Goal: Task Accomplishment & Management: Use online tool/utility

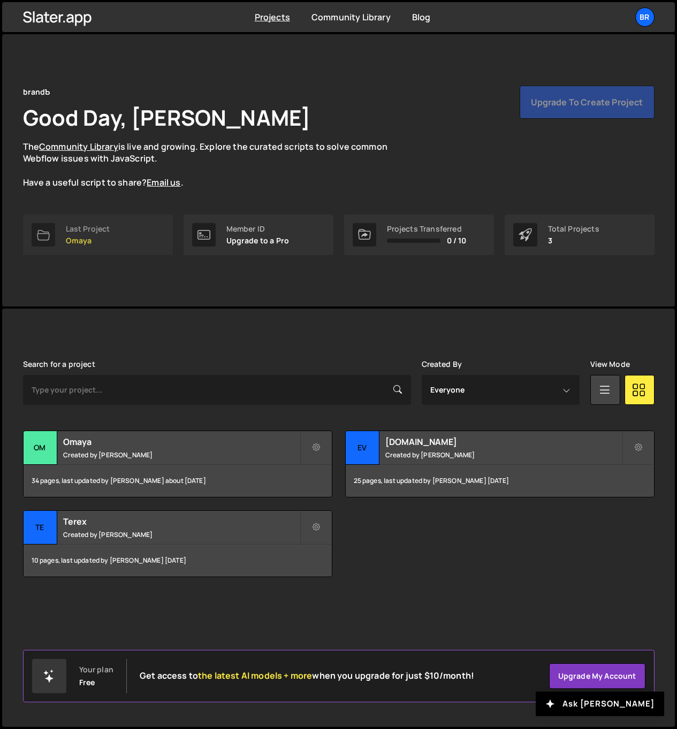
click at [90, 239] on p "Omaya" at bounding box center [88, 240] width 44 height 9
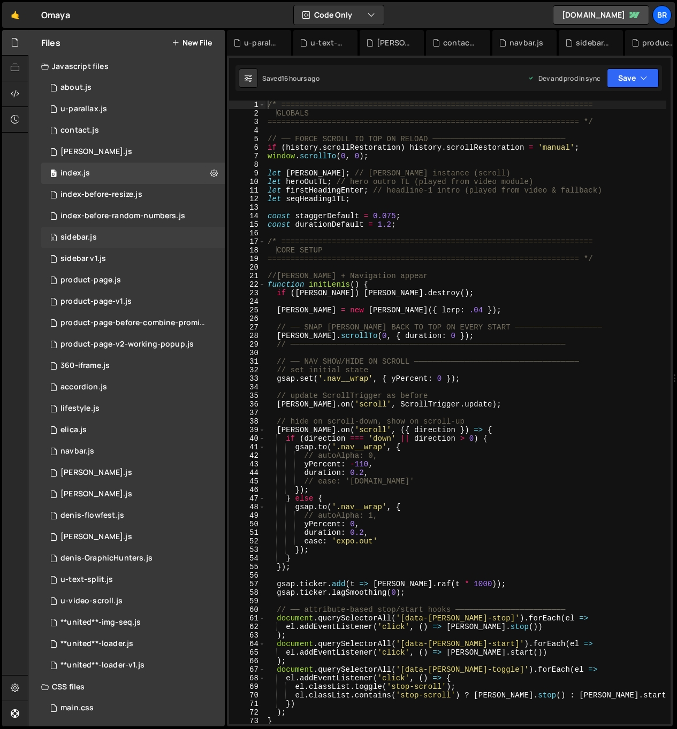
scroll to position [2590, 0]
click at [91, 87] on div "0 about.js 0" at bounding box center [132, 87] width 183 height 21
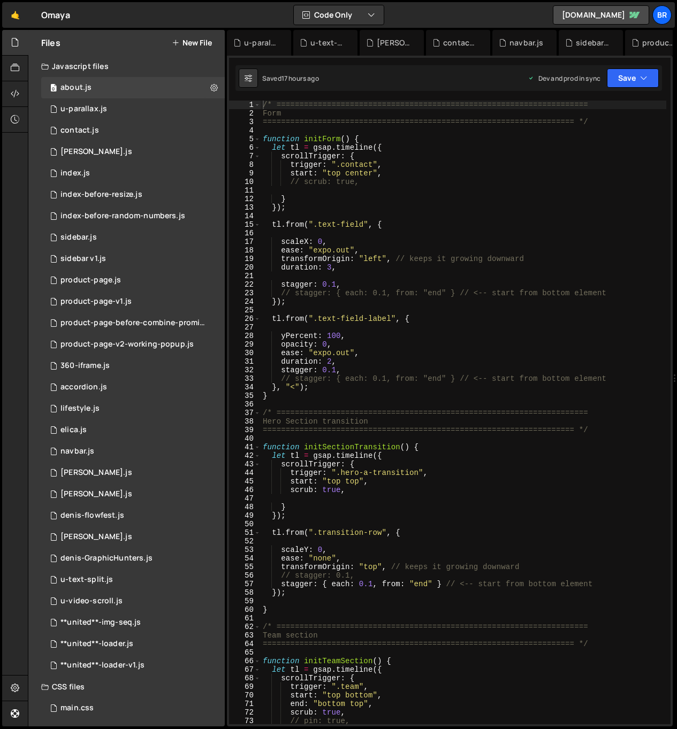
click at [454, 228] on div "/* ==================================================================== Form ==…" at bounding box center [462, 421] width 405 height 641
click at [465, 211] on div "/* ==================================================================== Form ==…" at bounding box center [462, 421] width 405 height 641
click at [438, 450] on div "/* ==================================================================== Form ==…" at bounding box center [462, 421] width 405 height 641
type textarea "function initSectionTransition() {"
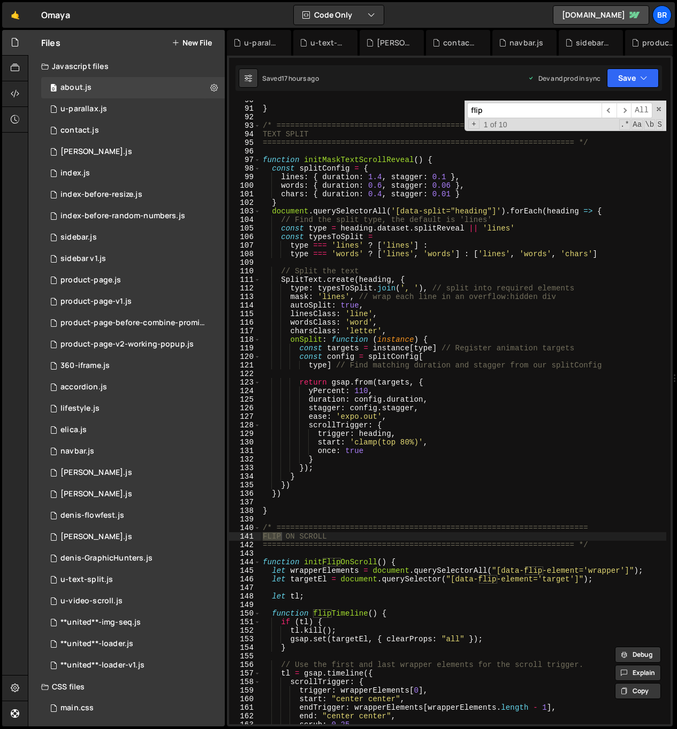
scroll to position [972, 0]
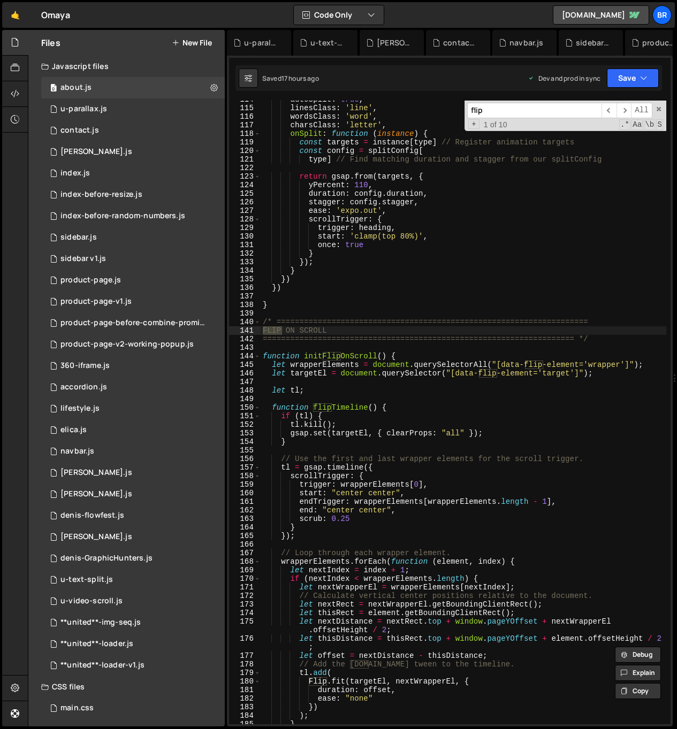
type input "flip"
click at [275, 338] on div "autoSplit : true , linesClass : 'line' , wordsClass : 'word' , charsClass : 'le…" at bounding box center [462, 415] width 405 height 641
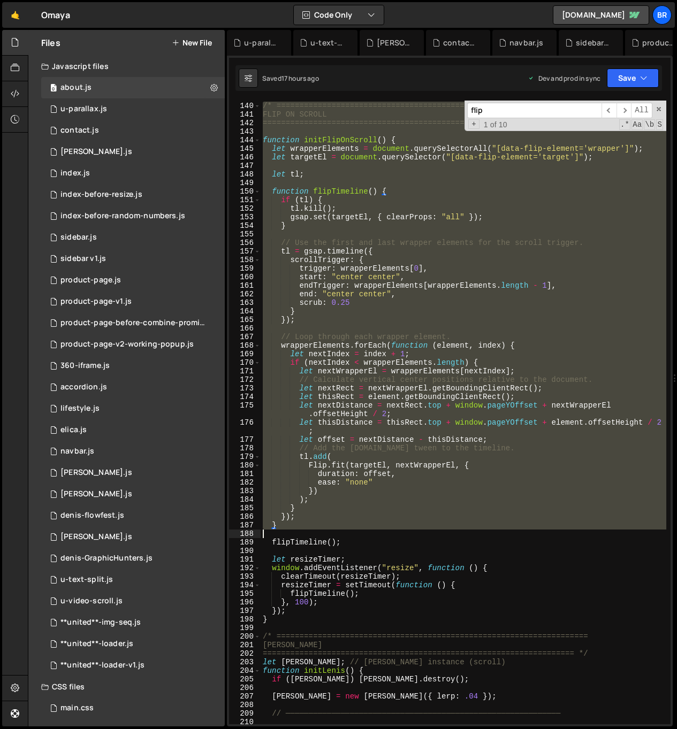
scroll to position [1189, 0]
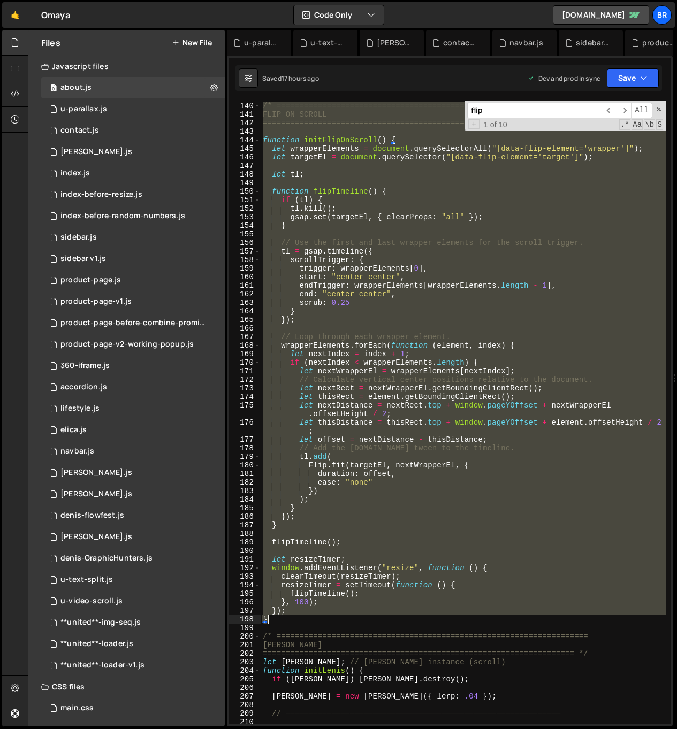
drag, startPoint x: 263, startPoint y: 318, endPoint x: 319, endPoint y: 623, distance: 309.9
click at [319, 623] on div "/* ==================================================================== FLIP ON…" at bounding box center [462, 413] width 405 height 641
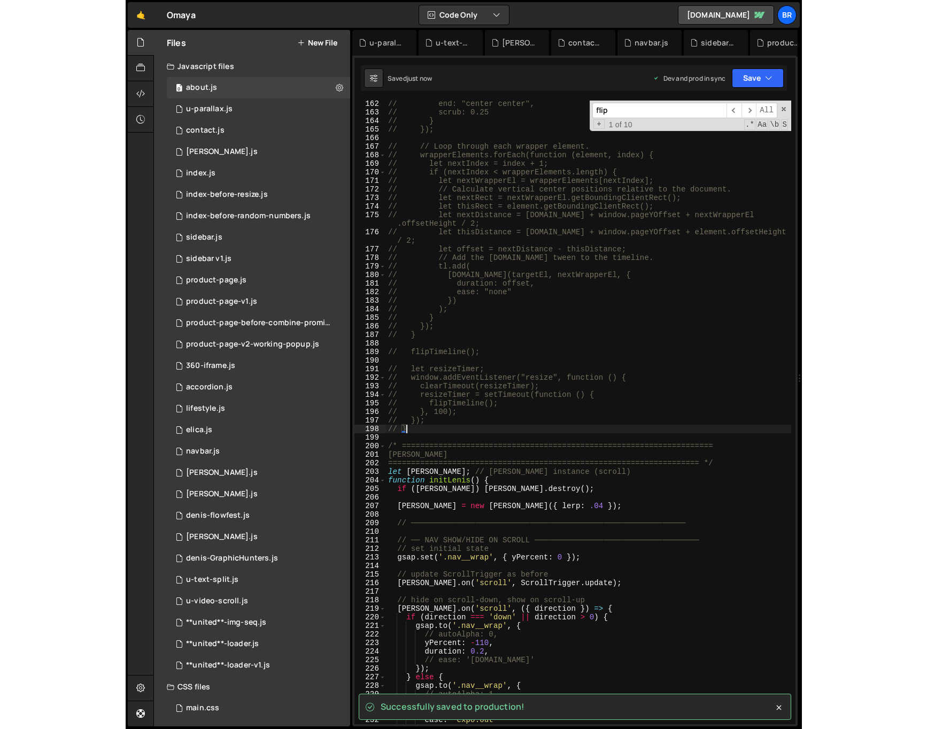
scroll to position [1471, 0]
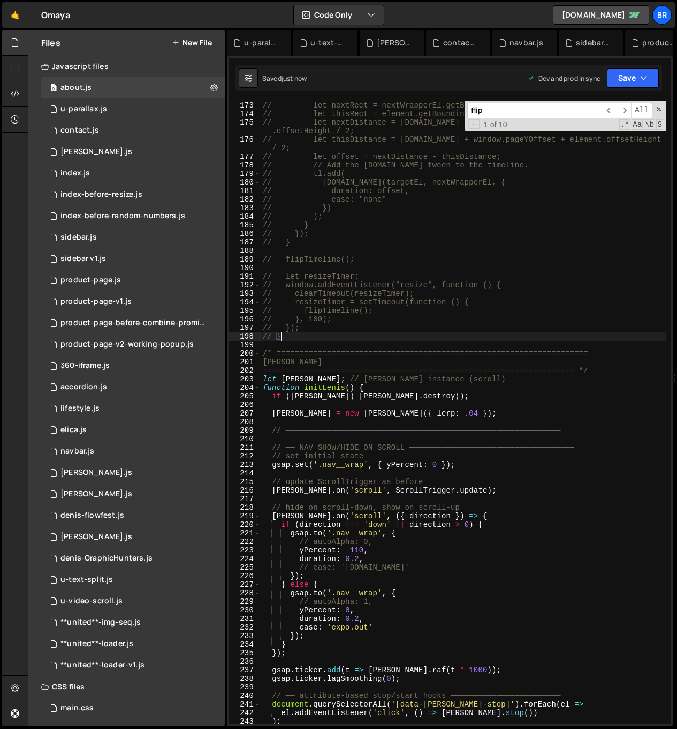
click at [547, 505] on div "// // Calculate vertical center positions relative to the document. // let next…" at bounding box center [462, 413] width 405 height 641
type textarea "// hide on scroll‐down, show on scroll‐up"
click at [14, 46] on icon at bounding box center [15, 42] width 9 height 12
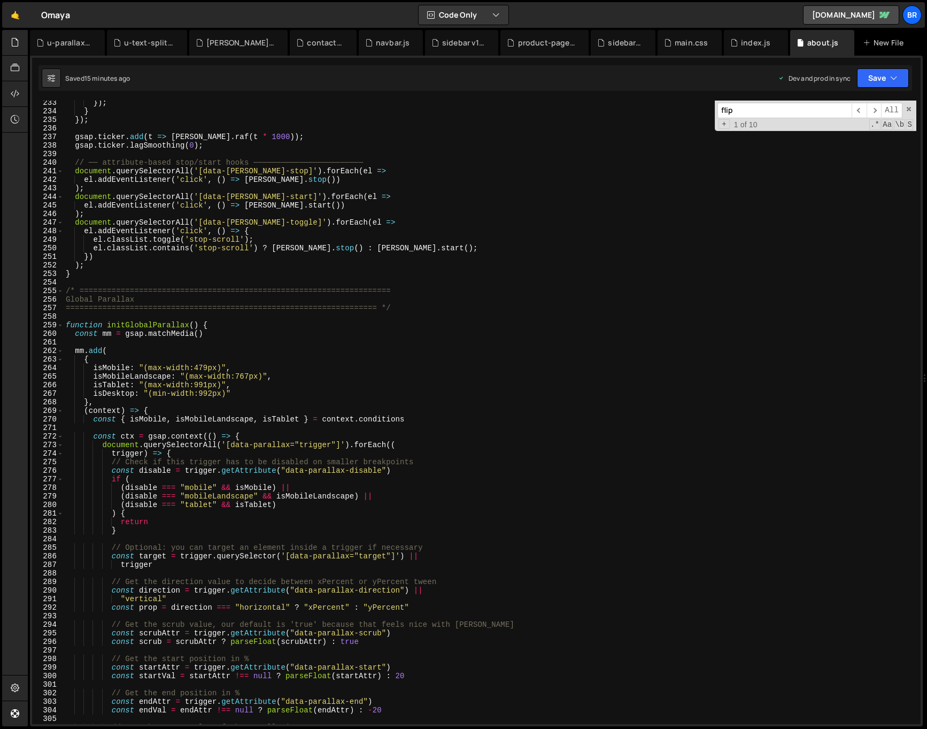
scroll to position [2414, 0]
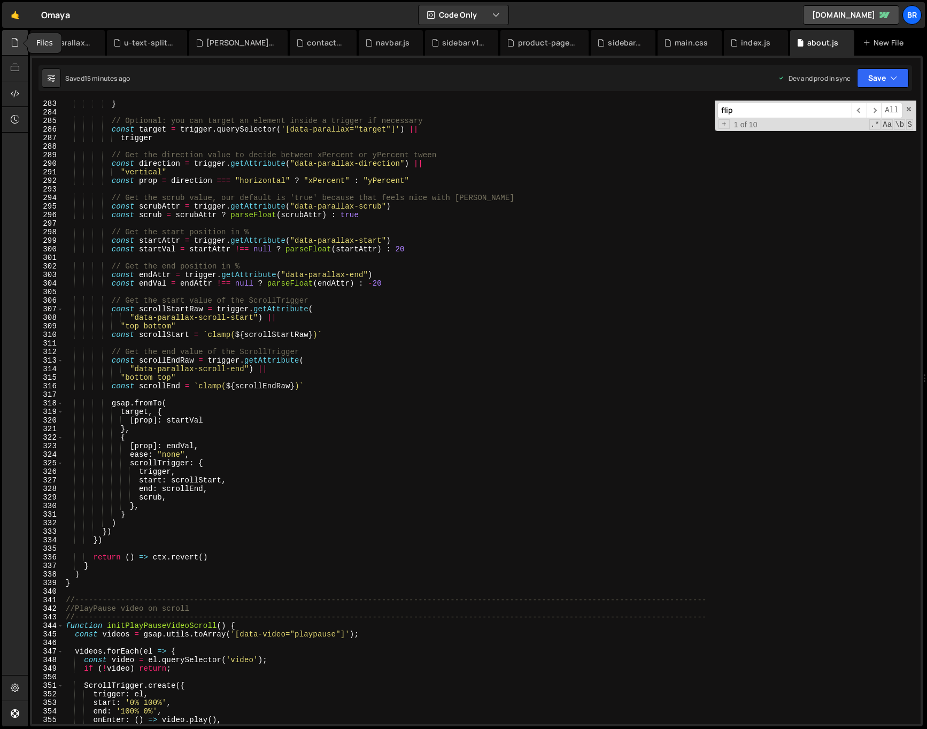
click at [13, 41] on icon at bounding box center [15, 42] width 9 height 12
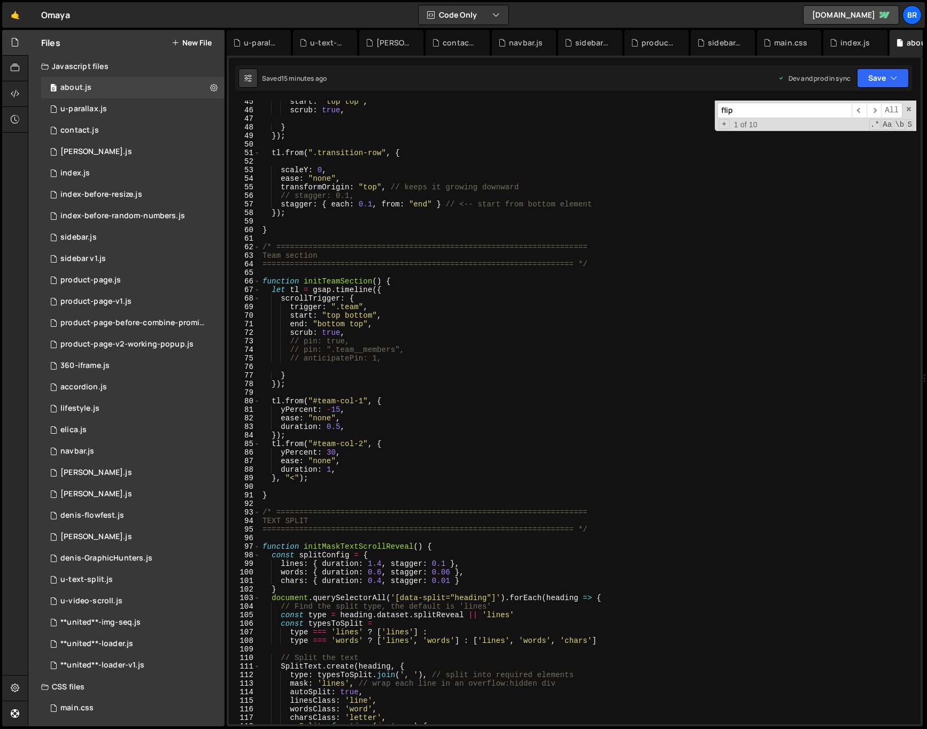
scroll to position [292, 0]
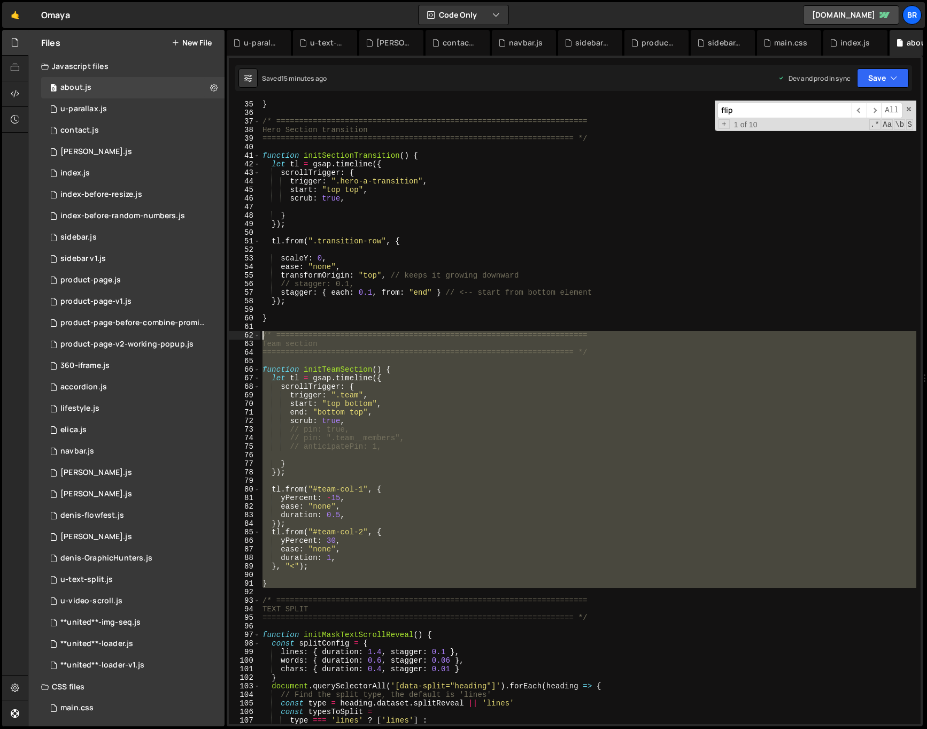
drag, startPoint x: 274, startPoint y: 592, endPoint x: 262, endPoint y: 338, distance: 254.9
click at [262, 338] on div "} /* ==================================================================== Hero …" at bounding box center [686, 420] width 853 height 641
type textarea "/* ==================================================================== Team se…"
click at [361, 589] on div "} /* ==================================================================== Hero …" at bounding box center [588, 413] width 656 height 624
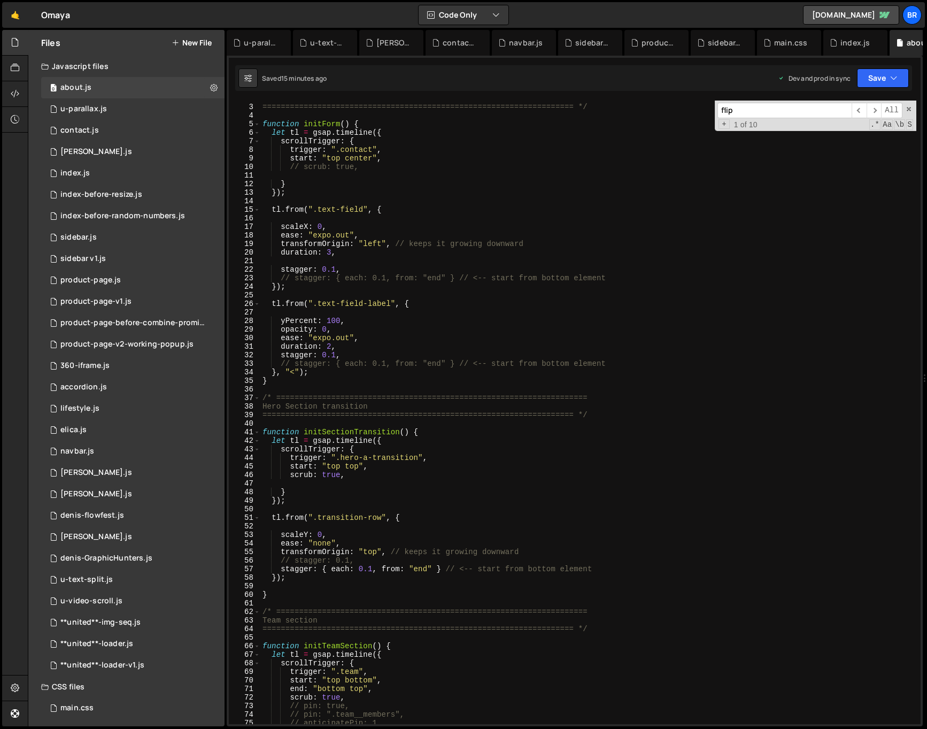
scroll to position [0, 0]
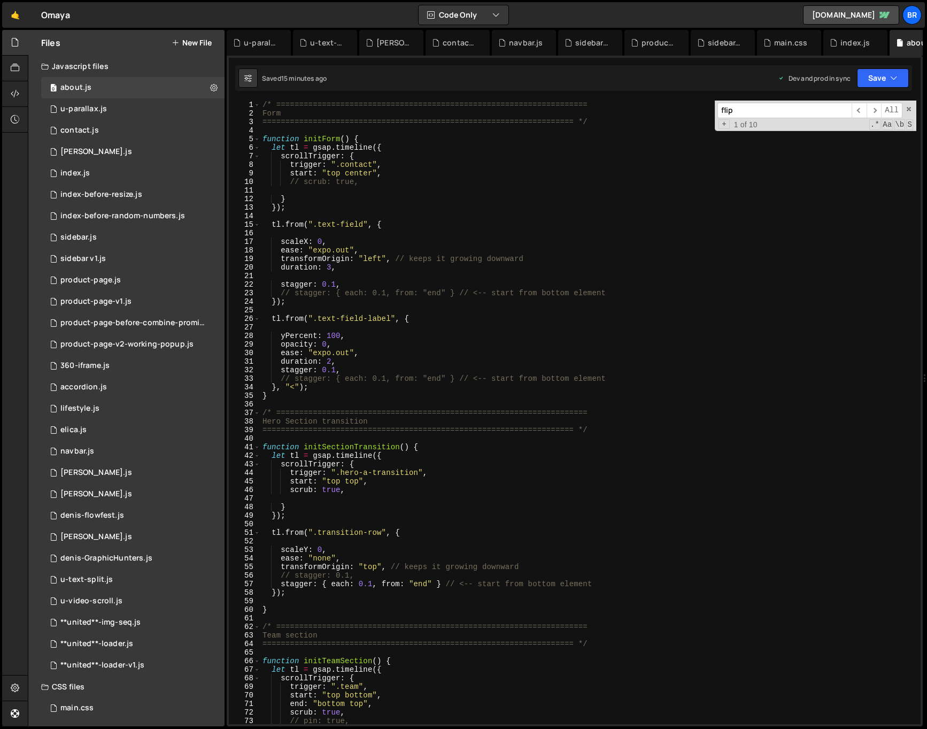
click at [282, 130] on div "/* ==================================================================== Form ==…" at bounding box center [686, 421] width 853 height 641
type textarea "/* ===================================================================="
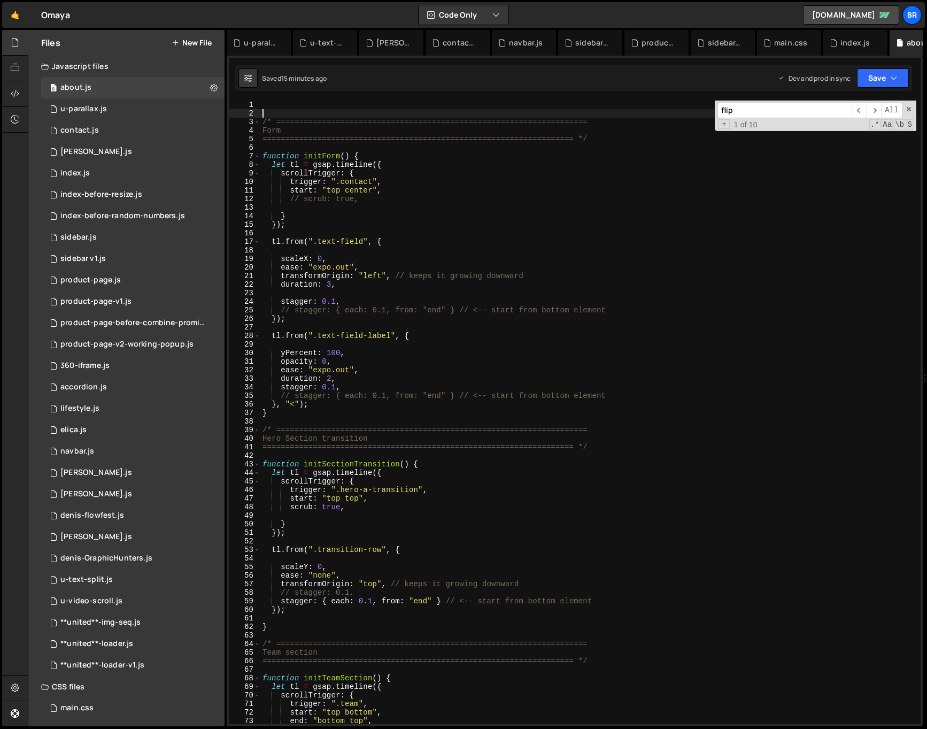
type textarea "/* ===================================================================="
paste textarea "Team section"
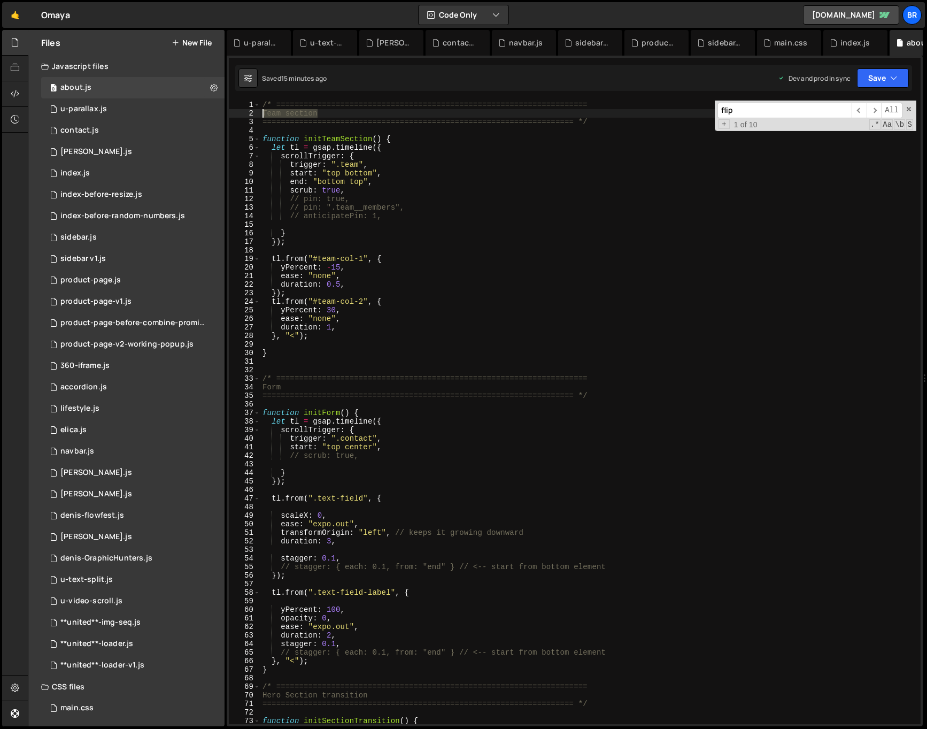
drag, startPoint x: 280, startPoint y: 114, endPoint x: 262, endPoint y: 114, distance: 17.7
click at [262, 114] on div "/* ==================================================================== Team se…" at bounding box center [686, 421] width 853 height 641
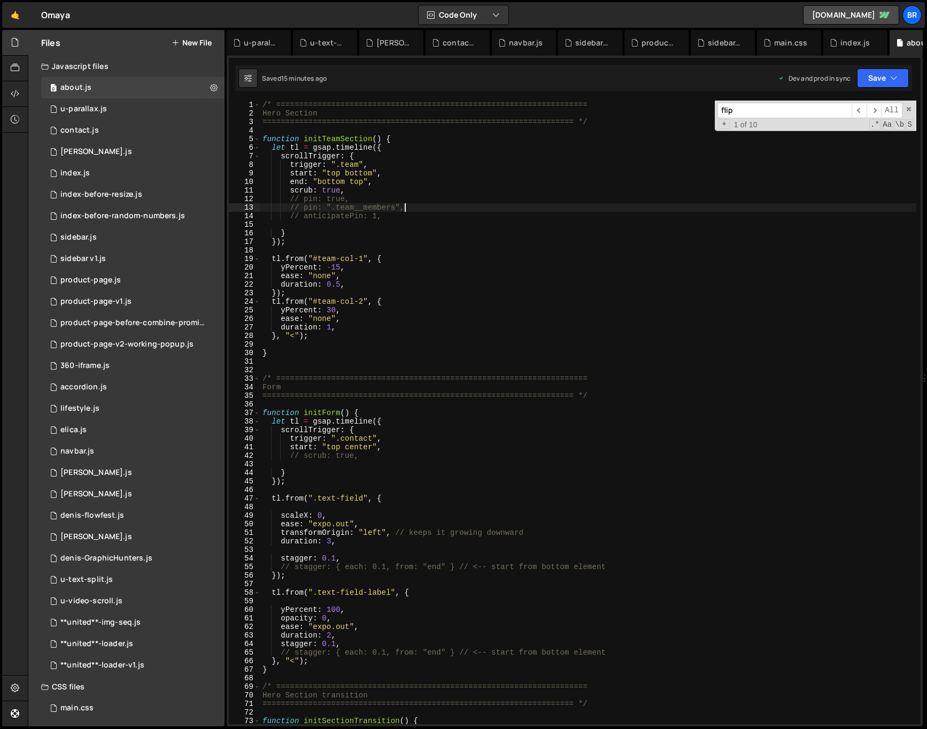
click at [516, 205] on div "/* ==================================================================== Hero Se…" at bounding box center [686, 421] width 853 height 641
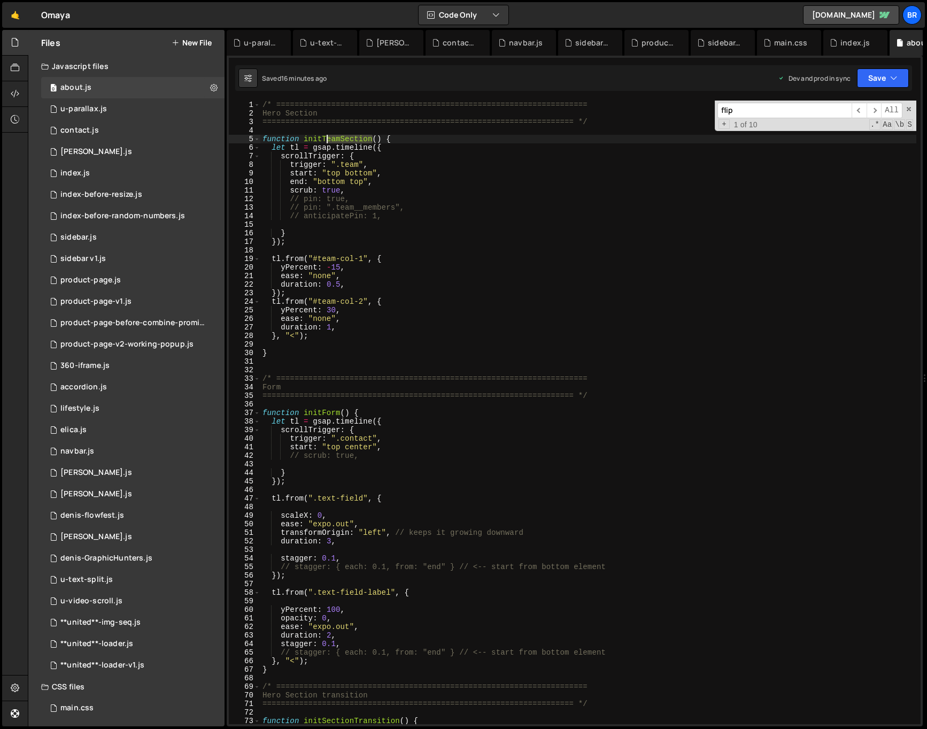
drag, startPoint x: 371, startPoint y: 140, endPoint x: 325, endPoint y: 138, distance: 45.5
click at [325, 138] on div "/* ==================================================================== Hero Se…" at bounding box center [686, 421] width 853 height 641
click at [408, 186] on div "/* ==================================================================== Hero Se…" at bounding box center [686, 421] width 853 height 641
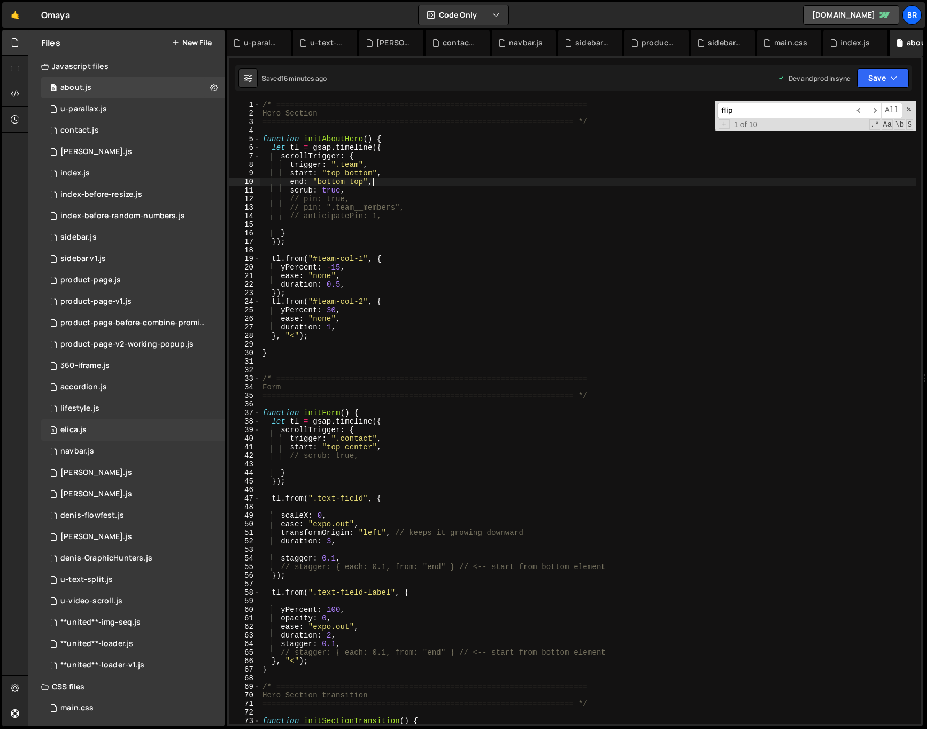
click at [453, 321] on div "/* ==================================================================== Hero Se…" at bounding box center [686, 421] width 853 height 641
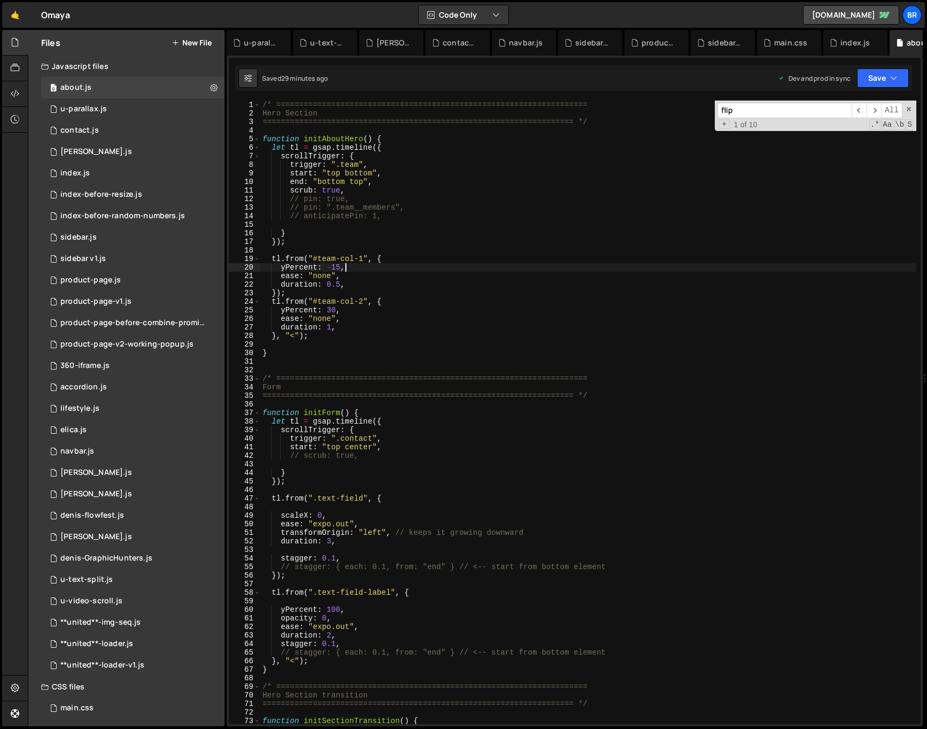
click at [489, 270] on div "/* ==================================================================== Hero Se…" at bounding box center [686, 421] width 853 height 641
type textarea "yPercent: -15,"
click at [445, 463] on div "/* ==================================================================== Hero Se…" at bounding box center [686, 421] width 853 height 641
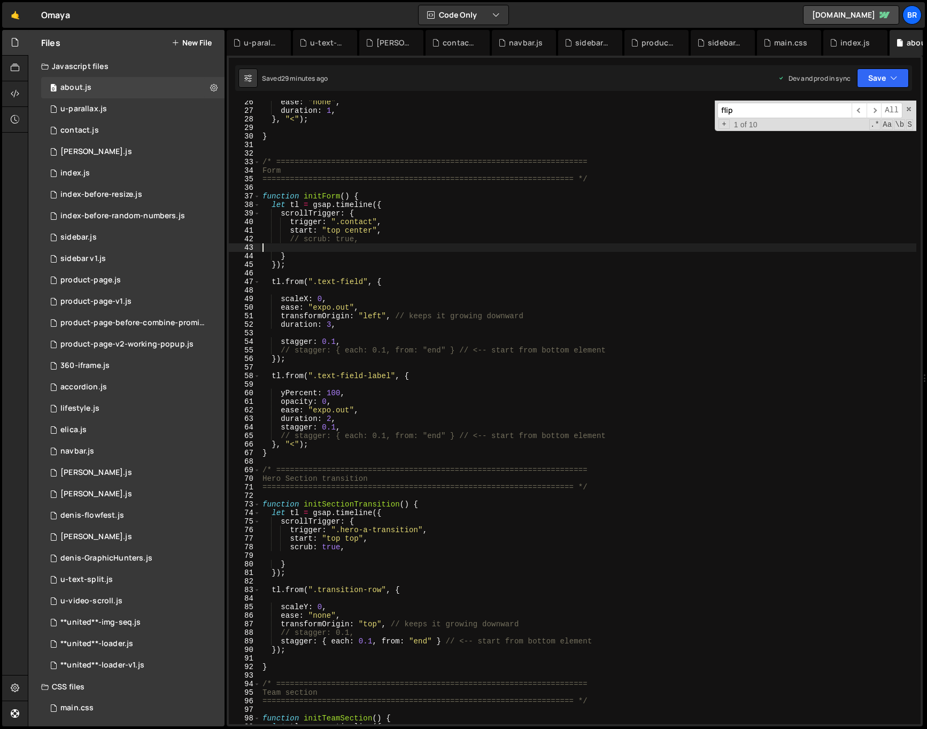
scroll to position [385, 0]
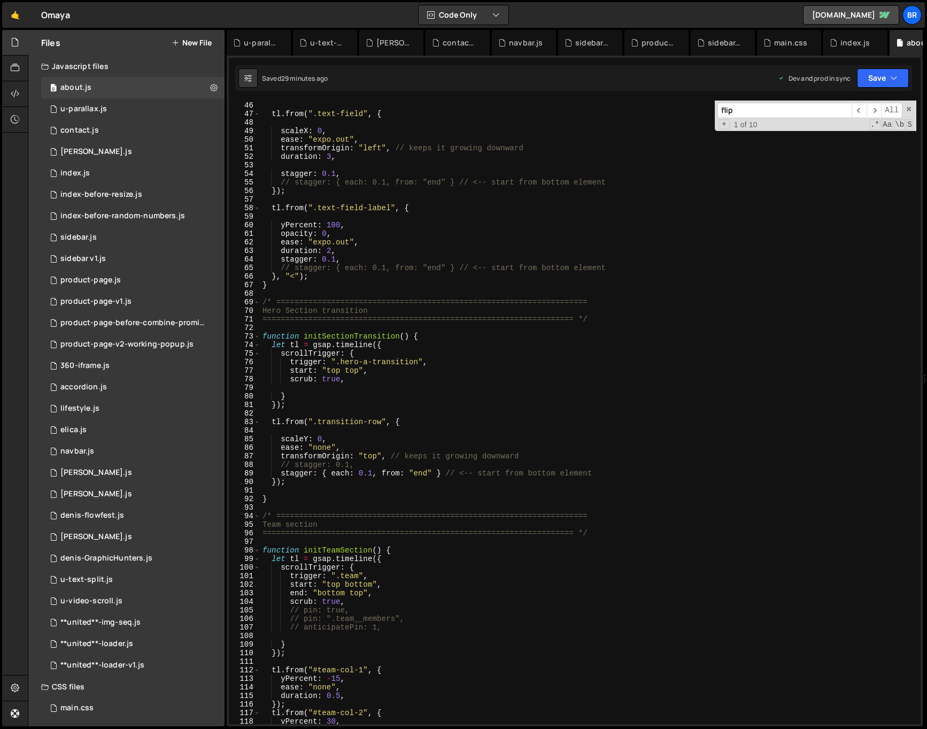
click at [352, 370] on div "}) ; tl . from ( ".text-field" , { scaleX : 0 , ease : "expo.out" , transformOr…" at bounding box center [686, 413] width 853 height 641
click at [351, 370] on div "}) ; tl . from ( ".text-field" , { scaleX : 0 , ease : "expo.out" , transformOr…" at bounding box center [686, 413] width 853 height 641
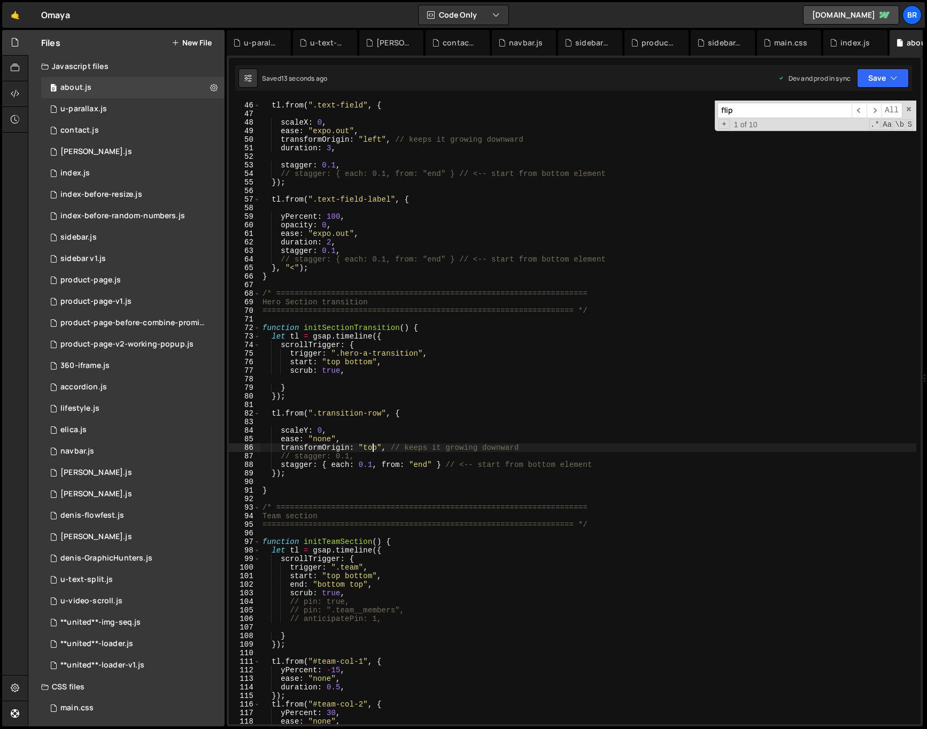
click at [373, 448] on div "tl . from ( ".text-field" , { scaleX : 0 , ease : "expo.out" , transformOrigin …" at bounding box center [686, 413] width 853 height 641
click at [463, 458] on div "tl . from ( ".text-field" , { scaleX : 0 , ease : "expo.out" , transformOrigin …" at bounding box center [686, 413] width 853 height 641
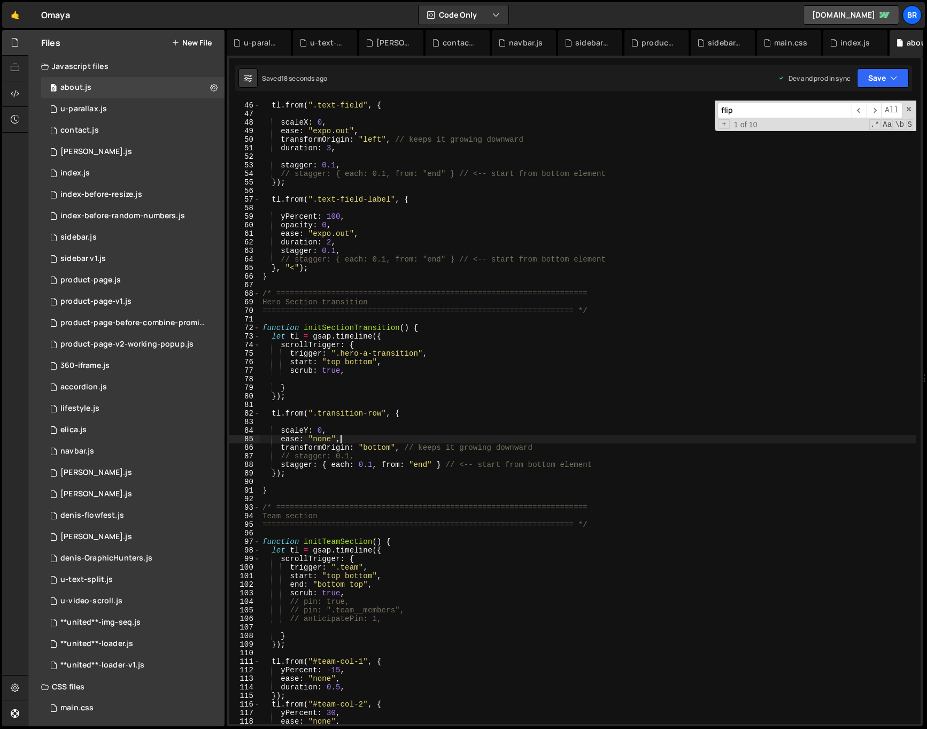
click at [381, 443] on div "tl . from ( ".text-field" , { scaleX : 0 , ease : "expo.out" , transformOrigin …" at bounding box center [686, 413] width 853 height 641
click at [380, 446] on div "tl . from ( ".text-field" , { scaleX : 0 , ease : "expo.out" , transformOrigin …" at bounding box center [686, 413] width 853 height 641
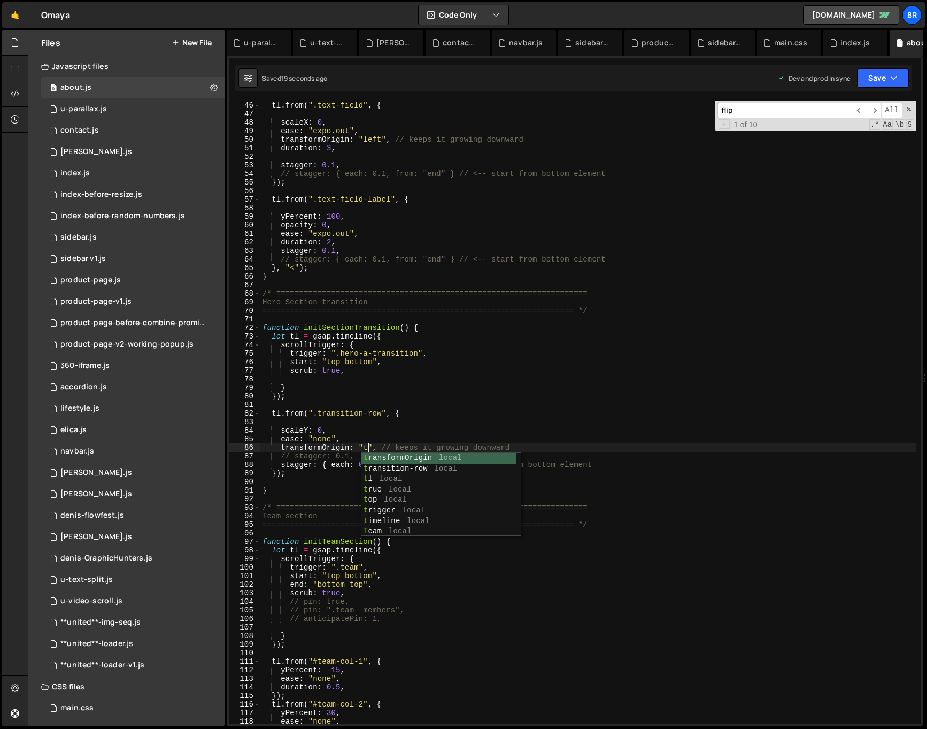
scroll to position [0, 8]
type textarea "transformOrigin: "top", // keeps it growing downward"
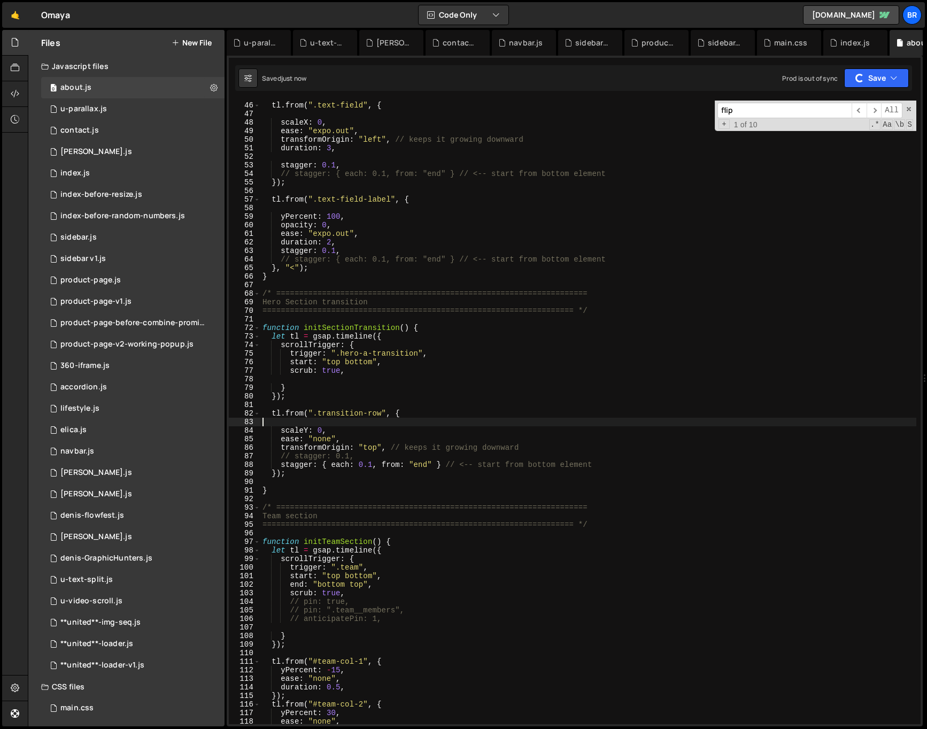
click at [582, 425] on div "tl . from ( ".text-field" , { scaleX : 0 , ease : "expo.out" , transformOrigin …" at bounding box center [686, 413] width 853 height 641
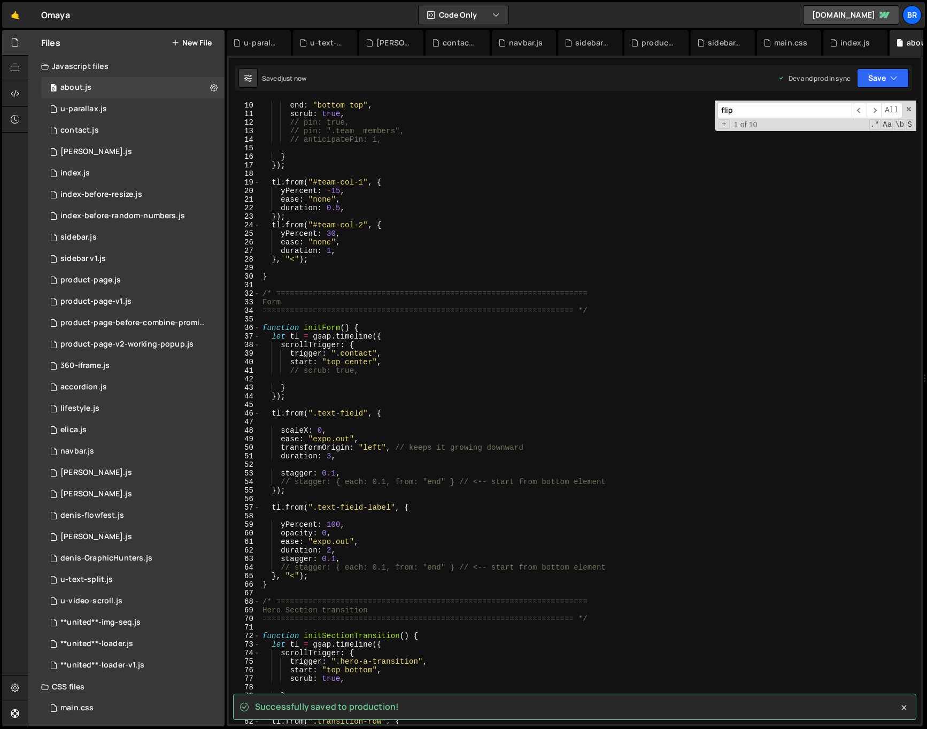
scroll to position [0, 0]
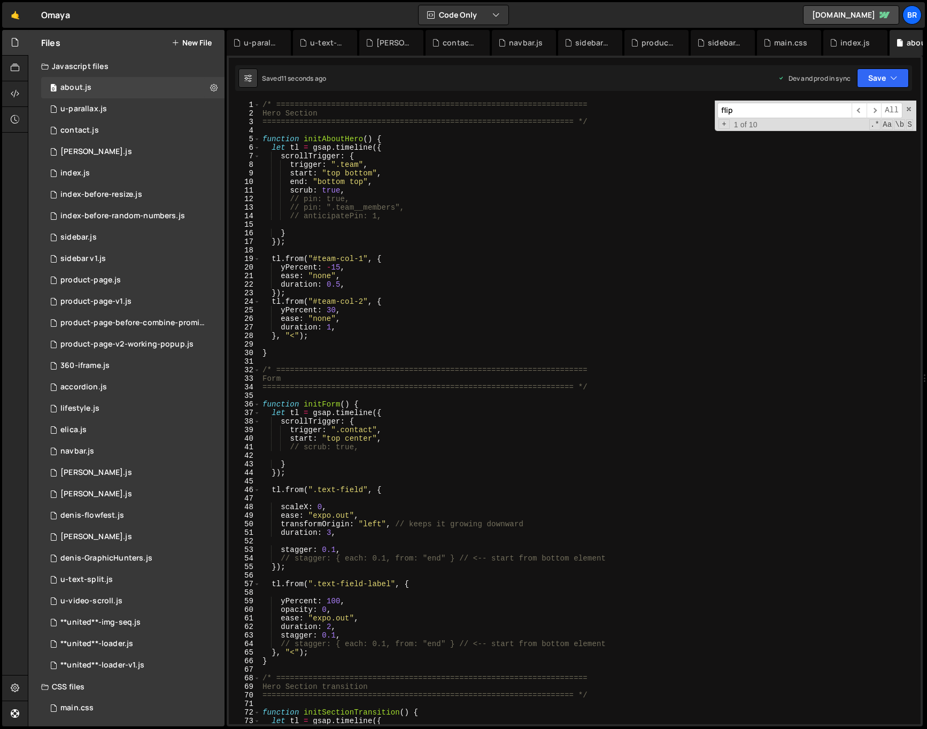
click at [433, 448] on div "/* ==================================================================== Hero Se…" at bounding box center [686, 421] width 853 height 641
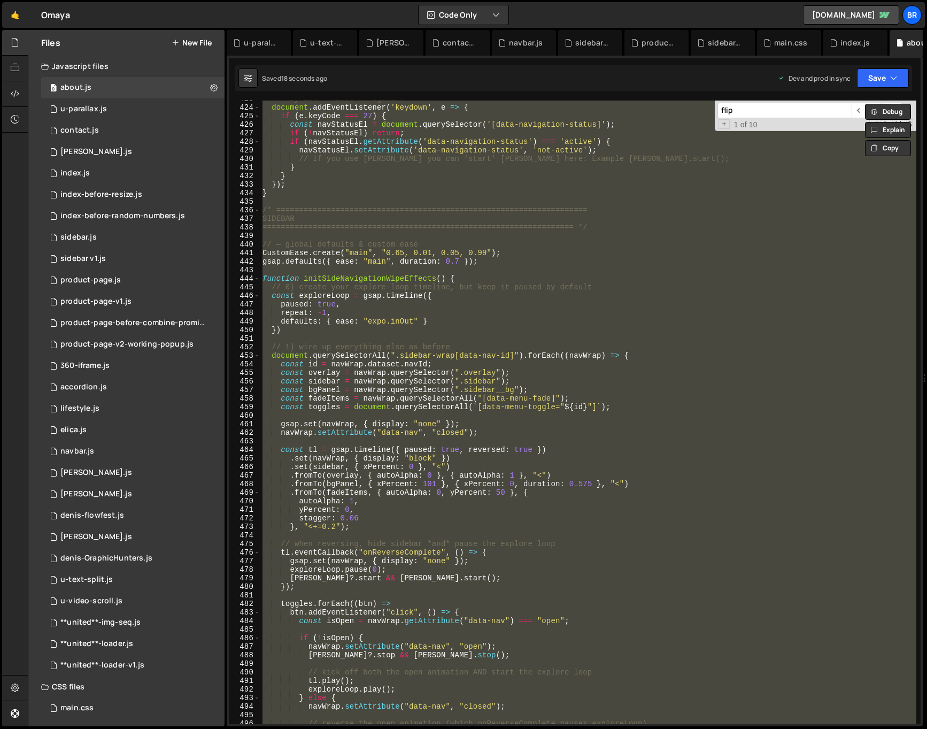
scroll to position [3068, 0]
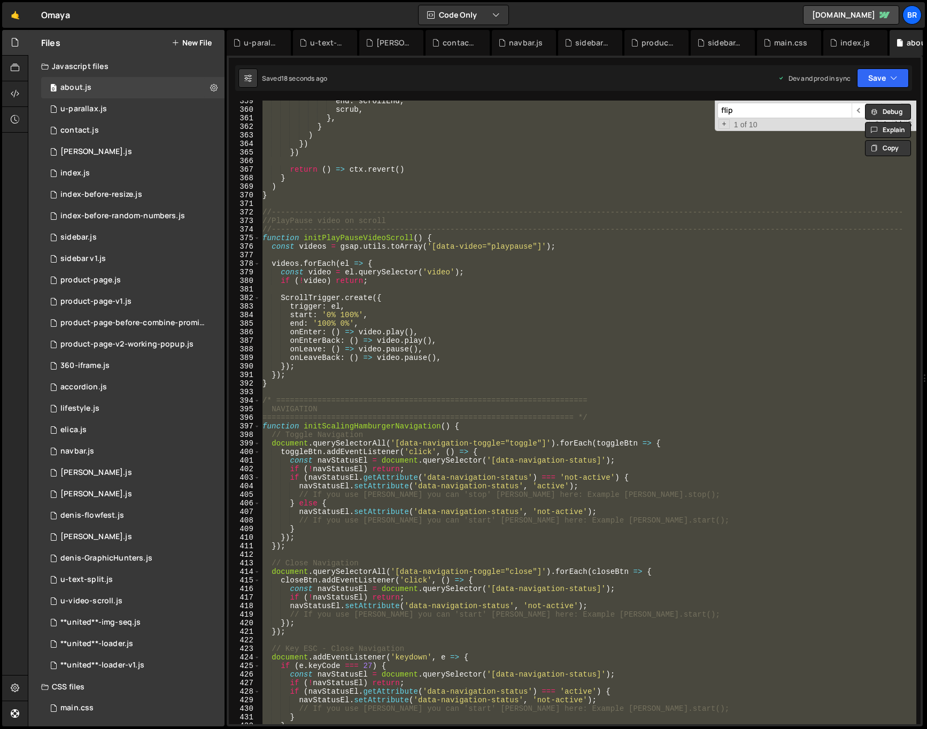
click at [486, 384] on div "end : scrollEnd , scrub , } , } ) }) }) return ( ) => ctx . revert ( ) } ) } //…" at bounding box center [588, 413] width 656 height 624
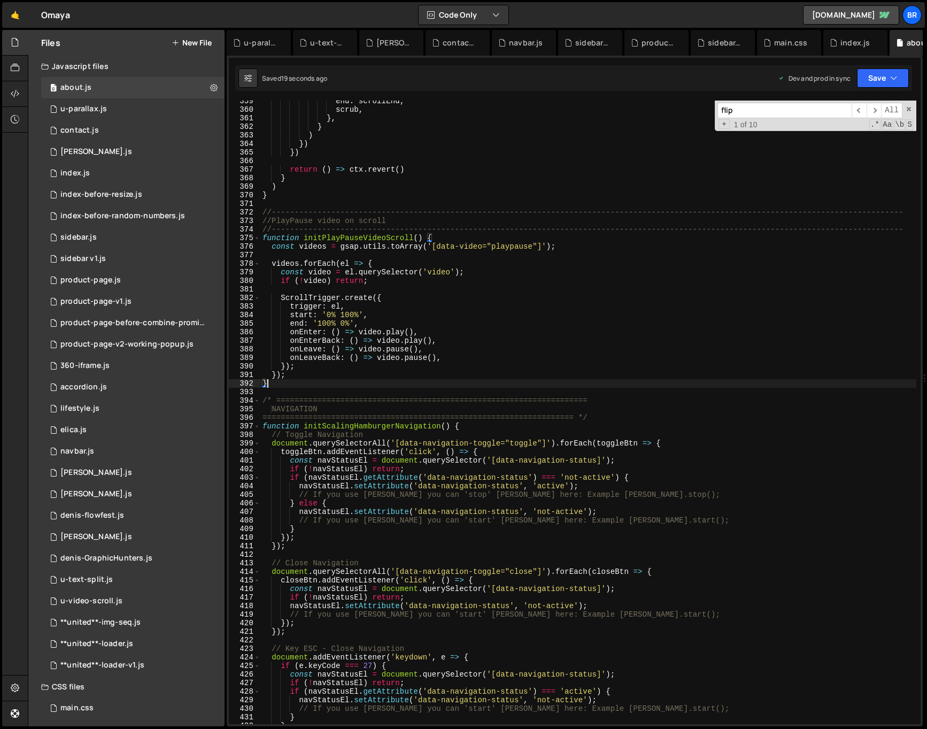
scroll to position [0, 0]
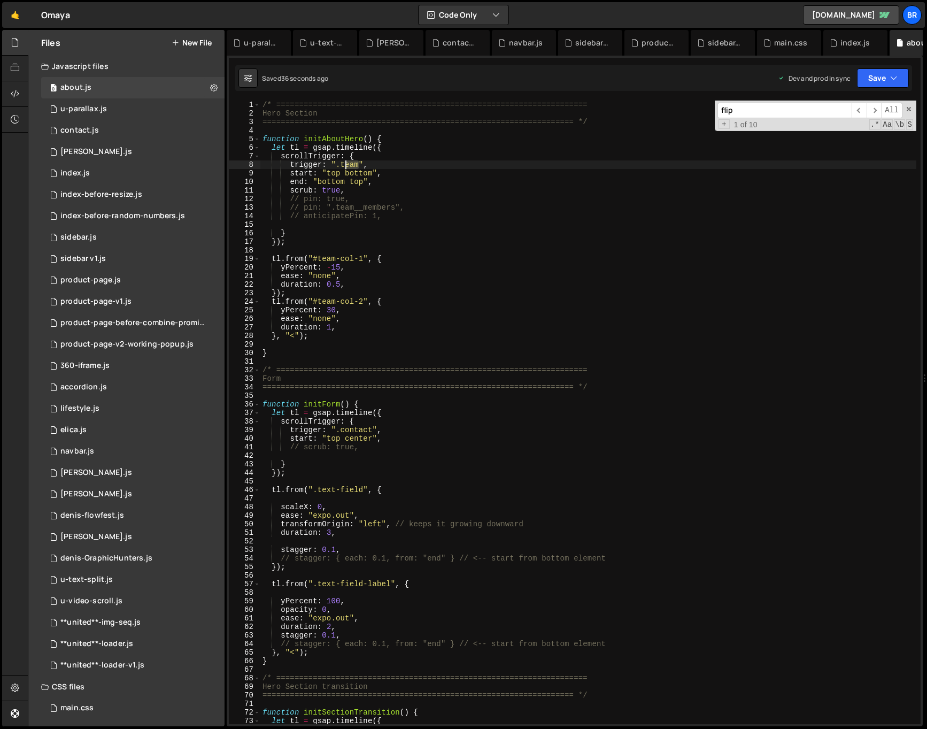
drag, startPoint x: 359, startPoint y: 165, endPoint x: 342, endPoint y: 164, distance: 17.2
click at [342, 164] on div "/* ==================================================================== Hero Se…" at bounding box center [686, 421] width 853 height 641
paste textarea "hero-b"
drag, startPoint x: 373, startPoint y: 175, endPoint x: 360, endPoint y: 180, distance: 14.0
click at [347, 174] on div "/* ==================================================================== Hero Se…" at bounding box center [686, 421] width 853 height 641
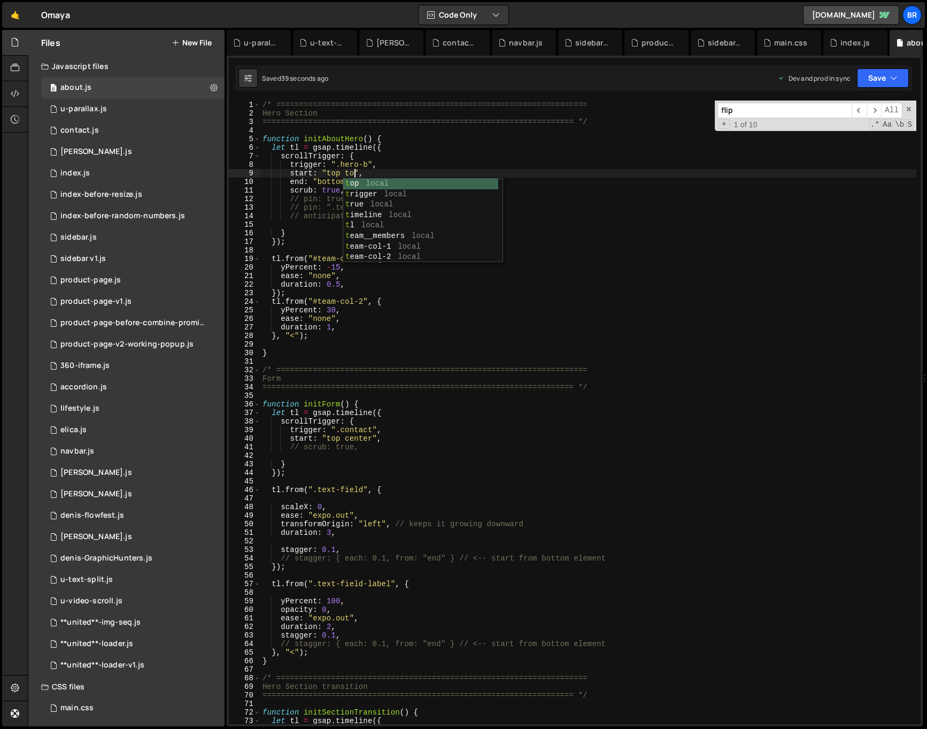
scroll to position [0, 6]
click at [381, 171] on div "/* ==================================================================== Hero Se…" at bounding box center [686, 421] width 853 height 641
click at [375, 182] on div "/* ==================================================================== Hero Se…" at bounding box center [686, 421] width 853 height 641
click at [419, 184] on div "/* ==================================================================== Hero Se…" at bounding box center [686, 421] width 853 height 641
click at [371, 288] on div "/* ==================================================================== Hero Se…" at bounding box center [686, 421] width 853 height 641
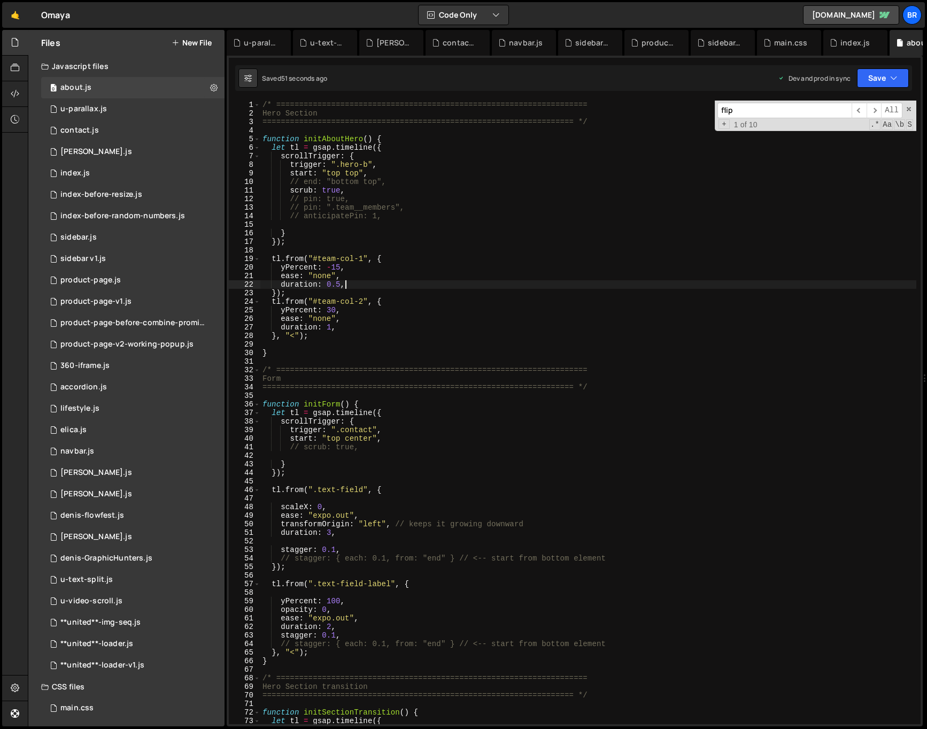
scroll to position [0, 5]
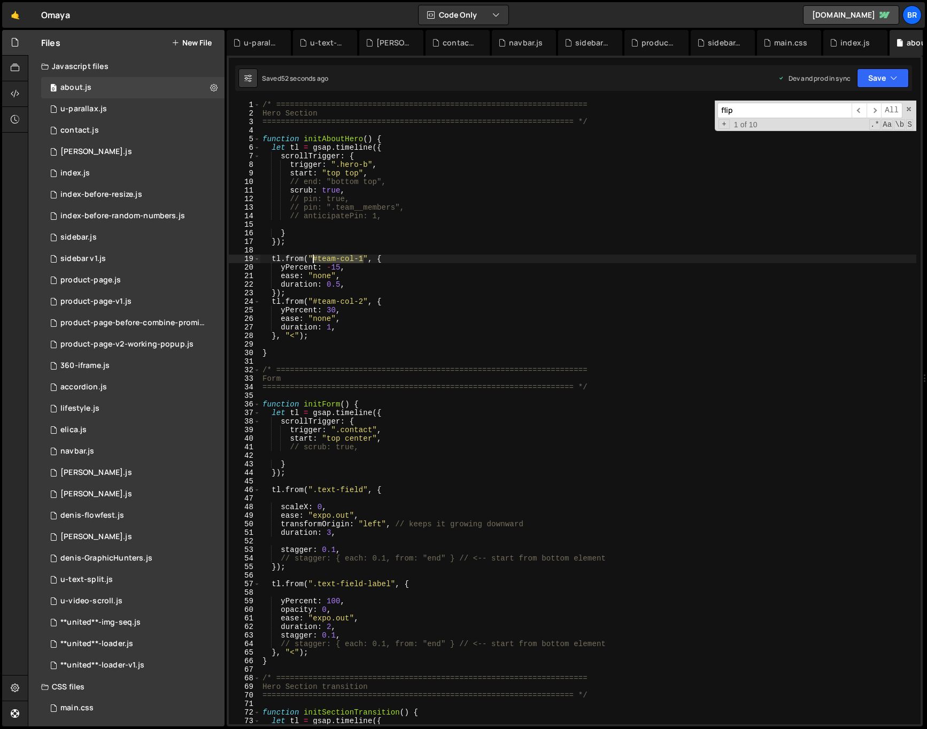
drag, startPoint x: 351, startPoint y: 261, endPoint x: 315, endPoint y: 258, distance: 37.0
click at [315, 258] on div "/* ==================================================================== Hero Se…" at bounding box center [686, 421] width 853 height 641
paste textarea "about__heading-2"
drag, startPoint x: 340, startPoint y: 266, endPoint x: 326, endPoint y: 267, distance: 13.4
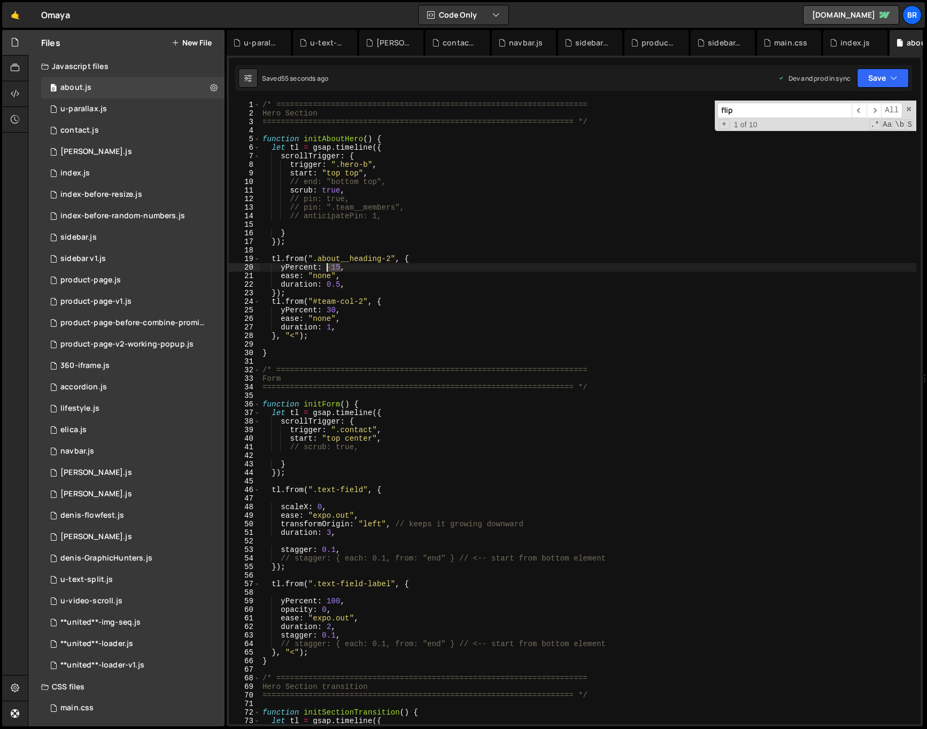
click at [326, 267] on div "/* ==================================================================== Hero Se…" at bounding box center [686, 421] width 853 height 641
type textarea "yPercent: 0,"
click at [475, 224] on div "/* ==================================================================== Hero Se…" at bounding box center [686, 421] width 853 height 641
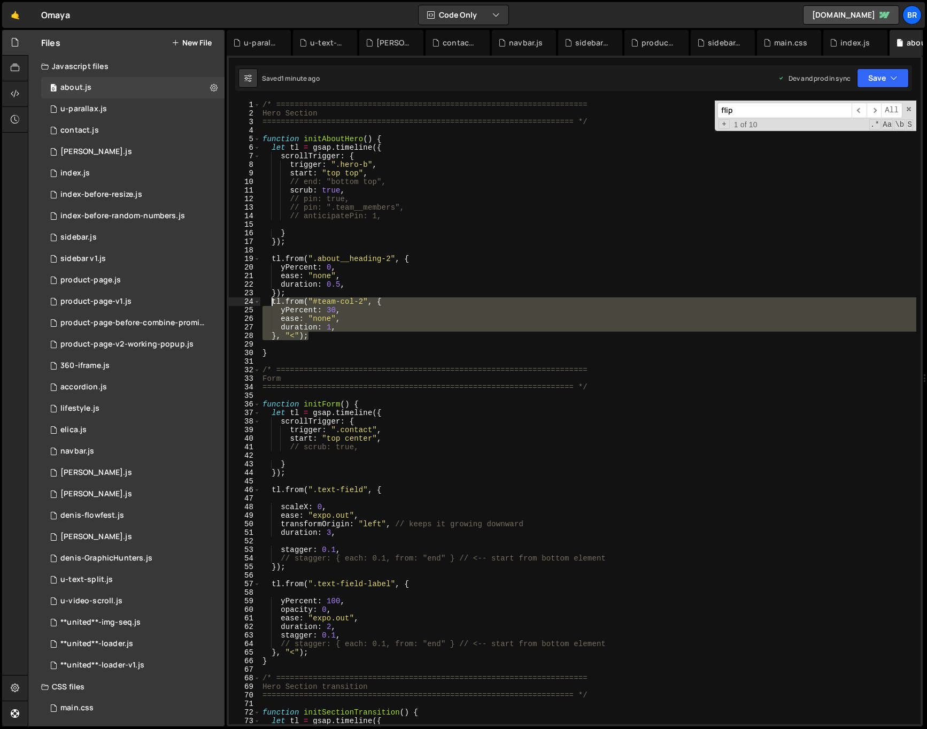
drag, startPoint x: 313, startPoint y: 338, endPoint x: 270, endPoint y: 302, distance: 56.2
click at [270, 302] on div "/* ==================================================================== Hero Se…" at bounding box center [686, 421] width 853 height 641
type textarea "tl.from("#team-col-2", { yPercent: 30,"
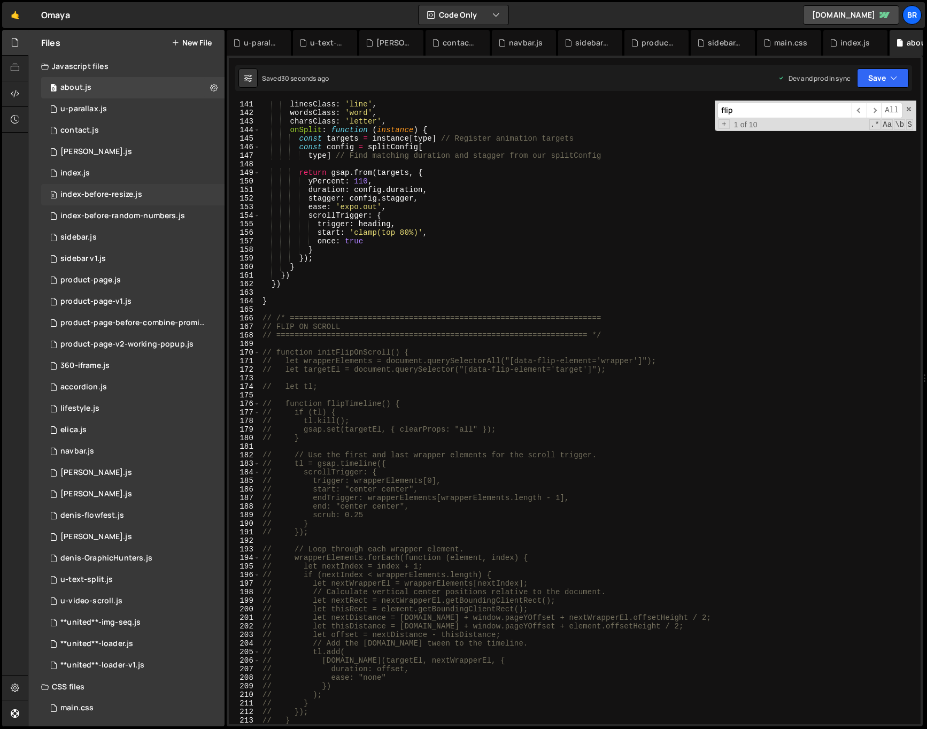
scroll to position [3929, 0]
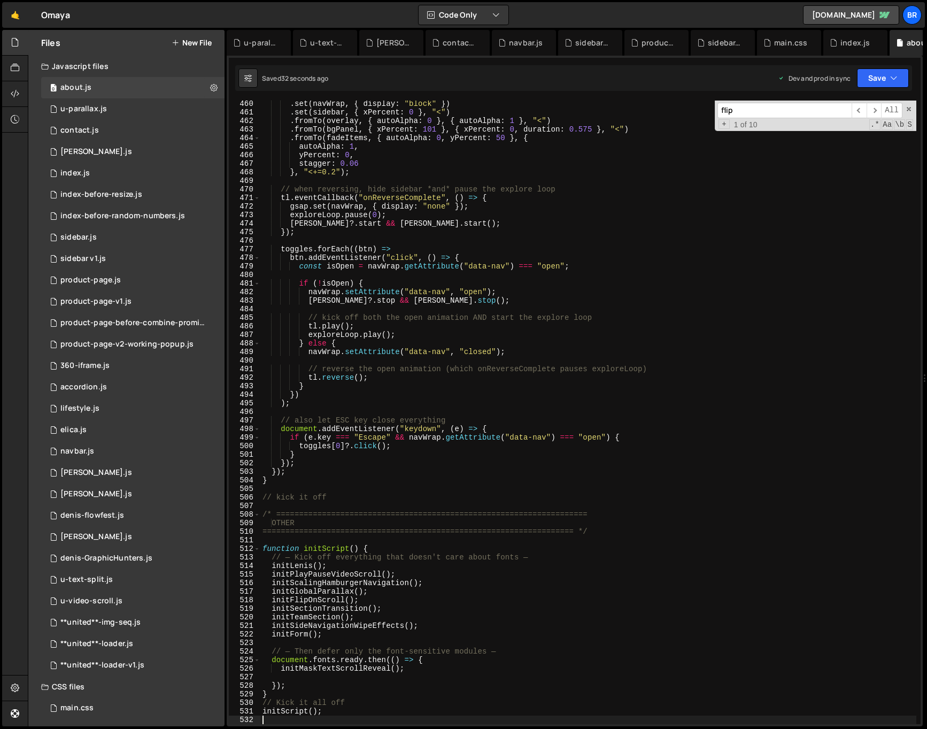
click at [388, 601] on div ". set ( navWrap , { display : "block" }) . set ( sidebar , { xPercent : 0 } , "…" at bounding box center [686, 419] width 853 height 641
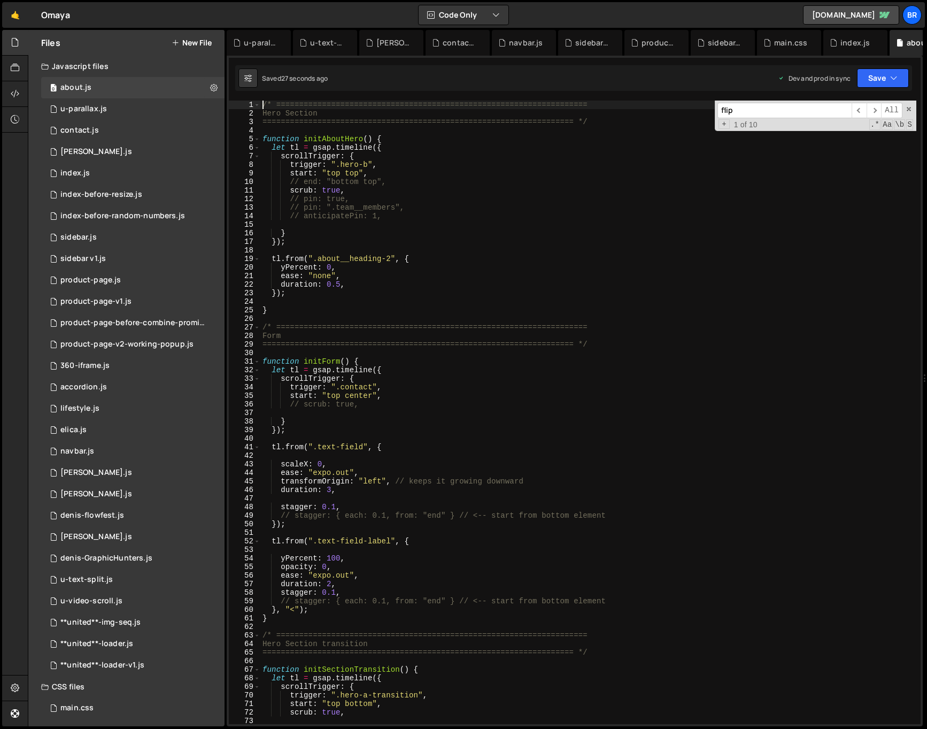
scroll to position [0, 0]
drag, startPoint x: 373, startPoint y: 138, endPoint x: 305, endPoint y: 141, distance: 68.0
click at [305, 140] on div "/* ==================================================================== Hero Se…" at bounding box center [686, 421] width 853 height 641
click at [441, 241] on div "/* ==================================================================== Hero Se…" at bounding box center [686, 421] width 853 height 641
type textarea "});"
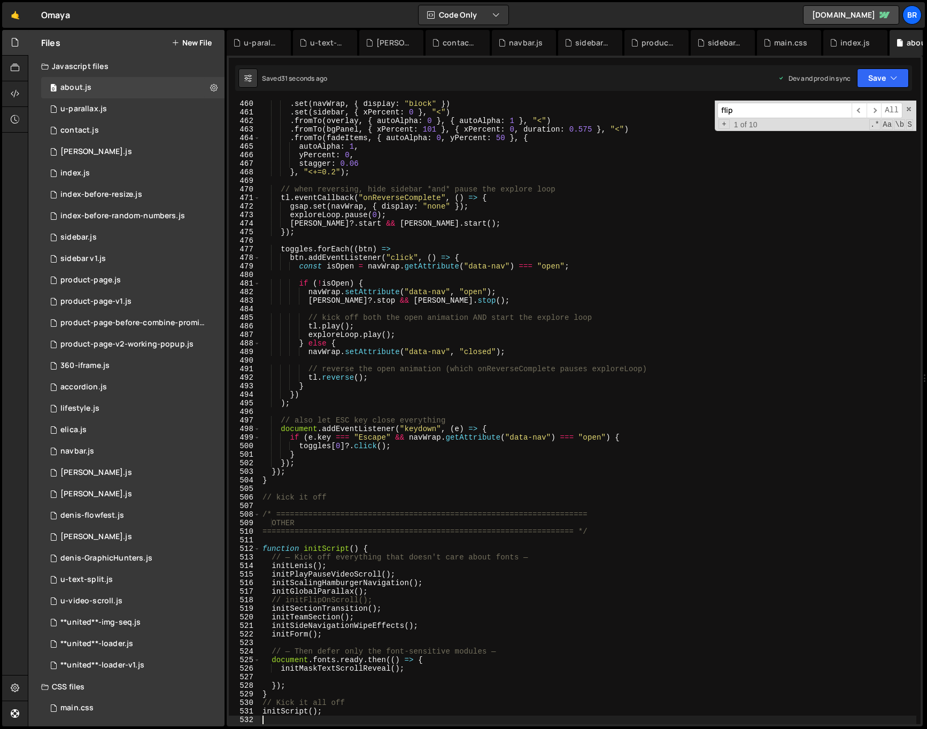
scroll to position [3972, 0]
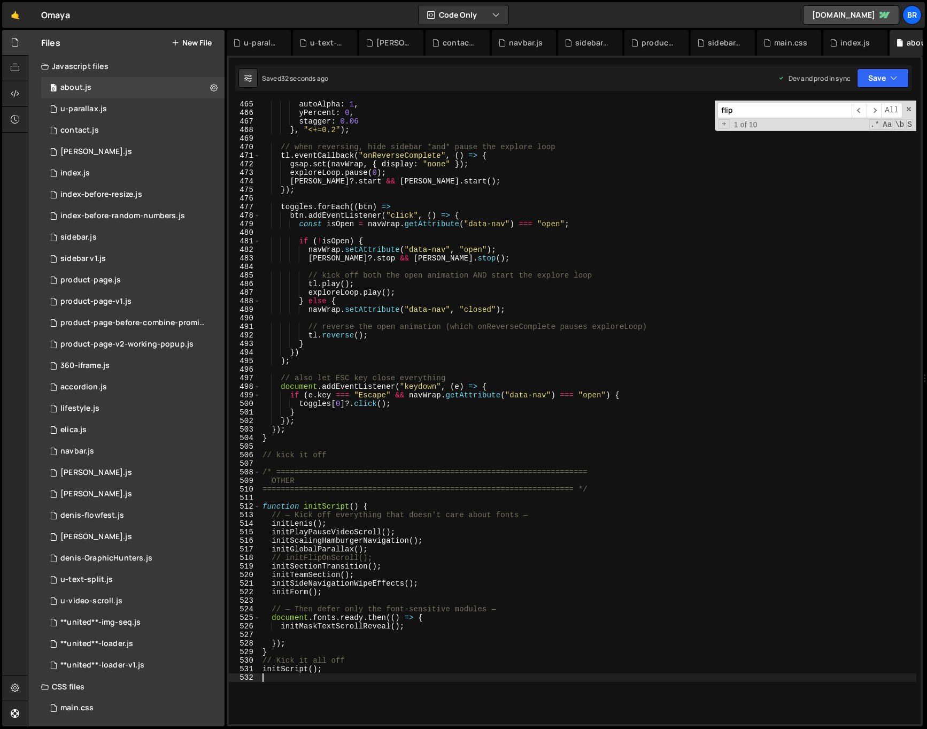
click at [360, 522] on div "autoAlpha : 1 , yPercent : 0 , stagger : 0.06 } , "<+=0.2" ) ; // when reversin…" at bounding box center [686, 420] width 853 height 641
type textarea "initLenis();"
paste textarea "initAboutHero()"
type textarea "initAboutHero()"
type textarea "initSectionTransition();"
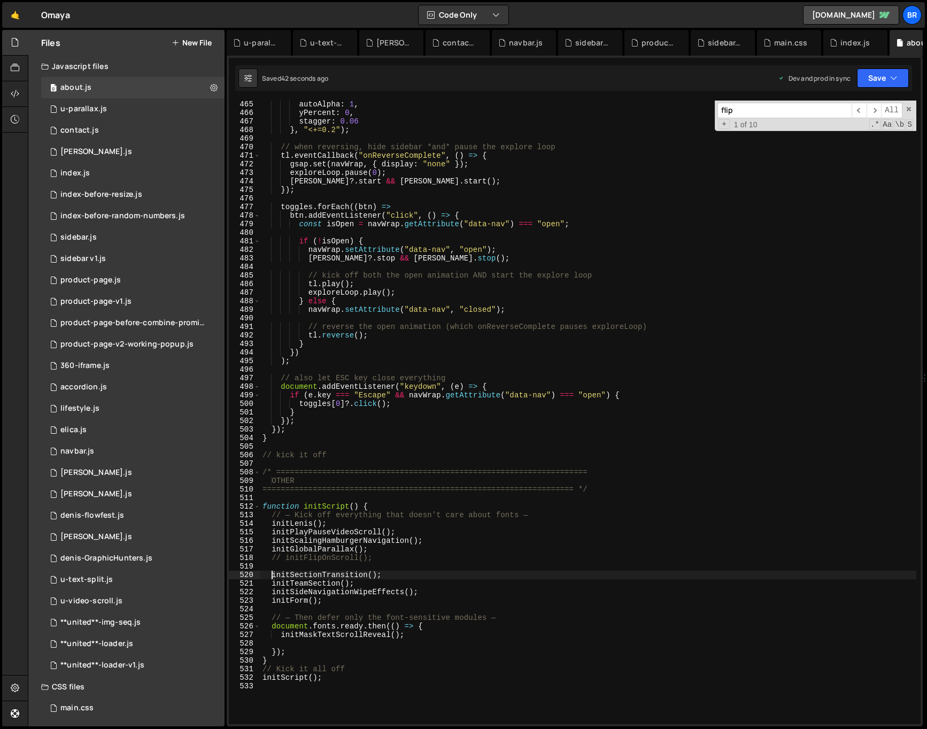
scroll to position [0, 0]
paste textarea "initAboutHero()"
click at [357, 566] on div "autoAlpha : 1 , yPercent : 0 , stagger : 0.06 } , "<+=0.2" ) ; // when reversin…" at bounding box center [686, 420] width 853 height 641
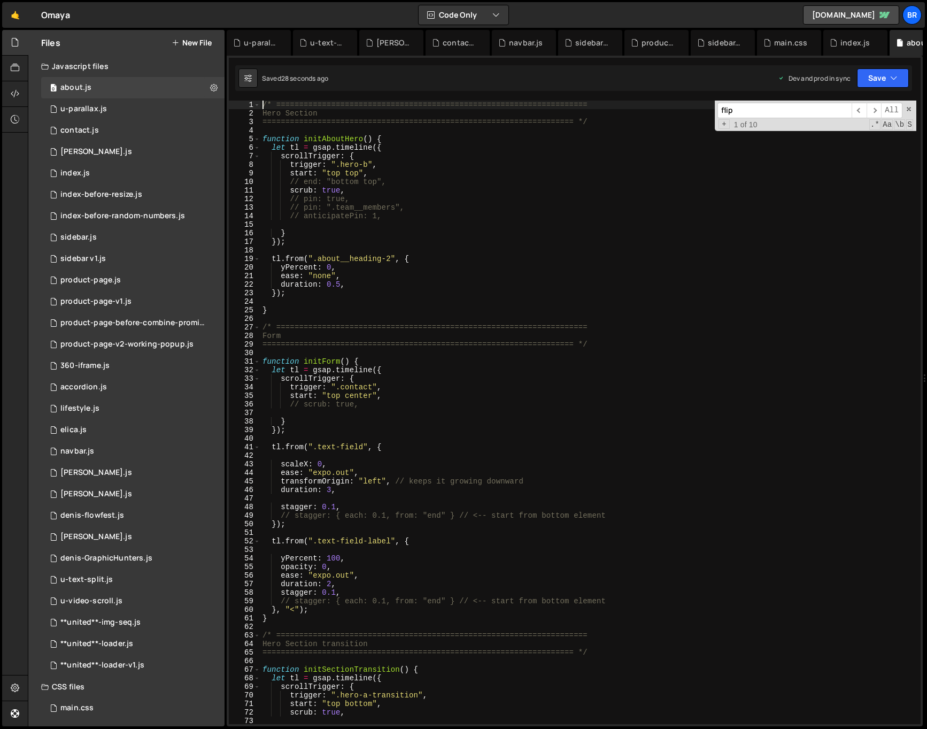
click at [467, 276] on div "/* ==================================================================== Hero Se…" at bounding box center [686, 421] width 853 height 641
click at [290, 259] on div "/* ==================================================================== Hero Se…" at bounding box center [686, 421] width 853 height 641
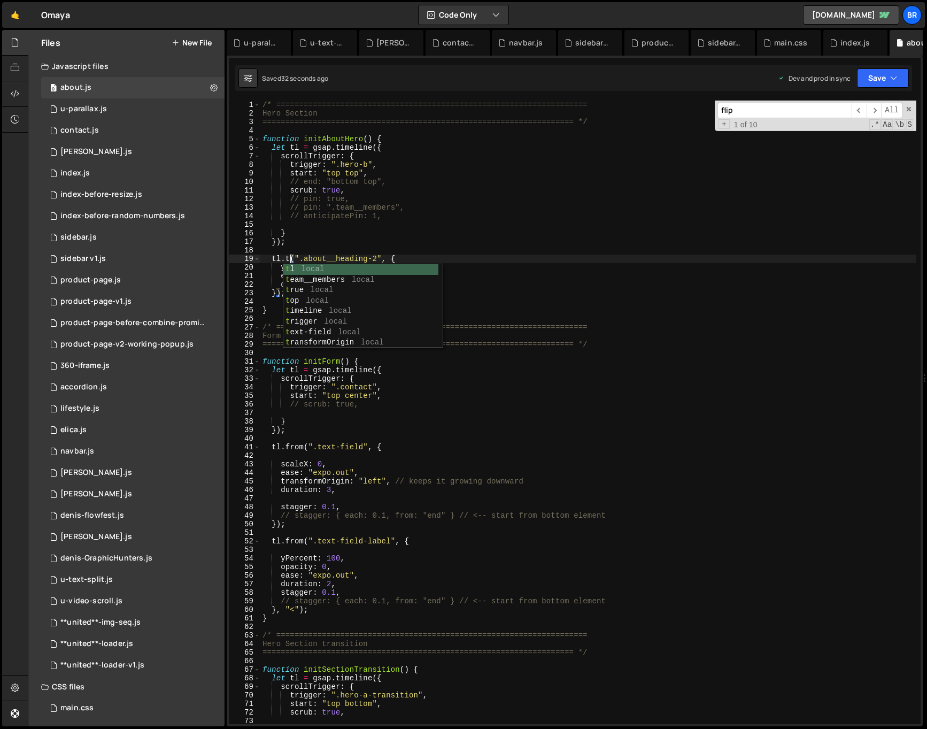
scroll to position [0, 2]
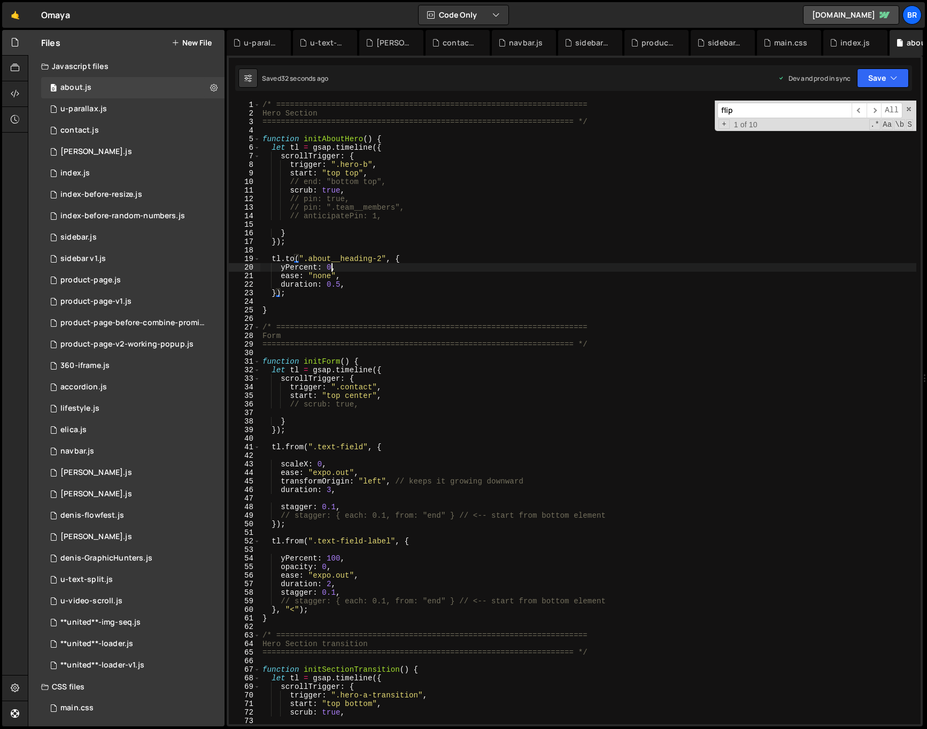
click at [331, 265] on div "/* ==================================================================== Hero Se…" at bounding box center [686, 421] width 853 height 641
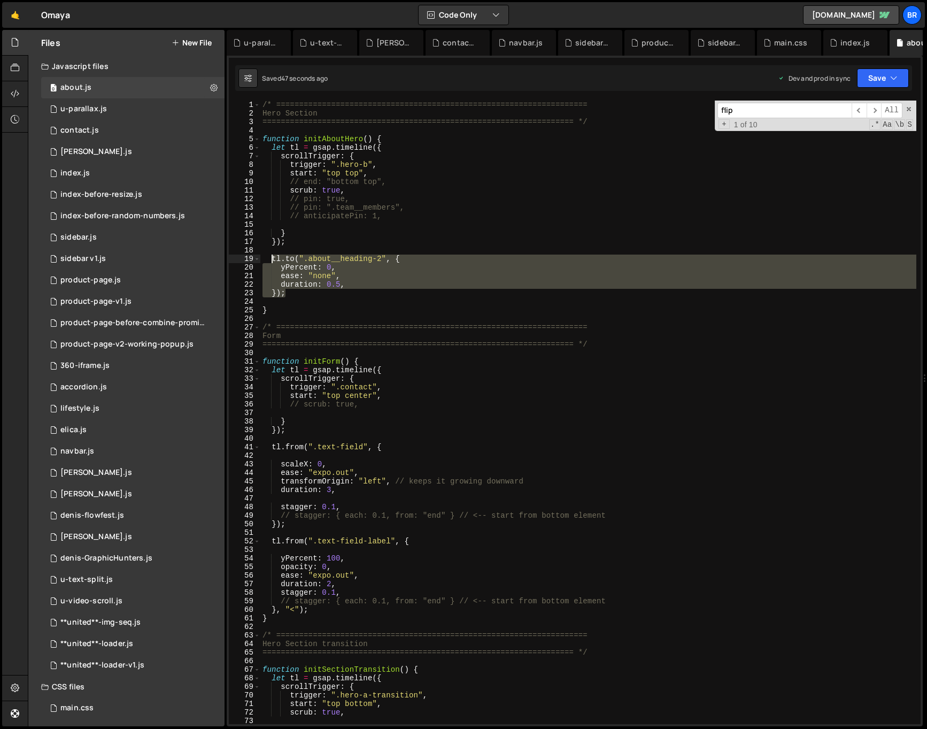
drag, startPoint x: 287, startPoint y: 290, endPoint x: 274, endPoint y: 267, distance: 25.6
click at [271, 259] on div "/* ==================================================================== Hero Se…" at bounding box center [686, 421] width 853 height 641
click at [291, 292] on div "/* ==================================================================== Hero Se…" at bounding box center [588, 413] width 656 height 624
type textarea "});"
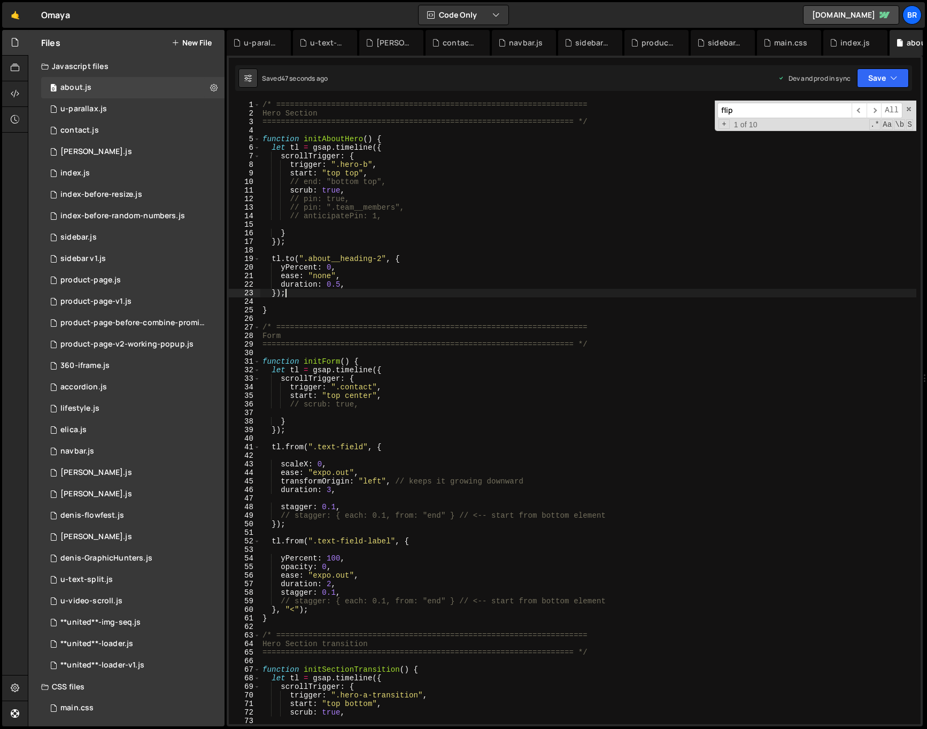
scroll to position [0, 1]
paste textarea "});"
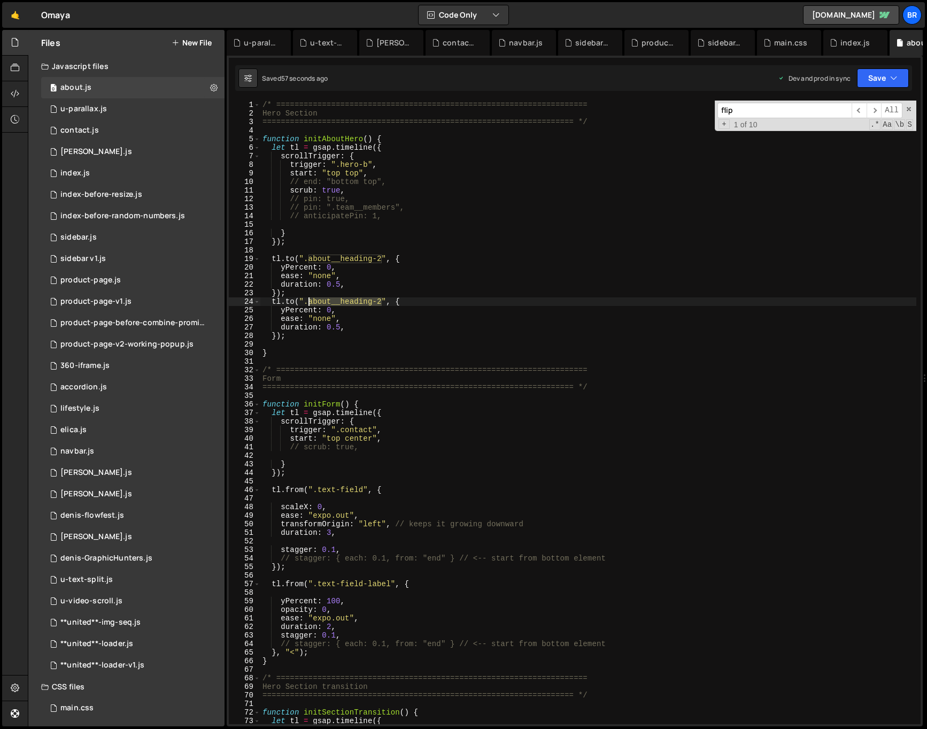
drag, startPoint x: 372, startPoint y: 303, endPoint x: 328, endPoint y: 319, distance: 46.2
click at [310, 303] on div "/* ==================================================================== Hero Se…" at bounding box center [686, 421] width 853 height 641
paste textarea "hero-a__video"
click at [352, 321] on div "/* ==================================================================== Hero Se…" at bounding box center [686, 421] width 853 height 641
drag, startPoint x: 317, startPoint y: 308, endPoint x: 281, endPoint y: 311, distance: 35.9
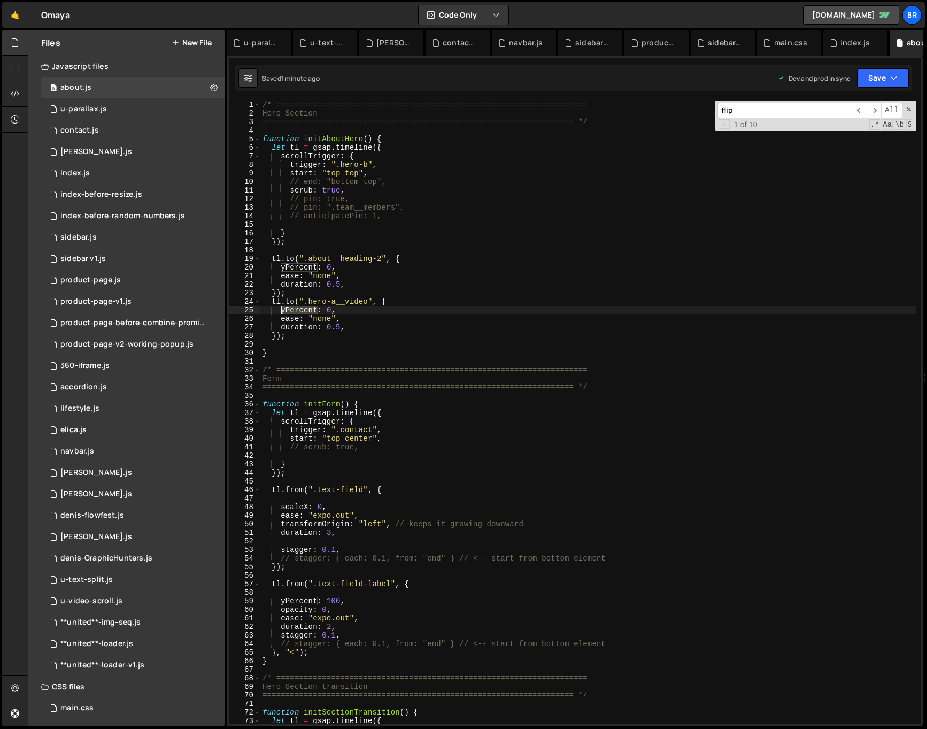
click at [281, 309] on div "/* ==================================================================== Hero Se…" at bounding box center [686, 421] width 853 height 641
click at [324, 315] on body "Projects Community Library Blog br Projects Your Teams Account Upgrade Logout" at bounding box center [463, 364] width 927 height 729
click at [318, 311] on div "/* ==================================================================== Hero Se…" at bounding box center [686, 421] width 853 height 641
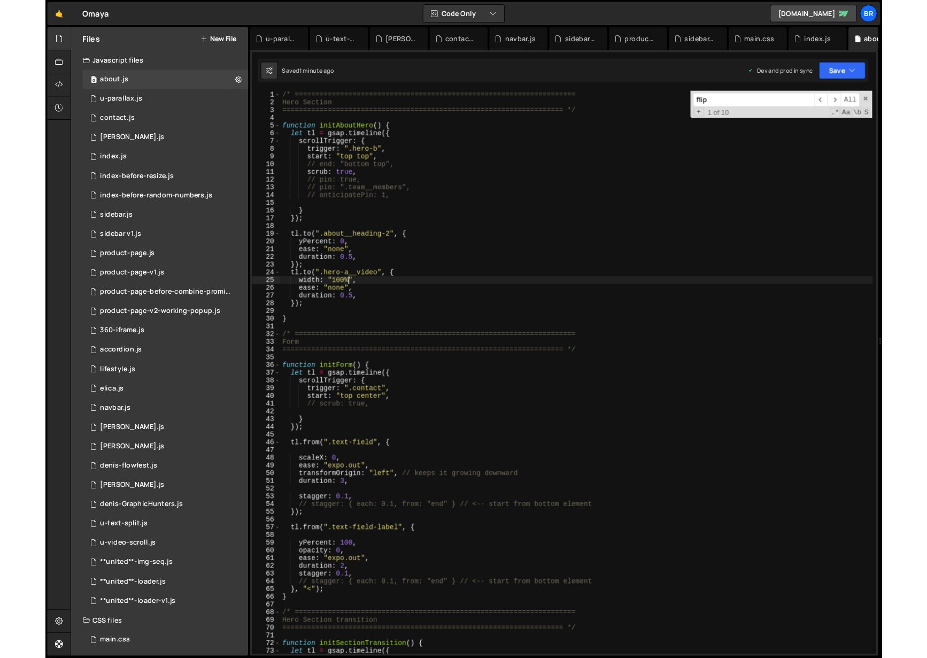
scroll to position [0, 5]
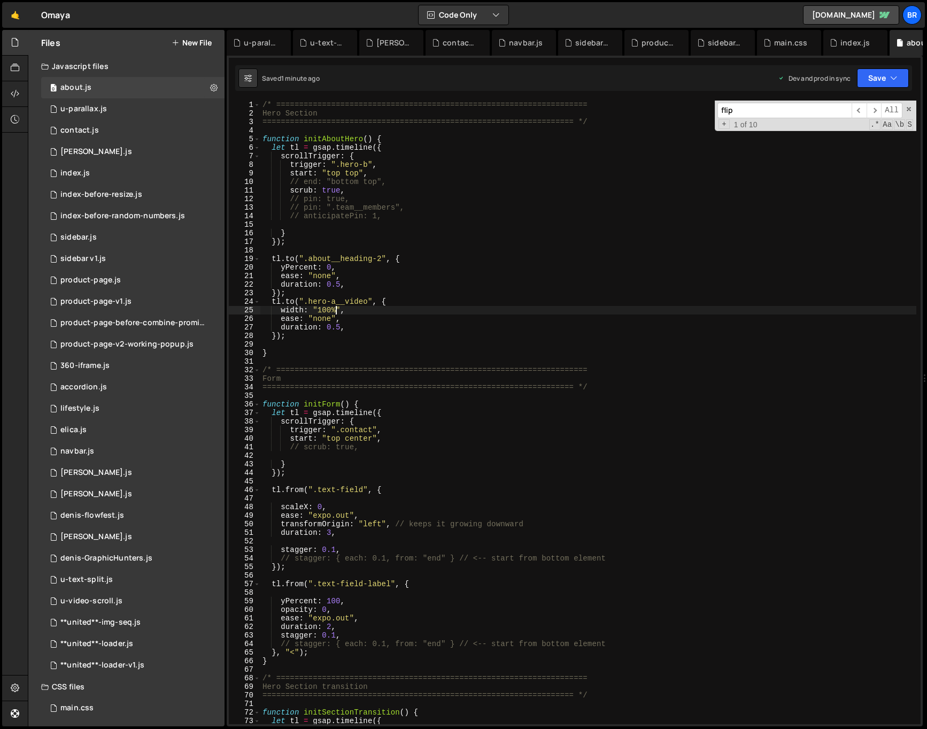
click at [535, 323] on div "/* ==================================================================== Hero Se…" at bounding box center [686, 421] width 853 height 641
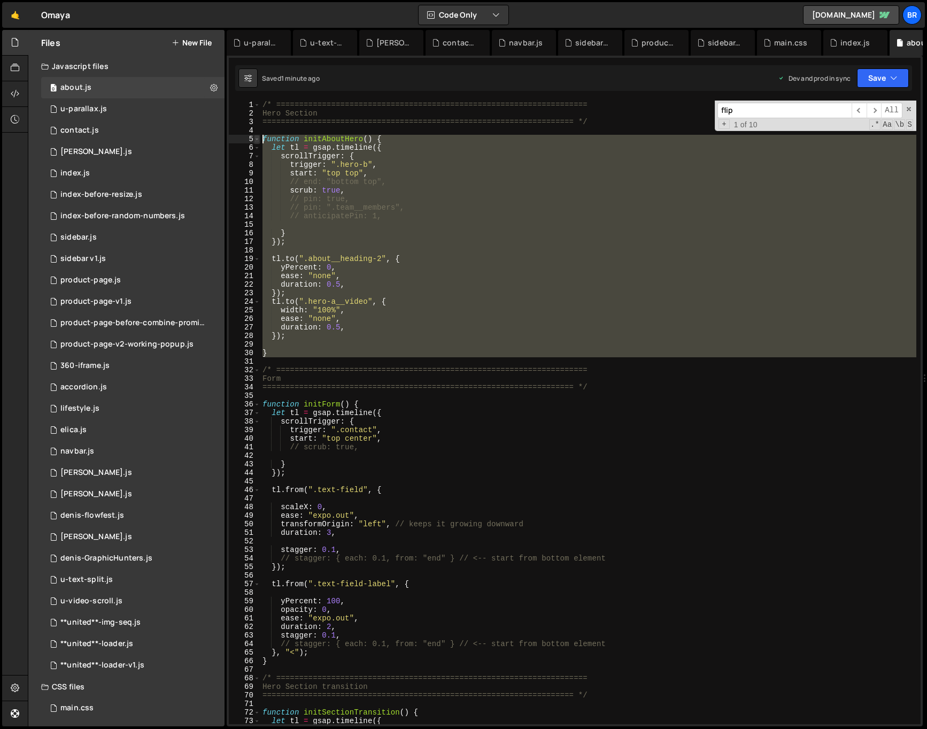
drag, startPoint x: 275, startPoint y: 302, endPoint x: 257, endPoint y: 136, distance: 167.3
click at [257, 136] on div "ease: "none", 1 2 3 4 5 6 7 8 9 10 11 12 13 14 15 16 17 18 19 20 21 22 23 24 25…" at bounding box center [575, 413] width 692 height 624
click at [363, 281] on div "/* ==================================================================== Hero Se…" at bounding box center [588, 413] width 656 height 624
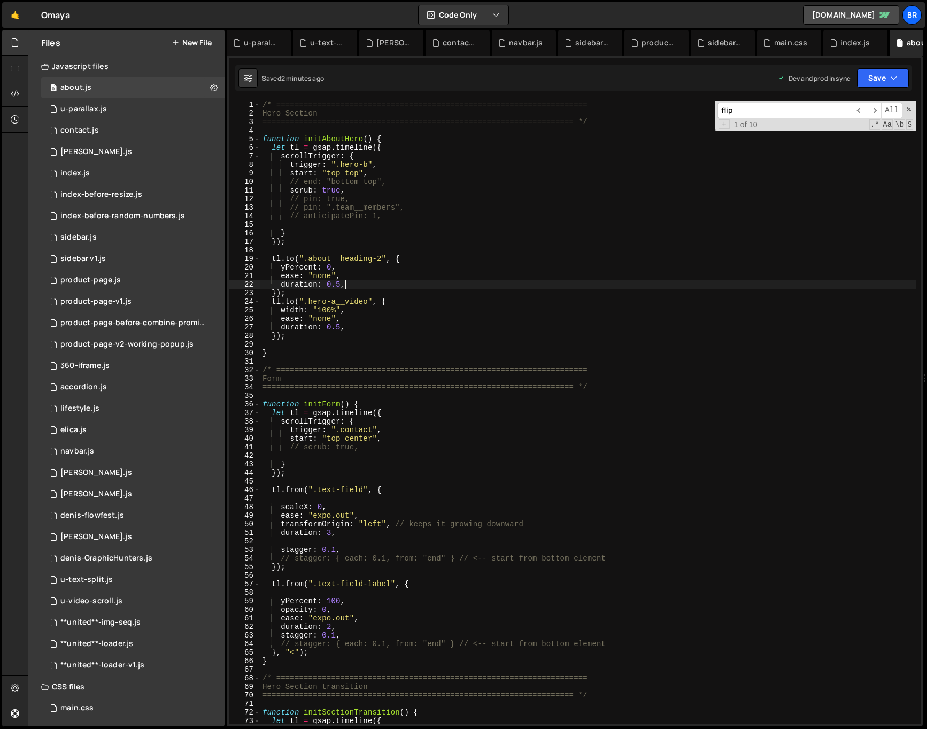
click at [303, 181] on div "/* ==================================================================== Hero Se…" at bounding box center [686, 421] width 853 height 641
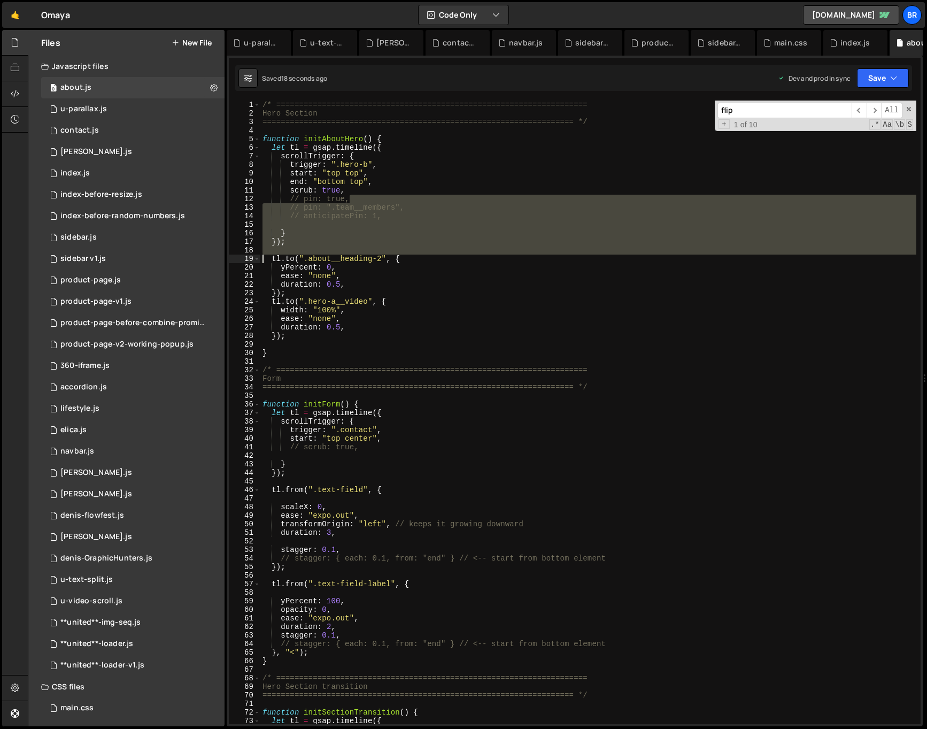
click at [356, 197] on div "/* ==================================================================== Hero Se…" at bounding box center [686, 421] width 853 height 641
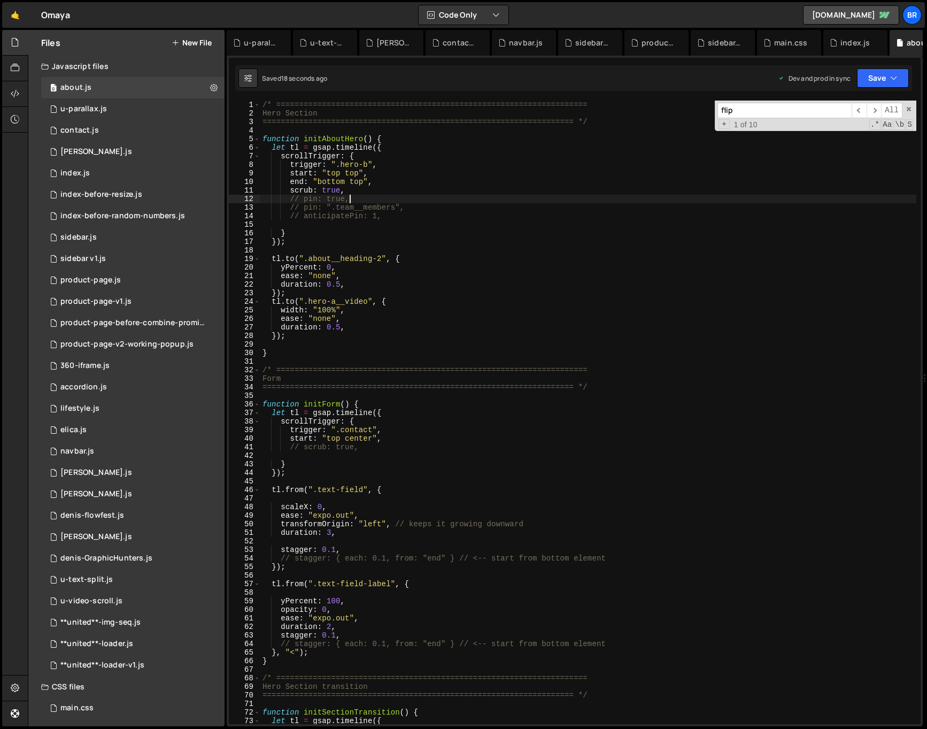
click at [357, 186] on div "/* ==================================================================== Hero Se…" at bounding box center [686, 421] width 853 height 641
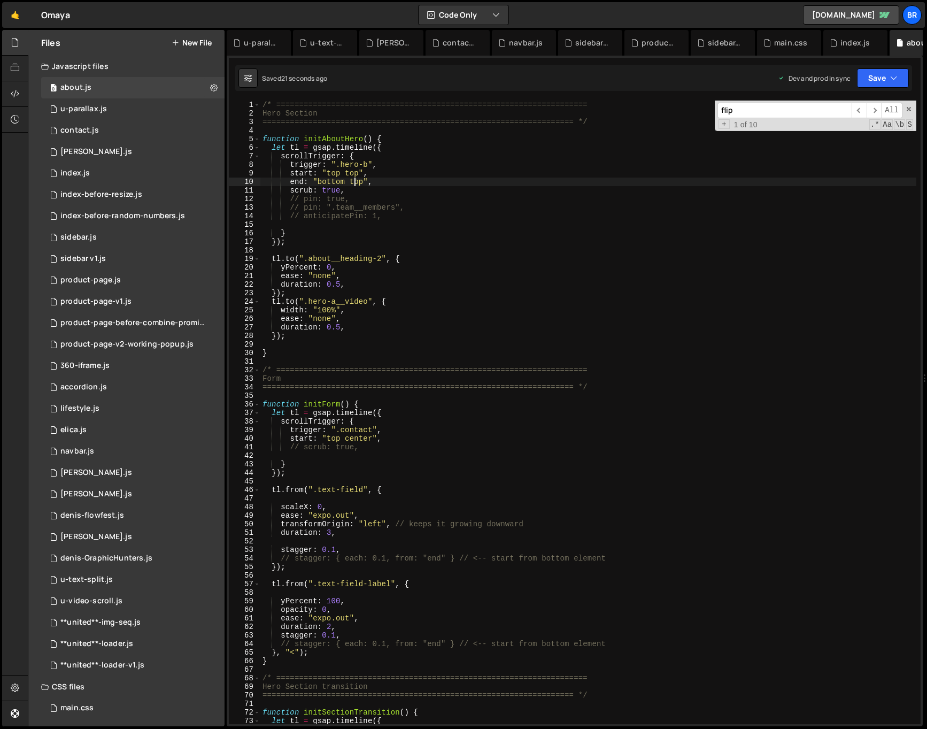
click at [377, 182] on div "/* ==================================================================== Hero Se…" at bounding box center [686, 421] width 853 height 641
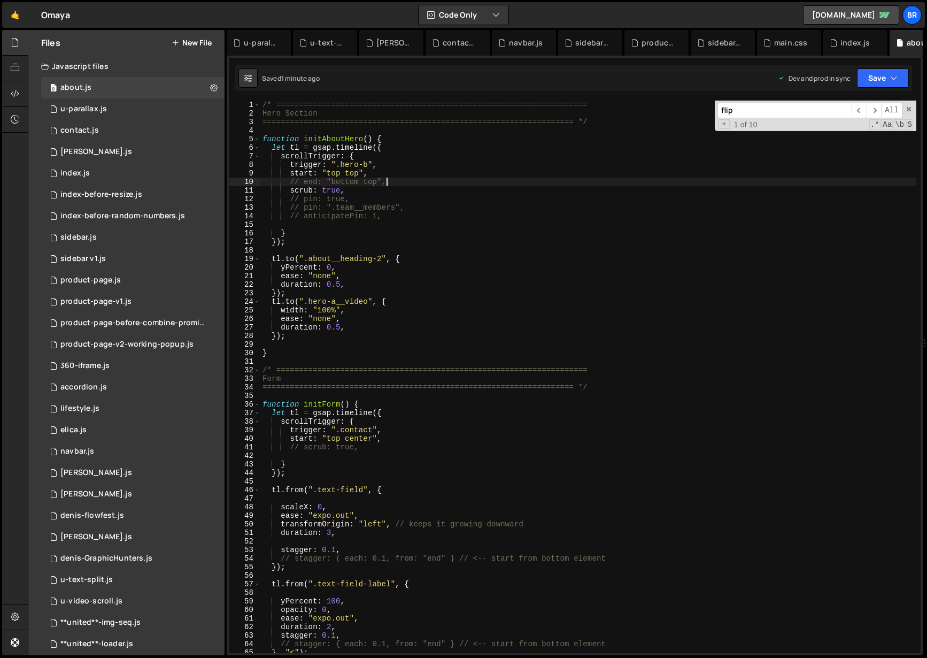
click at [395, 427] on div "/* ==================================================================== Hero Se…" at bounding box center [588, 386] width 656 height 570
click at [362, 319] on div "/* ==================================================================== Hero Se…" at bounding box center [588, 386] width 656 height 570
drag, startPoint x: 343, startPoint y: 267, endPoint x: 282, endPoint y: 265, distance: 61.0
click at [282, 265] on div "/* ==================================================================== Hero Se…" at bounding box center [588, 386] width 656 height 570
click at [365, 308] on div "/* ==================================================================== Hero Se…" at bounding box center [588, 386] width 656 height 570
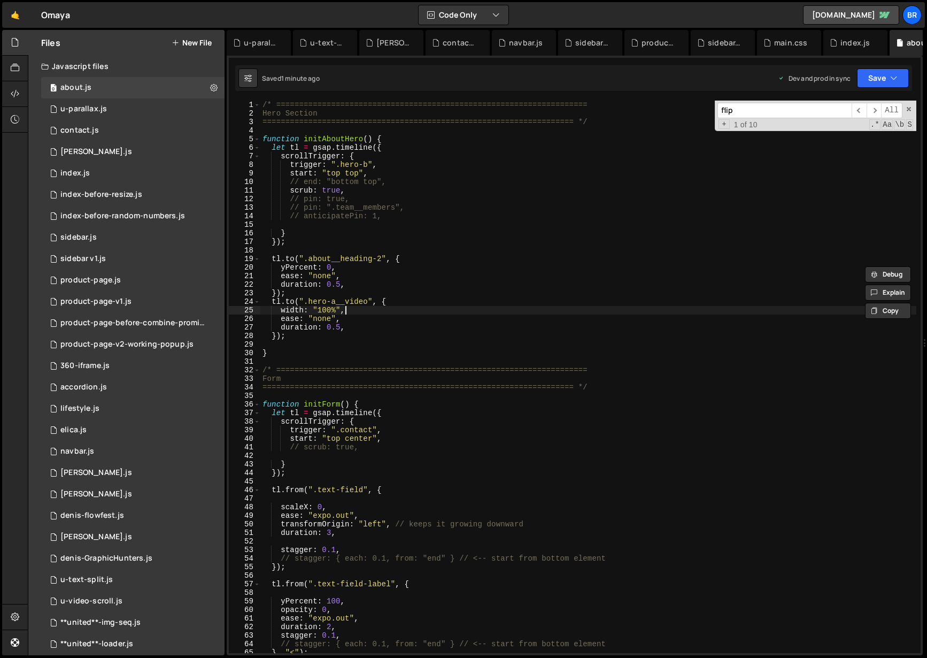
type textarea "width: "100%","
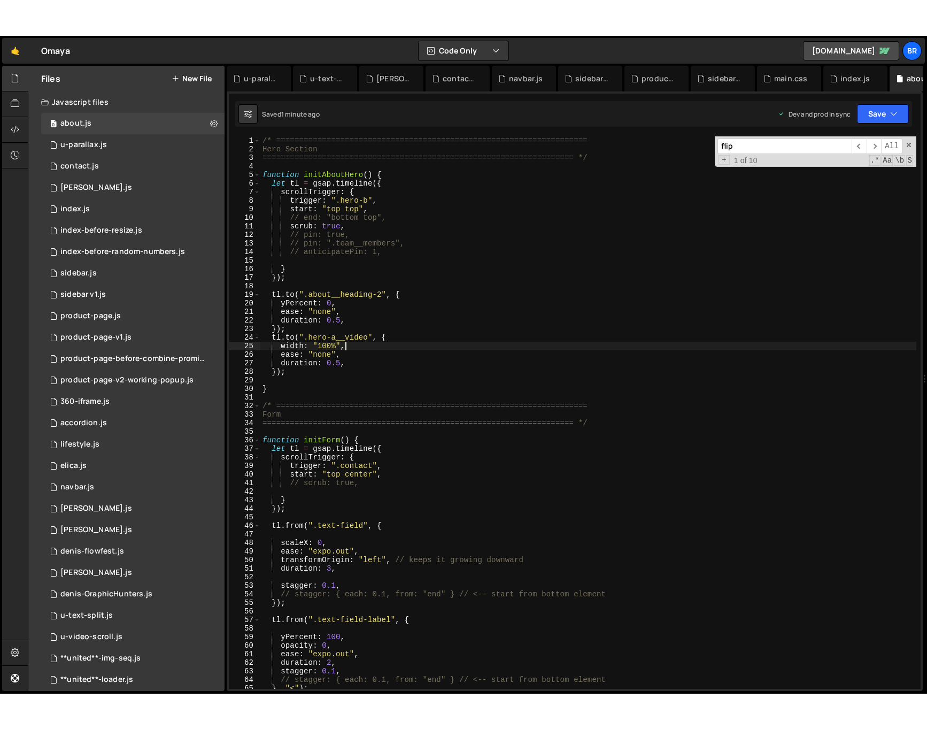
scroll to position [0, 1]
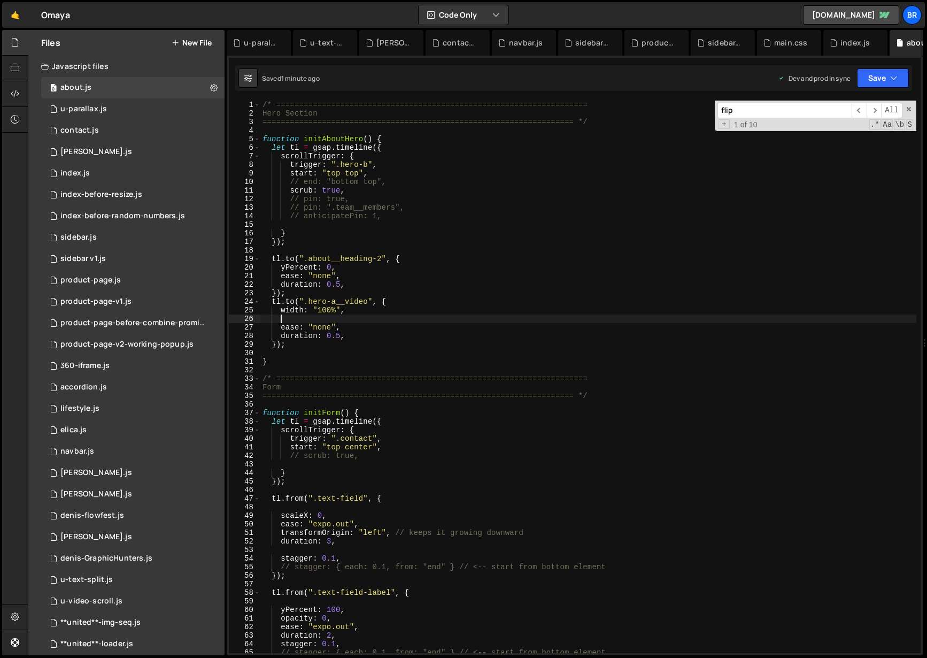
paste textarea "yPercent: 0,"
click at [366, 186] on div "/* ==================================================================== Hero Se…" at bounding box center [588, 386] width 656 height 570
click at [369, 197] on div "/* ==================================================================== Hero Se…" at bounding box center [588, 386] width 656 height 570
type textarea "pin: true,"
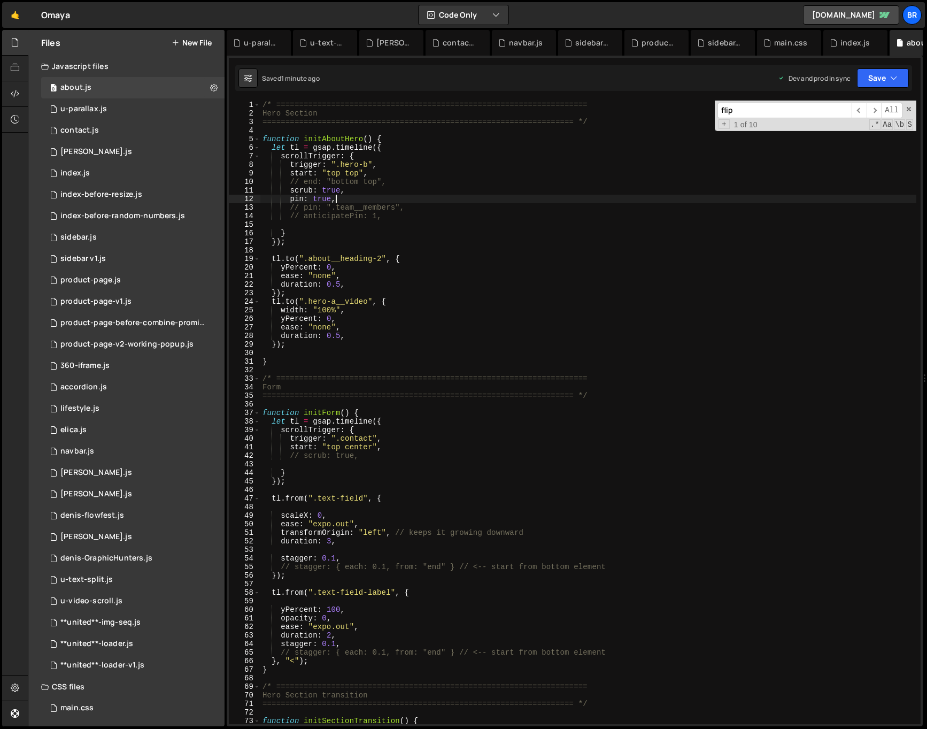
drag, startPoint x: 351, startPoint y: 367, endPoint x: 276, endPoint y: 361, distance: 75.1
click at [351, 367] on div "/* ==================================================================== Hero Se…" at bounding box center [588, 421] width 656 height 641
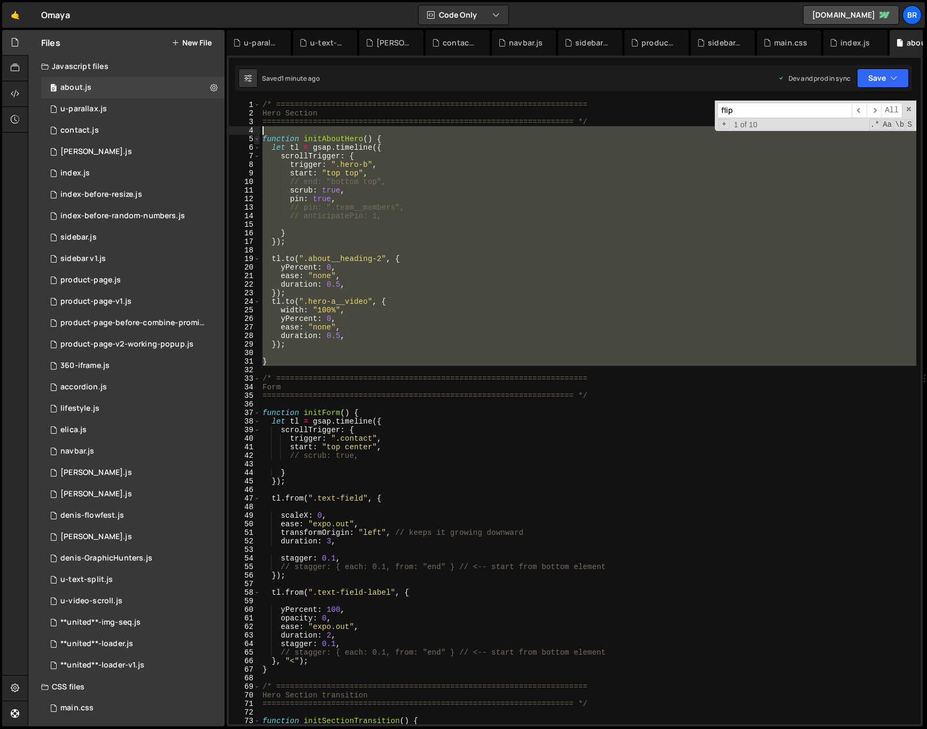
drag, startPoint x: 272, startPoint y: 338, endPoint x: 258, endPoint y: 136, distance: 202.2
click at [258, 136] on div "1 2 3 4 5 6 7 8 9 10 11 12 13 14 15 16 17 18 19 20 21 22 23 24 25 26 27 28 29 3…" at bounding box center [575, 413] width 692 height 624
drag, startPoint x: 30, startPoint y: 472, endPoint x: 369, endPoint y: 347, distance: 361.0
click at [369, 347] on div "/* ==================================================================== Hero Se…" at bounding box center [588, 413] width 656 height 624
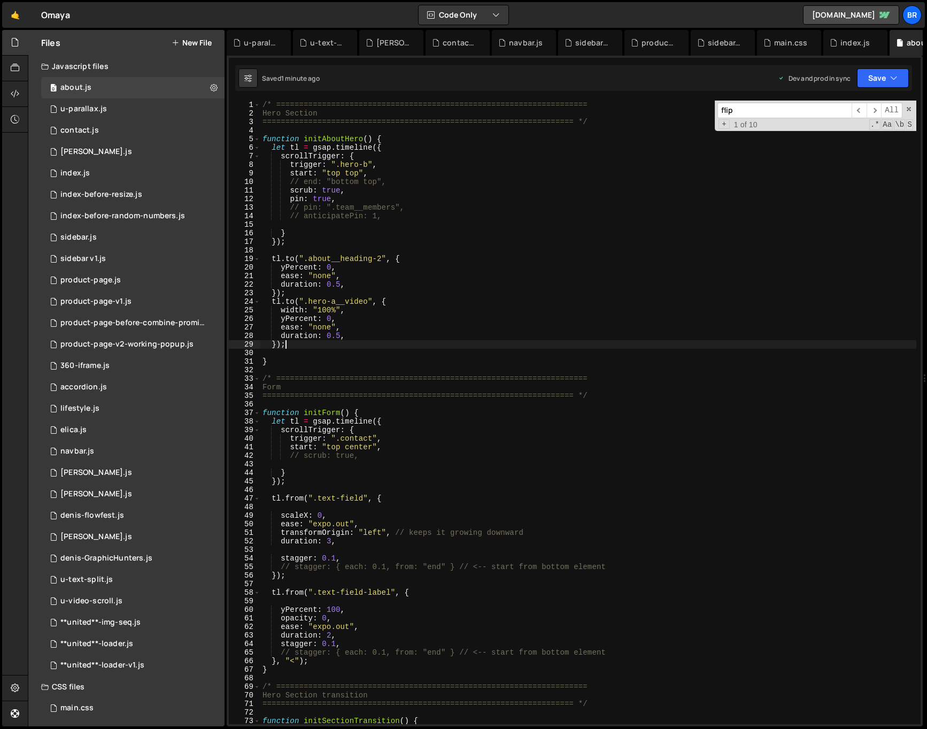
click at [336, 278] on div "/* ==================================================================== Hero Se…" at bounding box center [588, 421] width 656 height 641
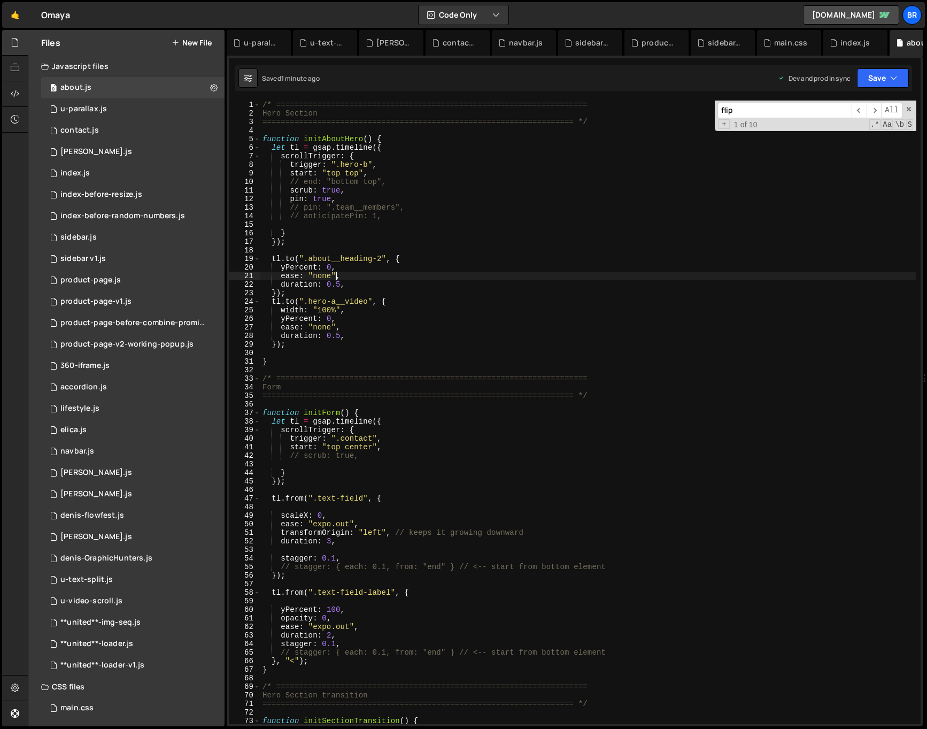
click at [331, 267] on div "/* ==================================================================== Hero Se…" at bounding box center [588, 421] width 656 height 641
click at [316, 319] on div "/* ==================================================================== Hero Se…" at bounding box center [588, 421] width 656 height 641
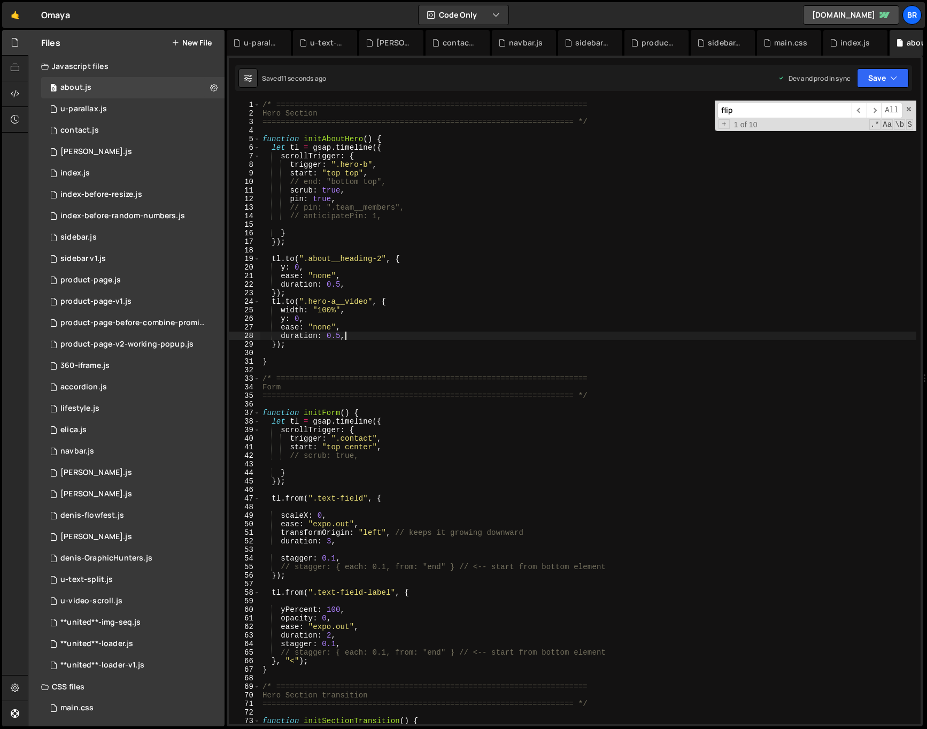
click at [361, 340] on div "/* ==================================================================== Hero Se…" at bounding box center [588, 421] width 656 height 641
click at [367, 316] on div "/* ==================================================================== Hero Se…" at bounding box center [588, 421] width 656 height 641
click at [371, 313] on div "/* ==================================================================== Hero Se…" at bounding box center [588, 421] width 656 height 641
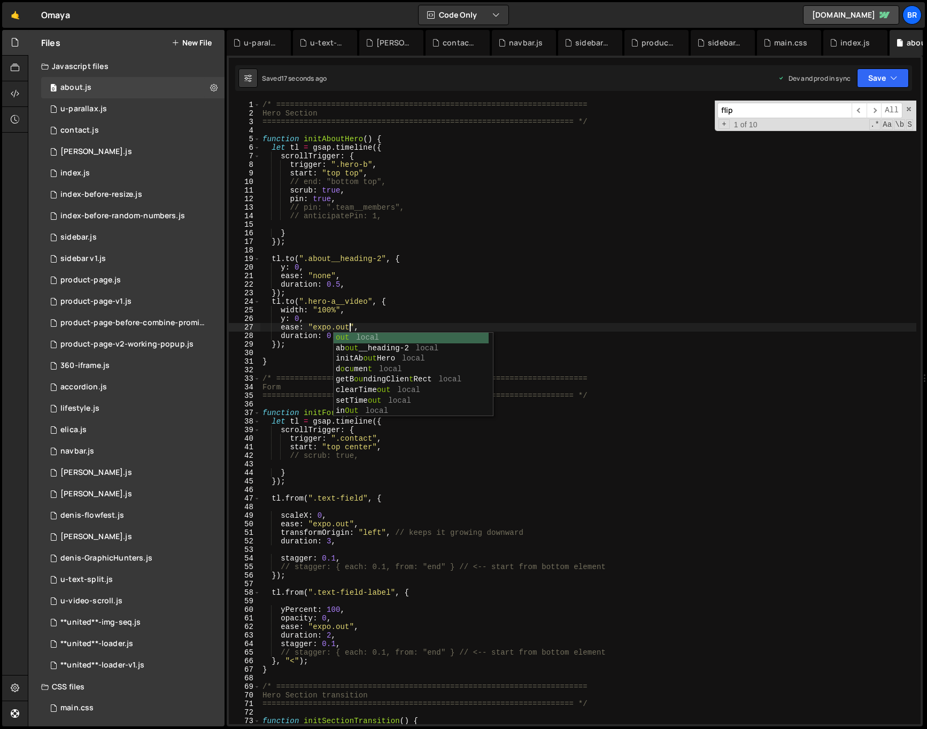
scroll to position [0, 6]
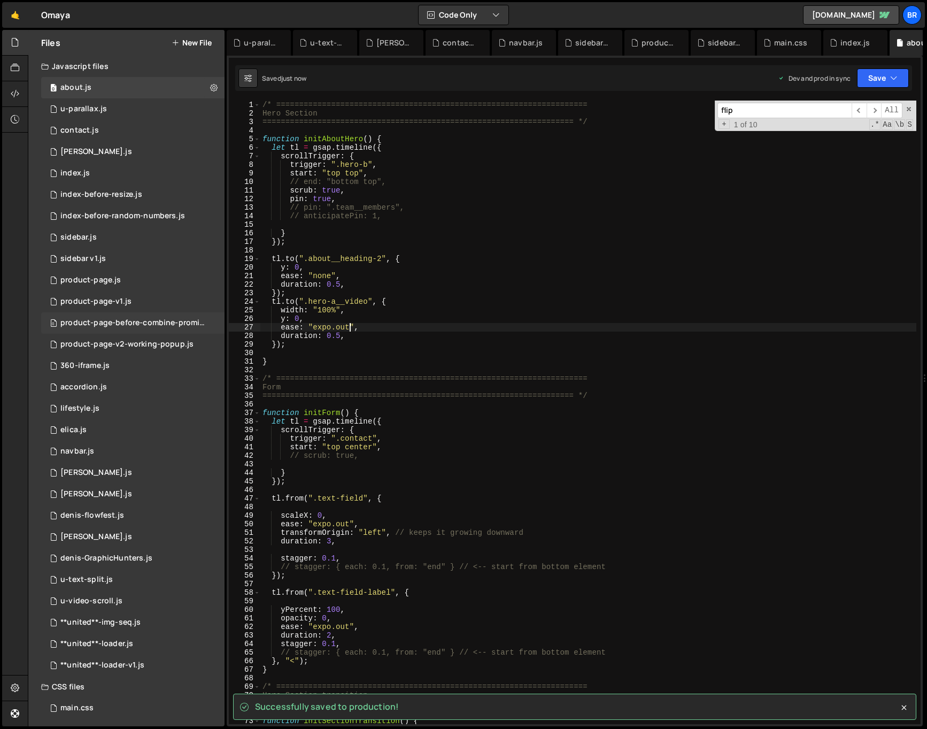
type textarea "ease: "expo.out","
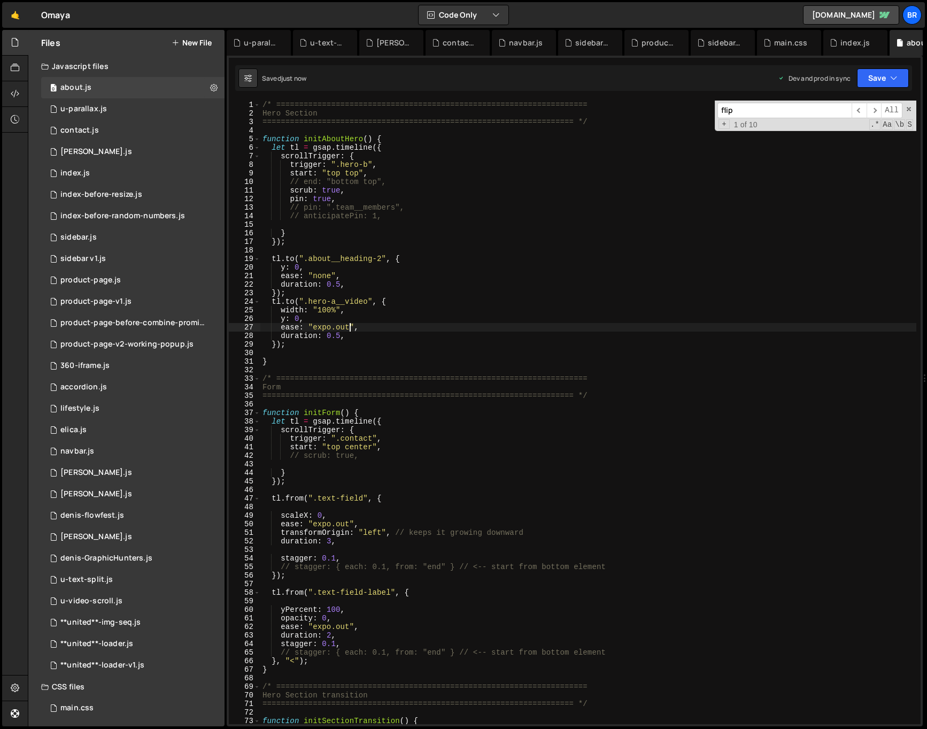
click at [276, 349] on div "/* ==================================================================== Hero Se…" at bounding box center [588, 421] width 656 height 641
click at [421, 203] on div "/* ==================================================================== Hero Se…" at bounding box center [588, 421] width 656 height 641
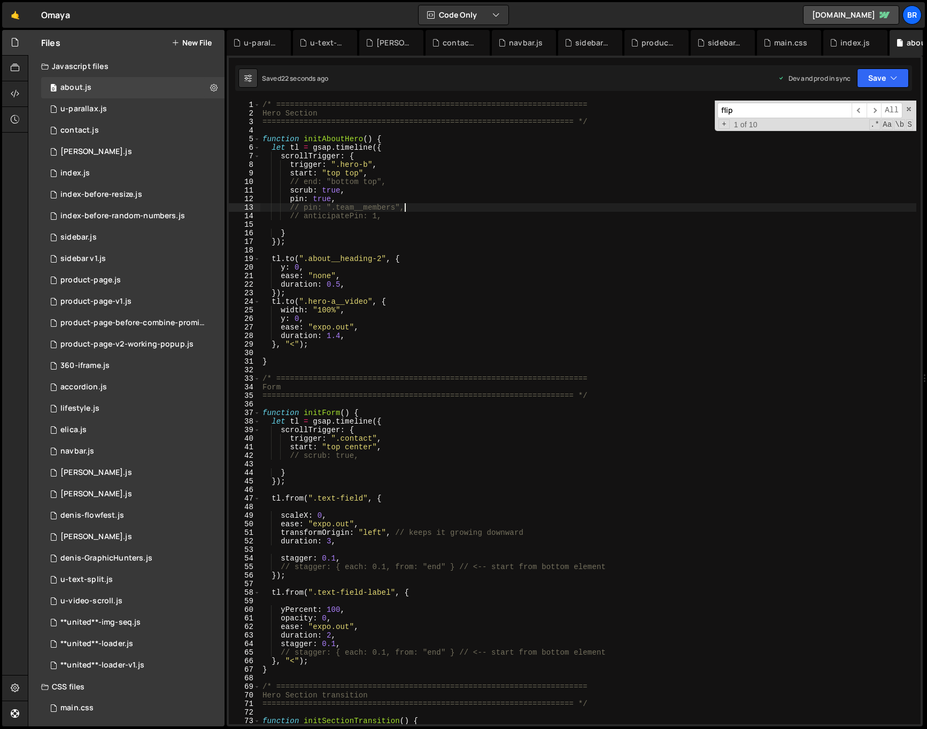
click at [402, 197] on div "/* ==================================================================== Hero Se…" at bounding box center [588, 421] width 656 height 641
click at [380, 169] on div "/* ==================================================================== Hero Se…" at bounding box center [588, 421] width 656 height 641
click at [17, 42] on icon at bounding box center [15, 42] width 9 height 12
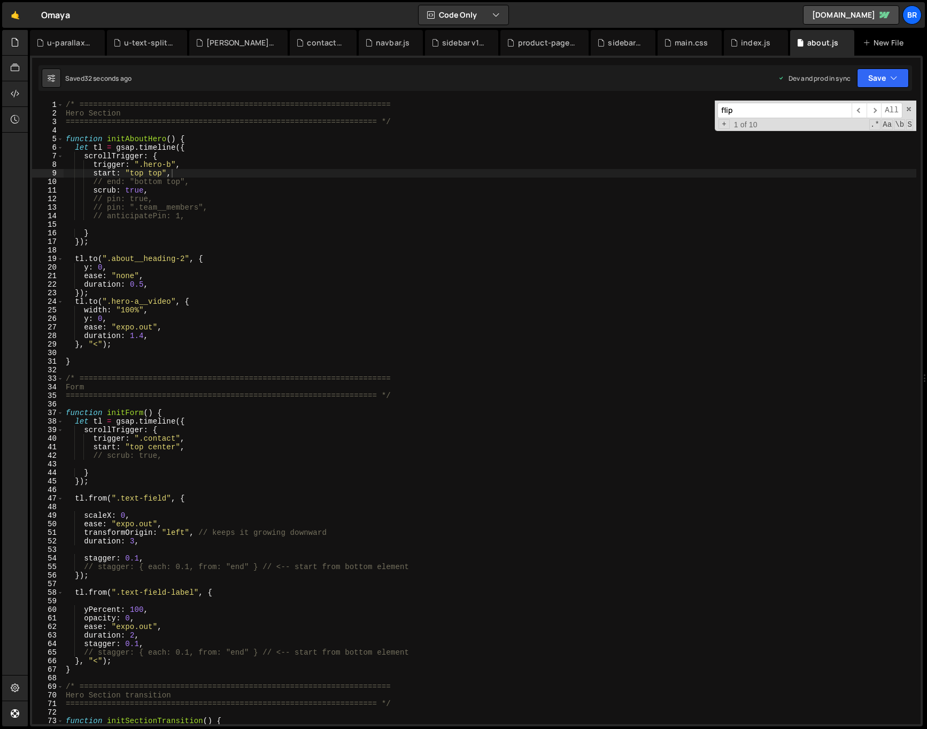
click at [186, 182] on div "/* ==================================================================== Hero Se…" at bounding box center [490, 421] width 853 height 641
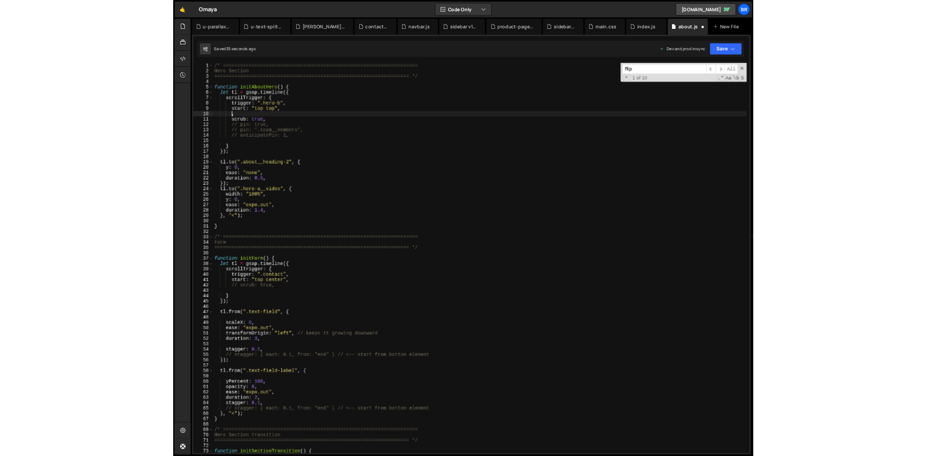
scroll to position [0, 2]
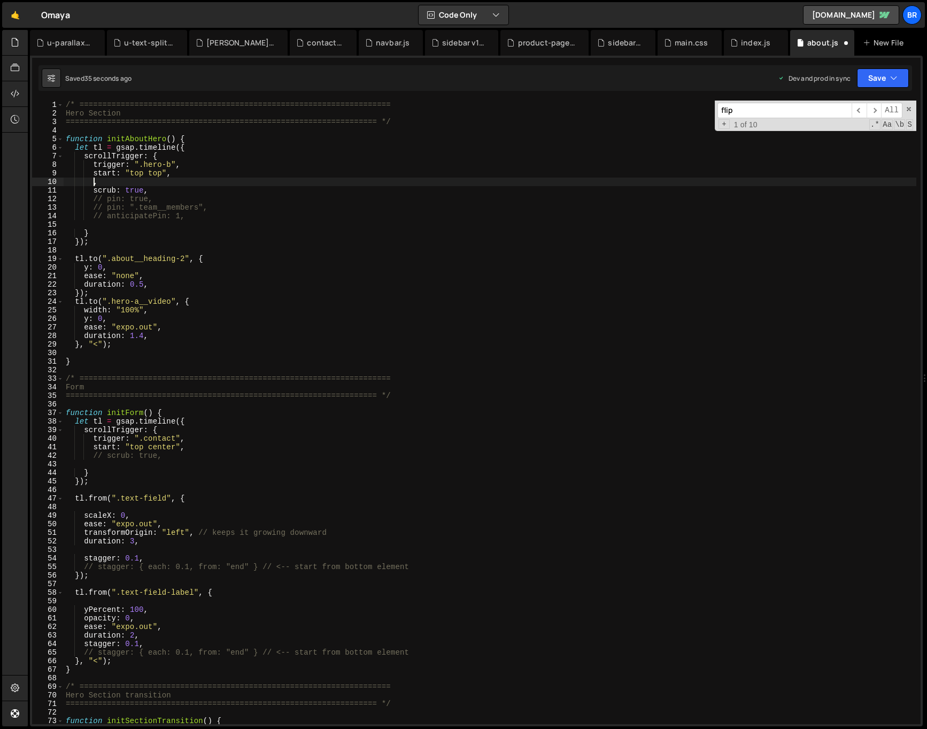
paste textarea "end: "+=30%", // 30% of viewport height after start"
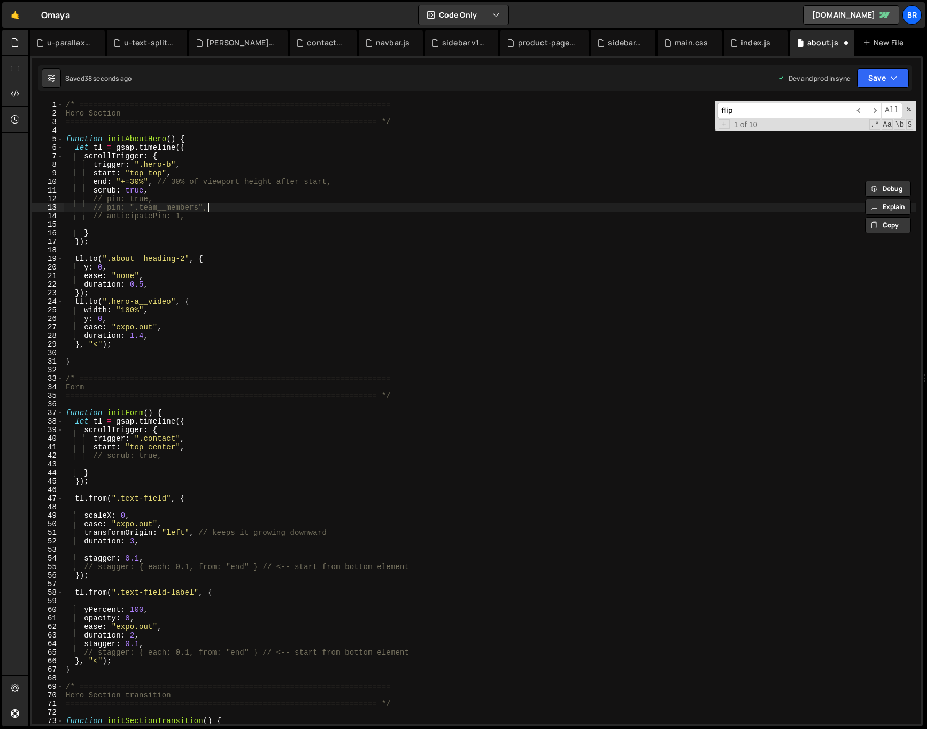
click at [292, 203] on div "/* ==================================================================== Hero Se…" at bounding box center [490, 421] width 853 height 641
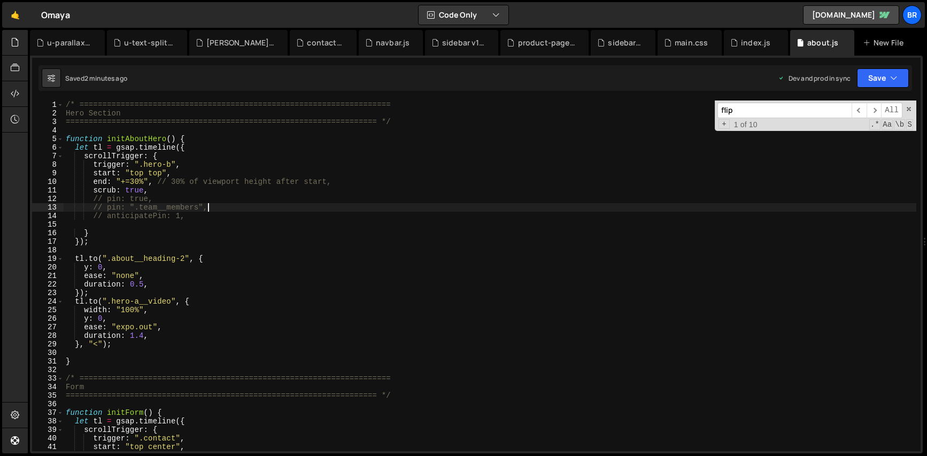
drag, startPoint x: 140, startPoint y: 326, endPoint x: 149, endPoint y: 328, distance: 9.2
click at [140, 326] on div "/* ==================================================================== Hero Se…" at bounding box center [490, 285] width 853 height 368
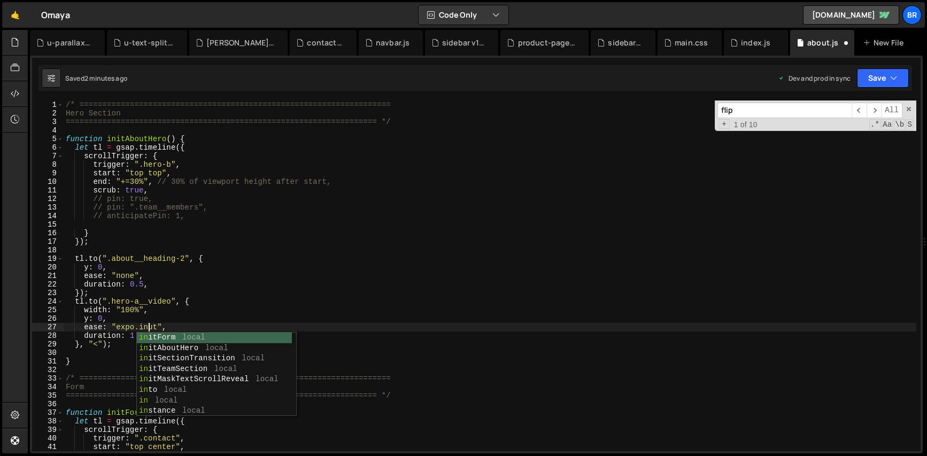
scroll to position [0, 6]
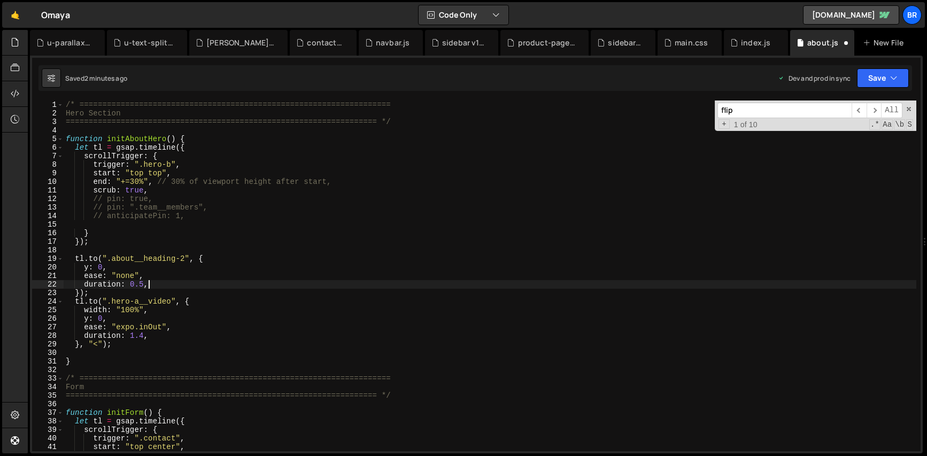
click at [205, 287] on div "/* ==================================================================== Hero Se…" at bounding box center [490, 285] width 853 height 368
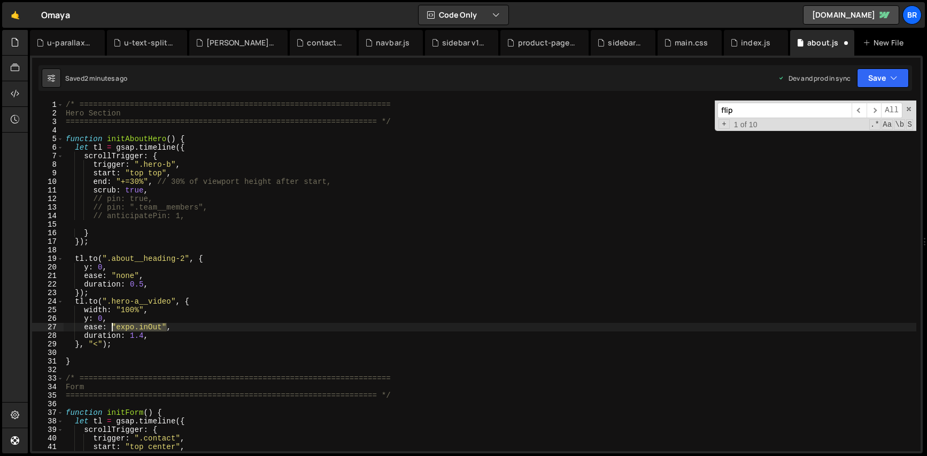
drag, startPoint x: 167, startPoint y: 324, endPoint x: 132, endPoint y: 306, distance: 39.9
click at [112, 328] on div "/* ==================================================================== Hero Se…" at bounding box center [490, 285] width 853 height 368
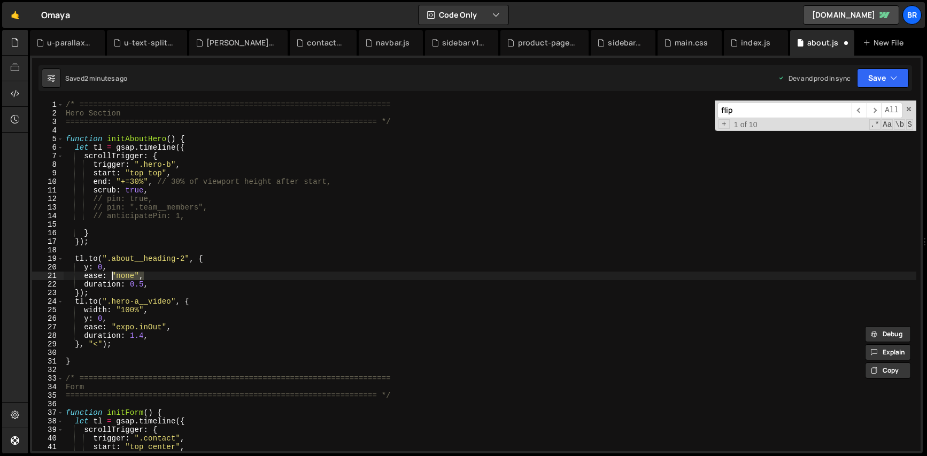
drag, startPoint x: 145, startPoint y: 277, endPoint x: 111, endPoint y: 275, distance: 34.8
click at [111, 275] on div "/* ==================================================================== Hero Se…" at bounding box center [490, 285] width 853 height 368
paste textarea "expo.inOut""
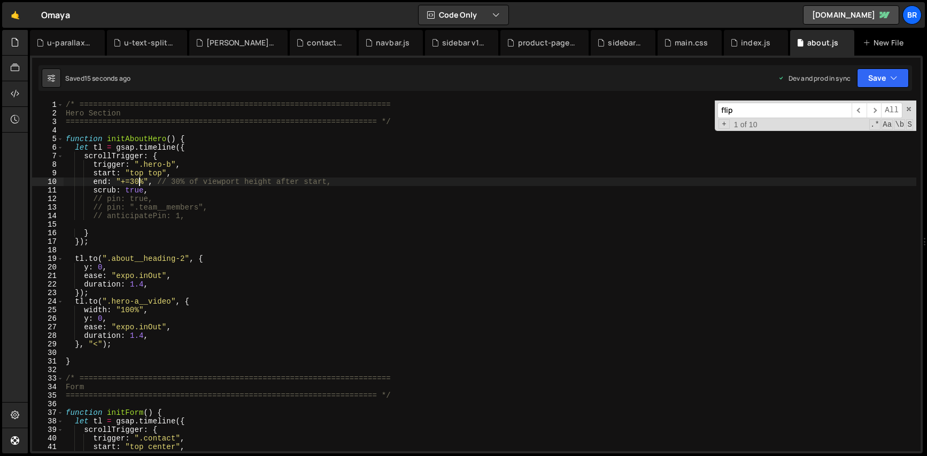
click at [141, 180] on div "/* ==================================================================== Hero Se…" at bounding box center [490, 285] width 853 height 368
click at [136, 182] on div "/* ==================================================================== Hero Se…" at bounding box center [490, 285] width 853 height 368
click at [160, 331] on div "/* ==================================================================== Hero Se…" at bounding box center [490, 285] width 853 height 368
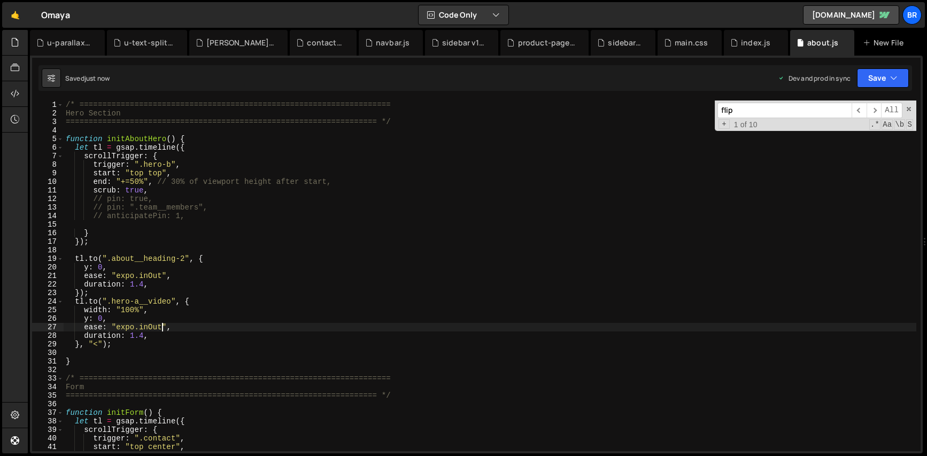
click at [149, 329] on div "/* ==================================================================== Hero Se…" at bounding box center [490, 285] width 853 height 368
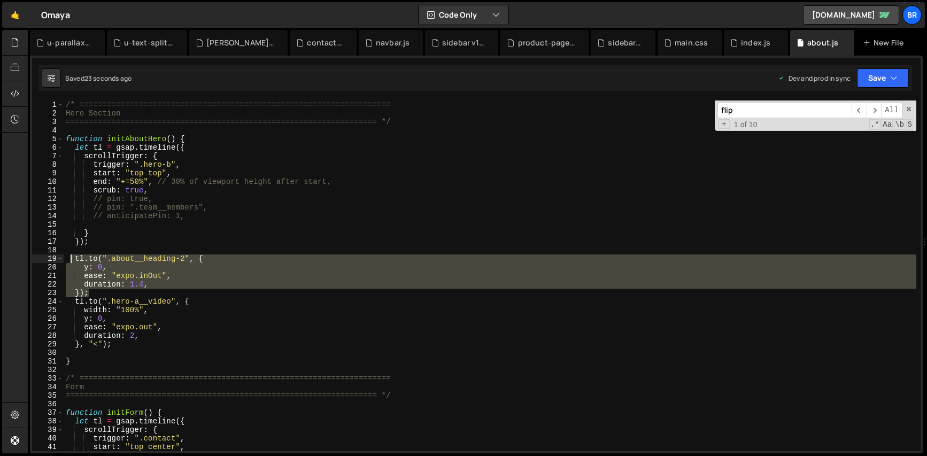
drag, startPoint x: 95, startPoint y: 294, endPoint x: 72, endPoint y: 258, distance: 43.0
click at [72, 258] on div "/* ==================================================================== Hero Se…" at bounding box center [490, 285] width 853 height 368
click at [112, 293] on div "/* ==================================================================== Hero Se…" at bounding box center [490, 276] width 853 height 351
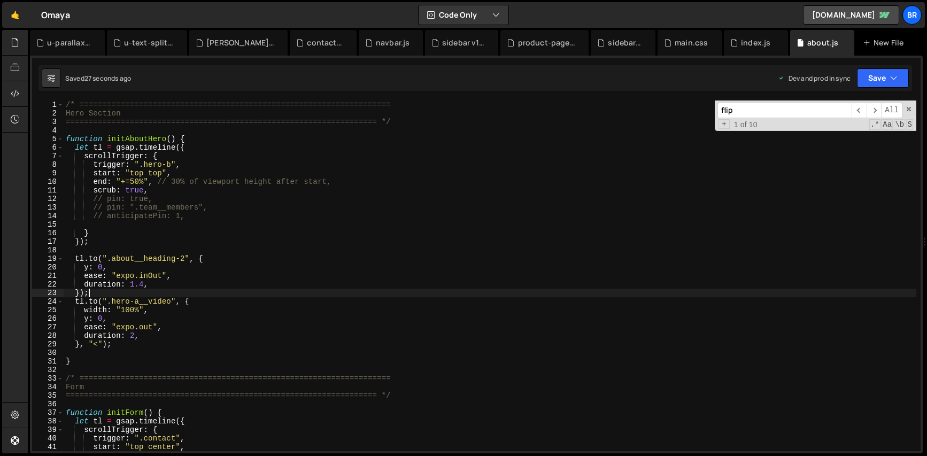
click at [188, 280] on div "/* ==================================================================== Hero Se…" at bounding box center [490, 285] width 853 height 368
type textarea "duration: 1.4,"
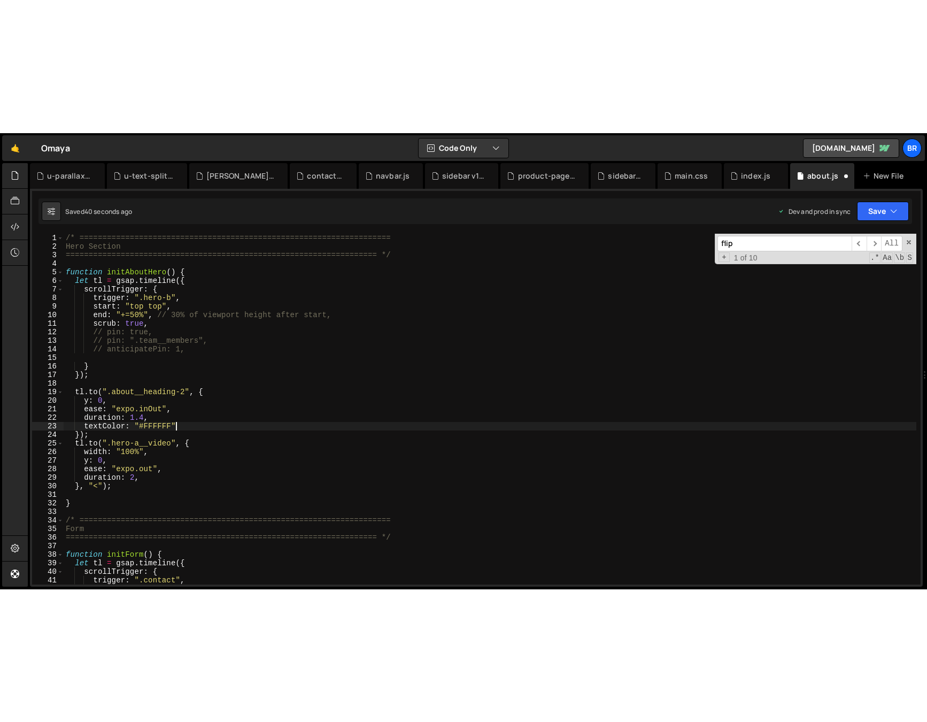
scroll to position [0, 7]
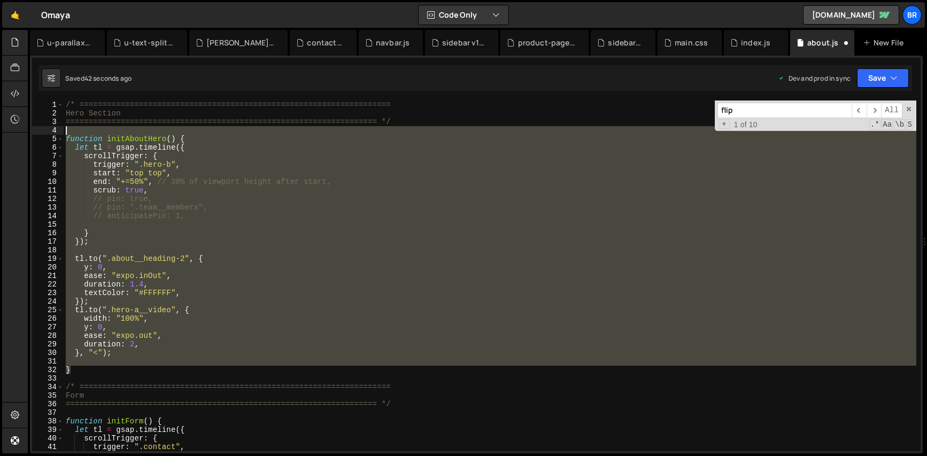
drag, startPoint x: 101, startPoint y: 342, endPoint x: 41, endPoint y: 127, distance: 222.8
click at [41, 127] on div "textColor: "#FFFFFF", 1 2 3 4 5 6 7 8 9 10 11 12 13 14 15 16 17 18 19 20 21 22 …" at bounding box center [476, 276] width 889 height 351
type textarea "function initAboutHero() {"
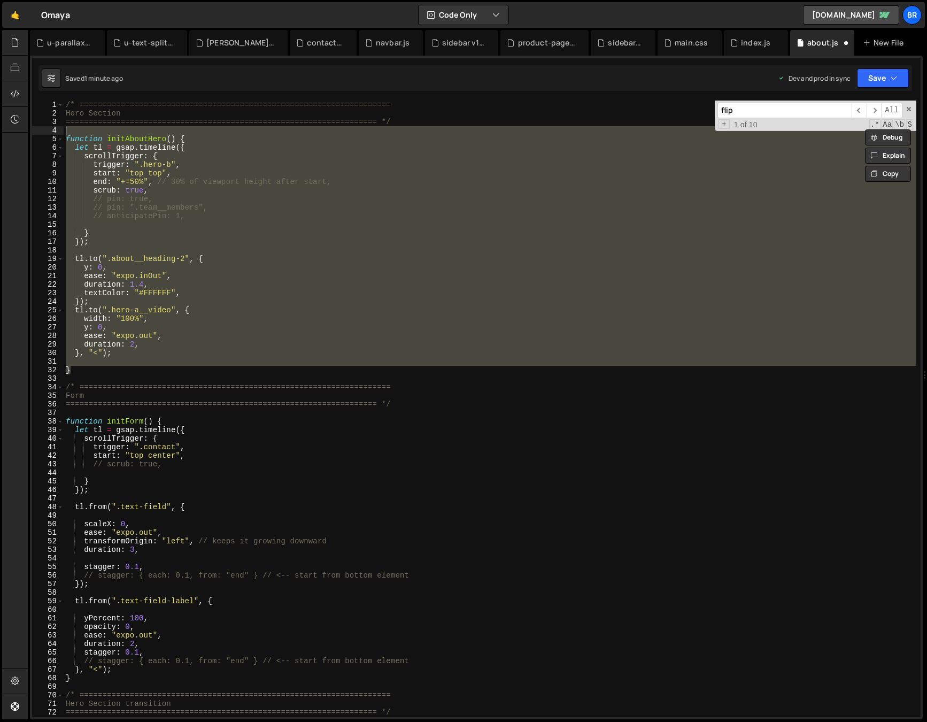
click at [246, 500] on div "/* ==================================================================== Hero Se…" at bounding box center [490, 418] width 853 height 634
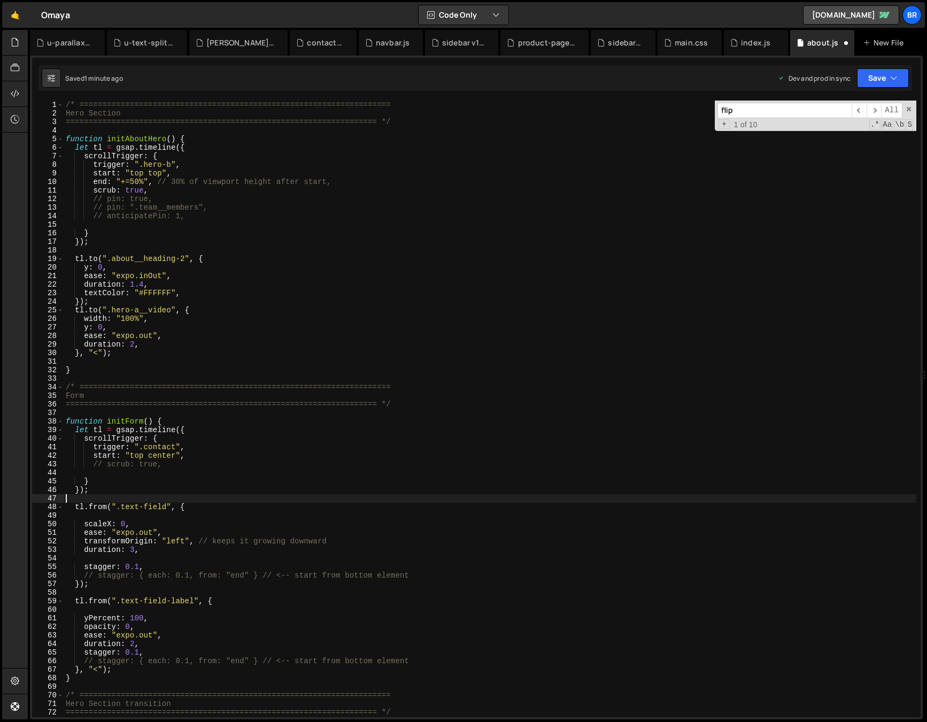
click at [198, 295] on div "/* ==================================================================== Hero Se…" at bounding box center [490, 418] width 853 height 634
type textarea "textColor: "#FFFFFF","
paste textarea "color: "#ff0000","
click at [134, 289] on div "/* ==================================================================== Hero Se…" at bounding box center [490, 418] width 853 height 634
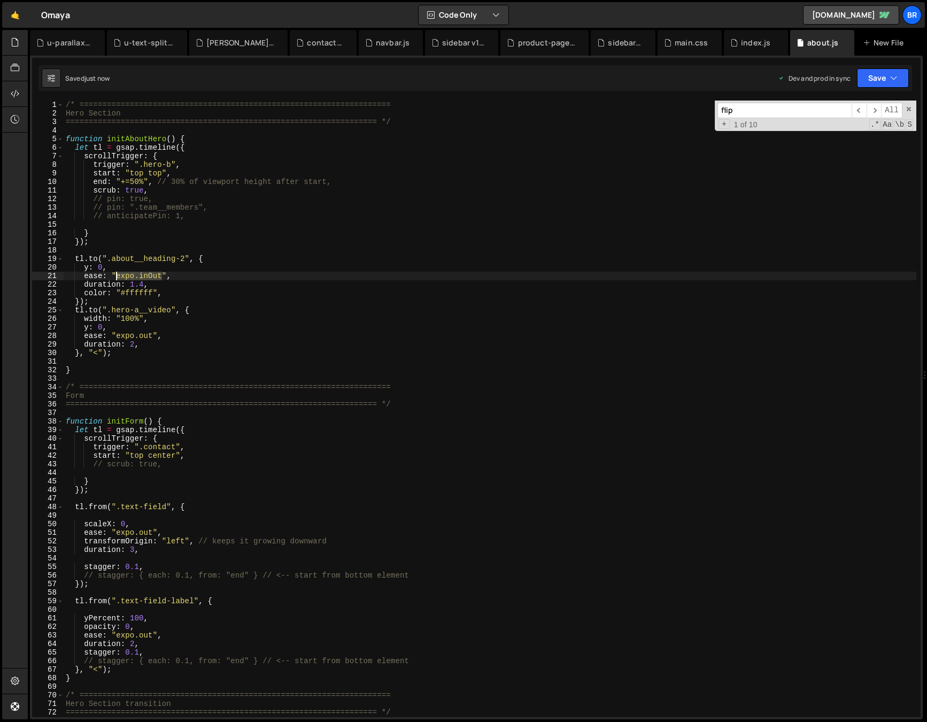
drag, startPoint x: 160, startPoint y: 277, endPoint x: 117, endPoint y: 274, distance: 43.4
click at [117, 274] on div "/* ==================================================================== Hero Se…" at bounding box center [490, 418] width 853 height 634
click at [251, 310] on div "/* ==================================================================== Hero Se…" at bounding box center [490, 418] width 853 height 634
click at [136, 182] on div "/* ==================================================================== Hero Se…" at bounding box center [490, 418] width 853 height 634
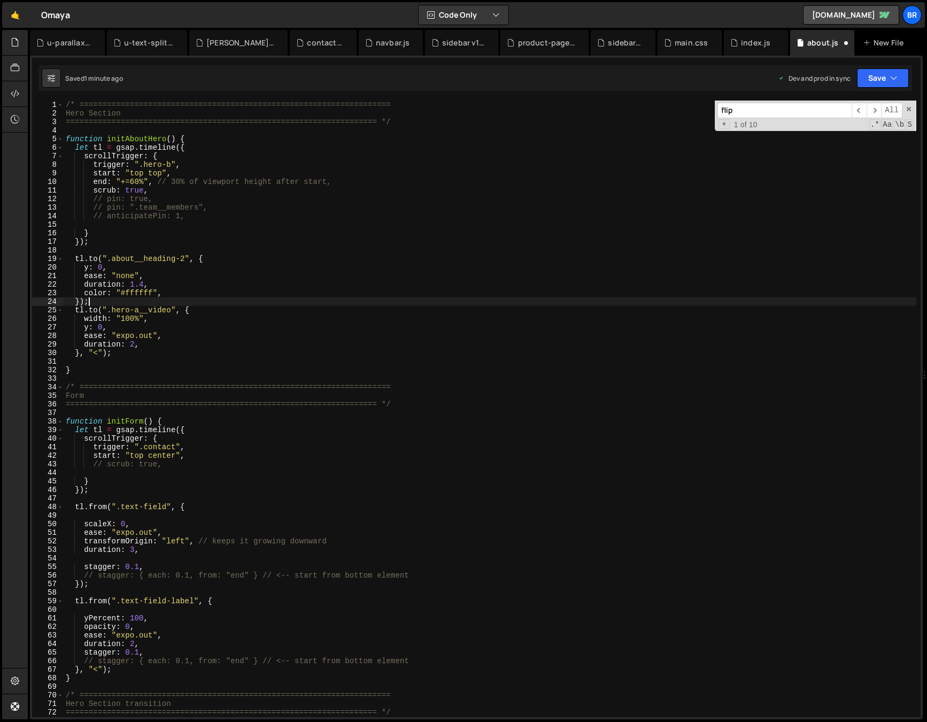
click at [540, 300] on div "/* ==================================================================== Hero Se…" at bounding box center [490, 418] width 853 height 634
click at [136, 343] on div "/* ==================================================================== Hero Se…" at bounding box center [490, 418] width 853 height 634
drag, startPoint x: 153, startPoint y: 336, endPoint x: 117, endPoint y: 337, distance: 36.4
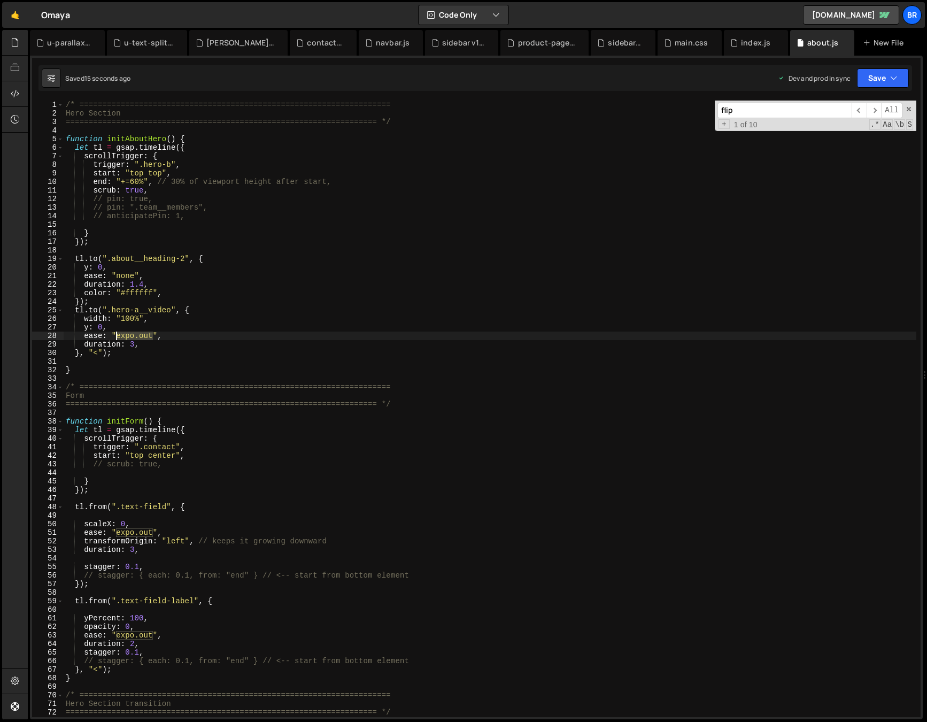
click at [117, 337] on div "/* ==================================================================== Hero Se…" at bounding box center [490, 418] width 853 height 634
drag, startPoint x: 141, startPoint y: 336, endPoint x: 124, endPoint y: 342, distance: 17.6
click at [118, 335] on div "/* ==================================================================== Hero Se…" at bounding box center [490, 418] width 853 height 634
paste textarea "4.out"
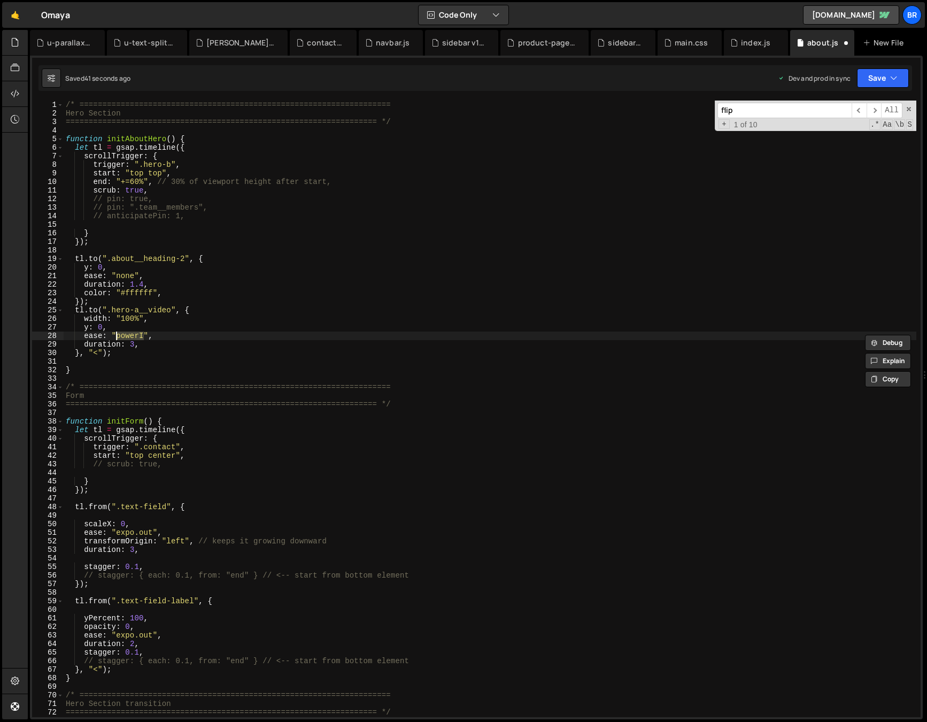
type textarea "ease: "power4.out","
click at [181, 337] on div "/* ==================================================================== Hero Se…" at bounding box center [490, 418] width 853 height 634
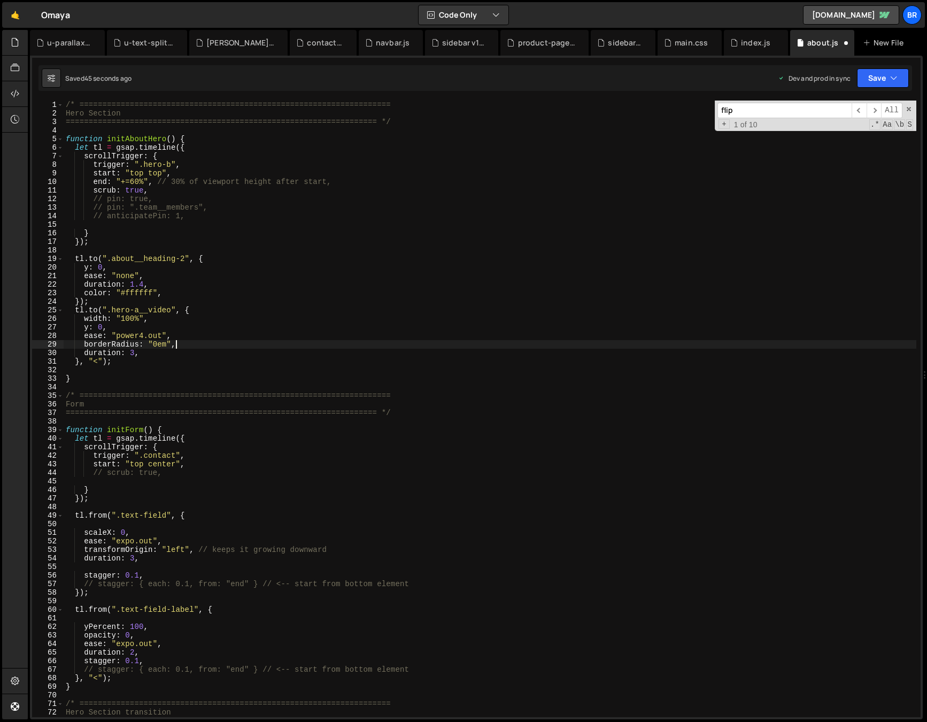
scroll to position [0, 7]
drag, startPoint x: 20, startPoint y: 315, endPoint x: 165, endPoint y: 344, distance: 147.9
click at [179, 347] on div "/* ==================================================================== Hero Se…" at bounding box center [490, 418] width 853 height 634
click at [149, 338] on div "/* ==================================================================== Hero Se…" at bounding box center [490, 418] width 853 height 634
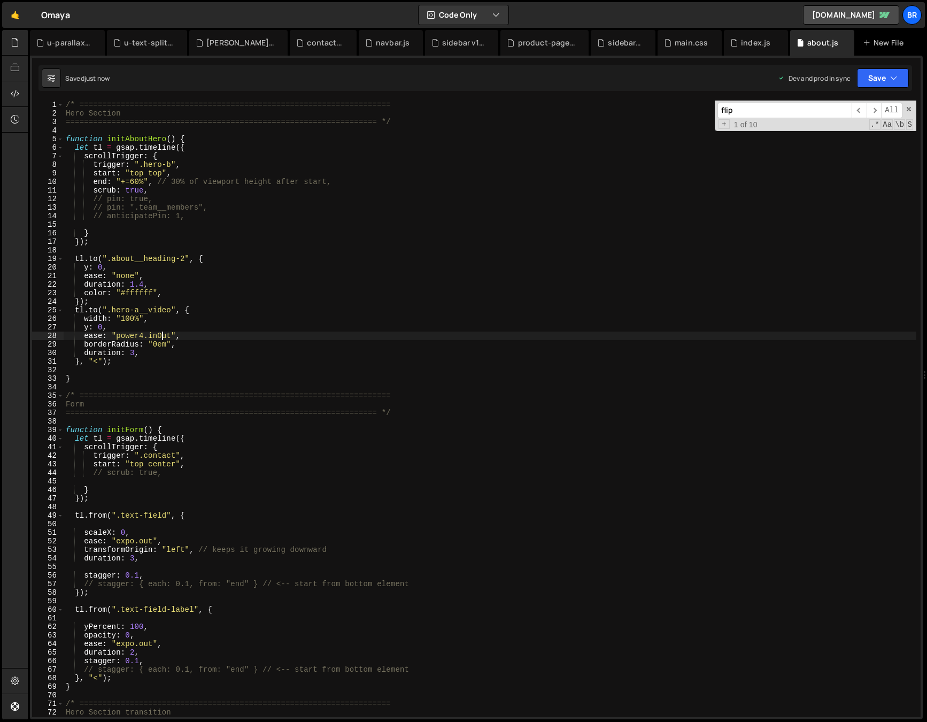
click at [131, 362] on div "/* ==================================================================== Hero Se…" at bounding box center [490, 418] width 853 height 634
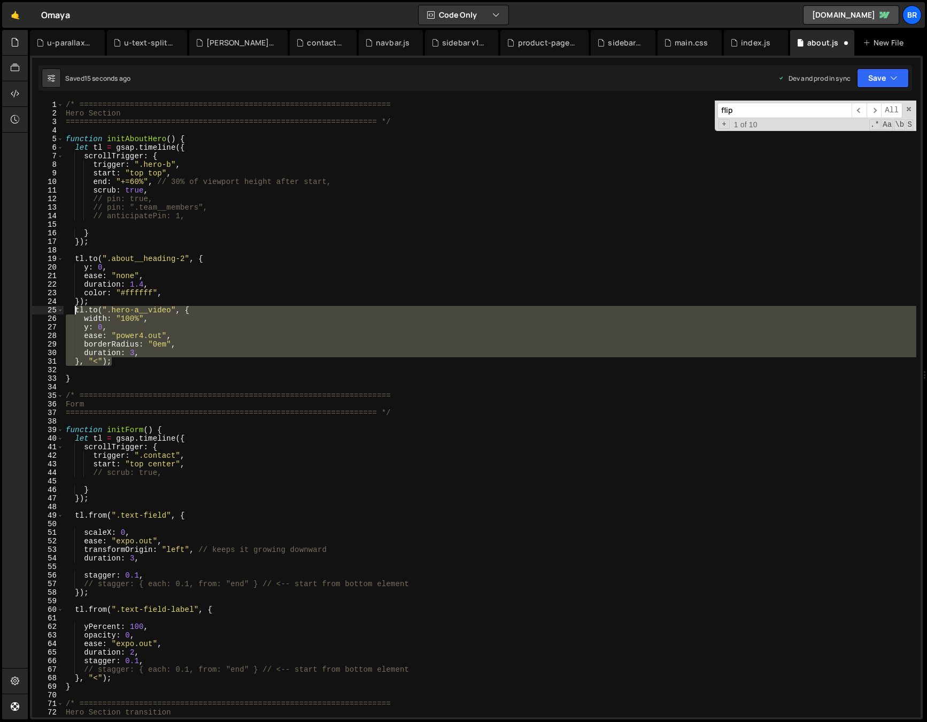
drag, startPoint x: 113, startPoint y: 359, endPoint x: 74, endPoint y: 313, distance: 60.7
click at [74, 313] on div "/* ==================================================================== Hero Se…" at bounding box center [490, 418] width 853 height 634
click at [127, 363] on div "/* ==================================================================== Hero Se…" at bounding box center [490, 409] width 853 height 617
type textarea "}, "<");"
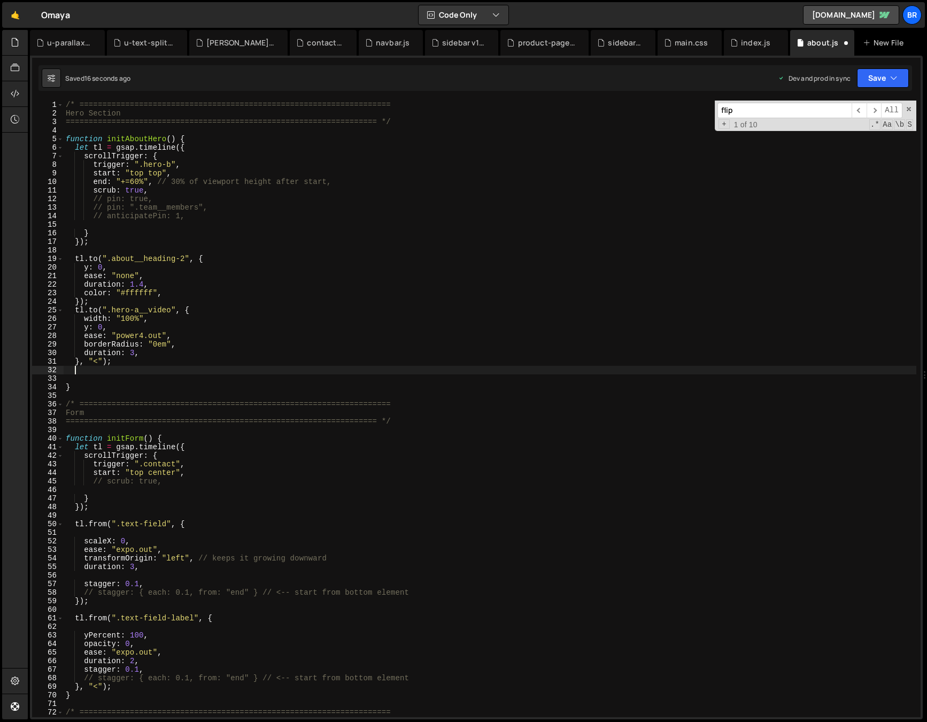
paste textarea "}, "<");"
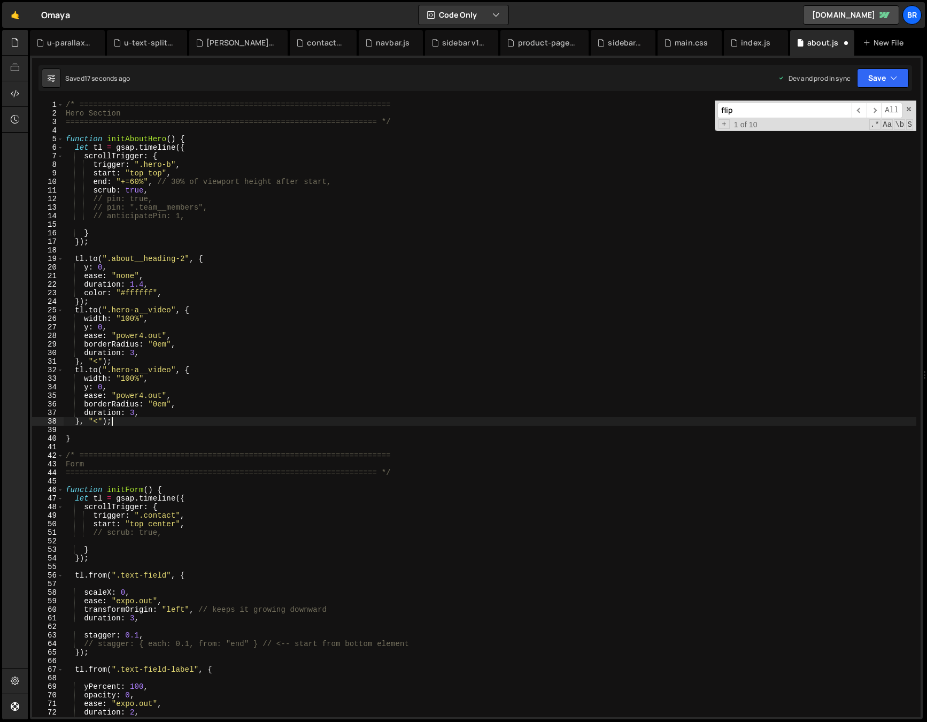
click at [135, 375] on div "/* ==================================================================== Hero Se…" at bounding box center [490, 418] width 853 height 634
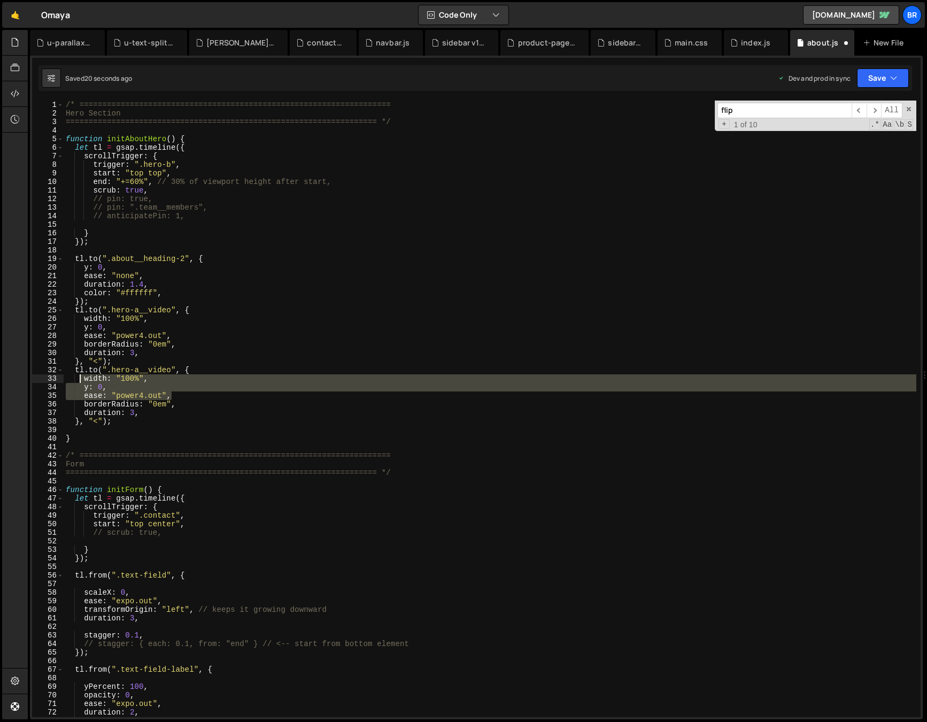
drag, startPoint x: 179, startPoint y: 394, endPoint x: 81, endPoint y: 381, distance: 99.2
click at [81, 381] on div "/* ==================================================================== Hero Se…" at bounding box center [490, 418] width 853 height 634
type textarea "width: "100%", y: 0,"
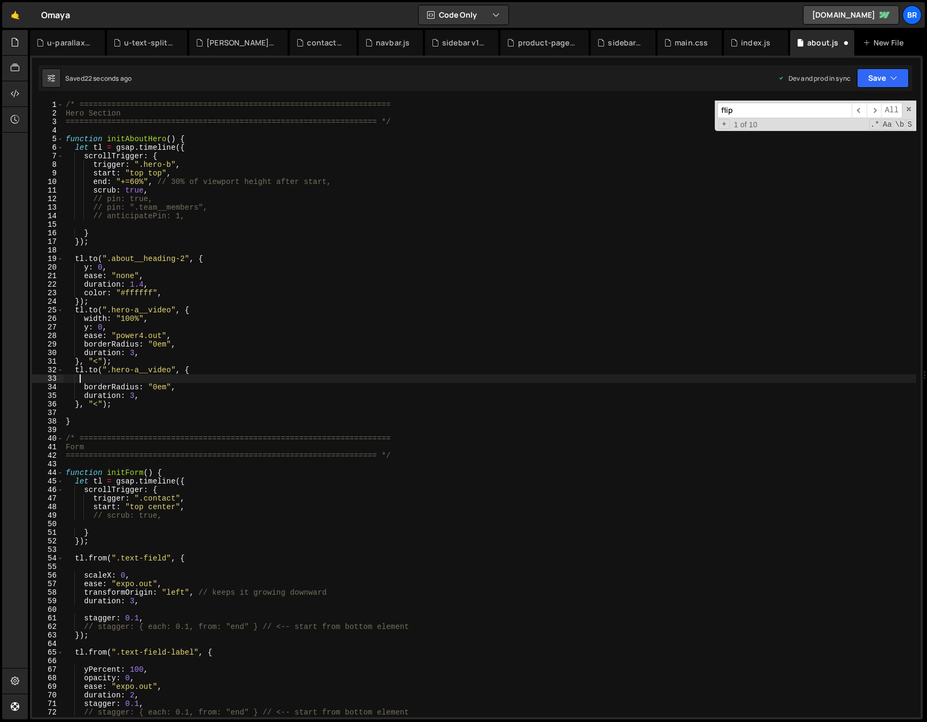
click at [144, 395] on div "/* ==================================================================== Hero Se…" at bounding box center [490, 418] width 853 height 634
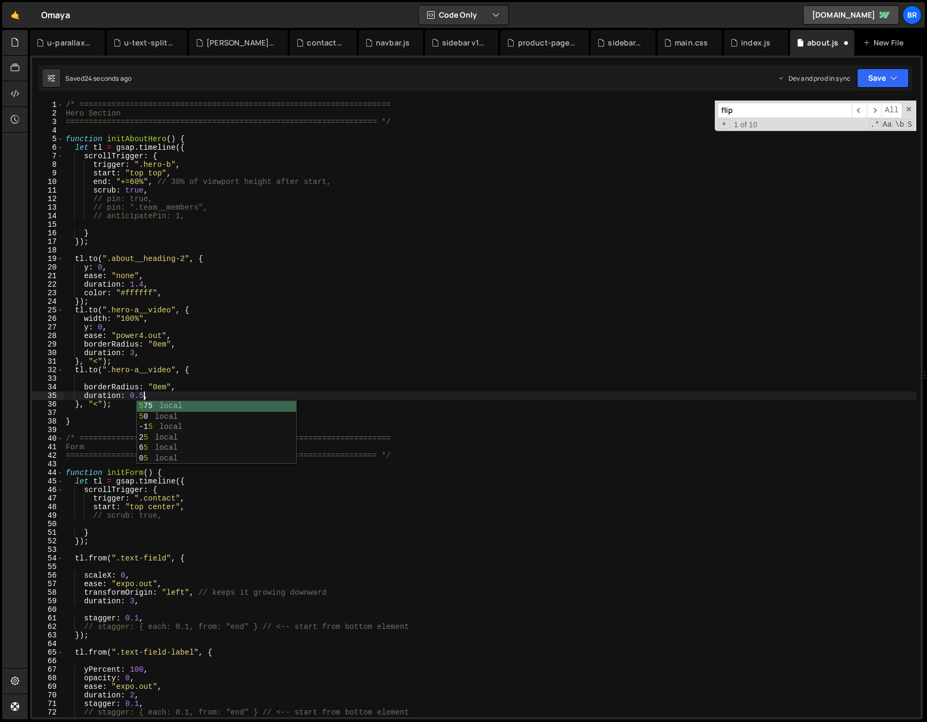
click at [240, 384] on div "/* ==================================================================== Hero Se…" at bounding box center [490, 418] width 853 height 634
click at [176, 390] on div "/* ==================================================================== Hero Se…" at bounding box center [490, 418] width 853 height 634
click at [174, 396] on div "/* ==================================================================== Hero Se…" at bounding box center [490, 418] width 853 height 634
type textarea "duration: 0.5,"
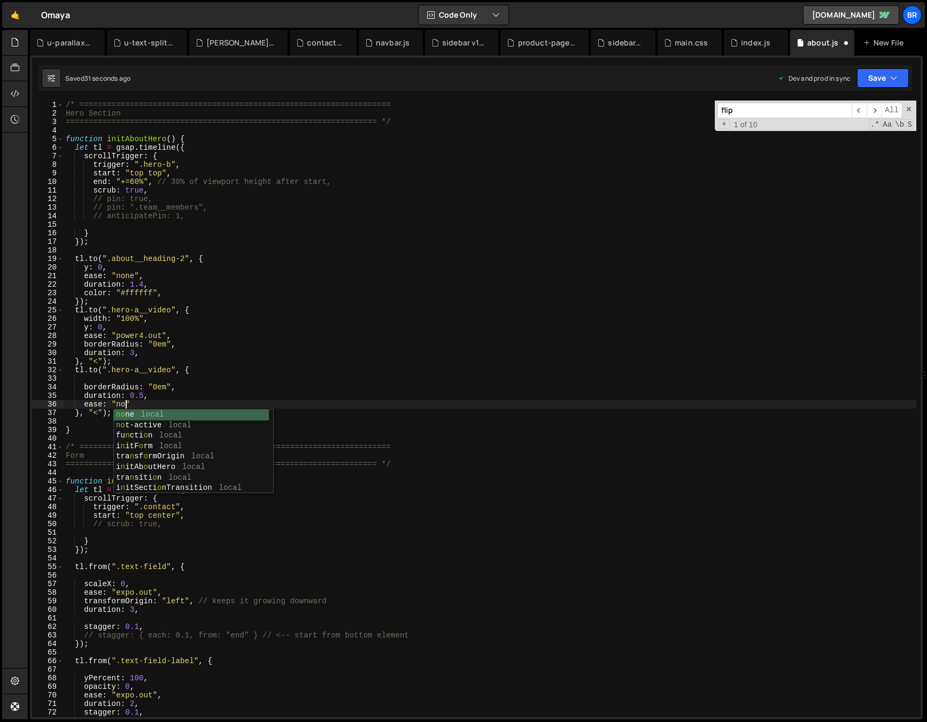
scroll to position [0, 4]
type textarea "ease: "none""
click at [152, 378] on div "/* ==================================================================== Hero Se…" at bounding box center [490, 418] width 853 height 634
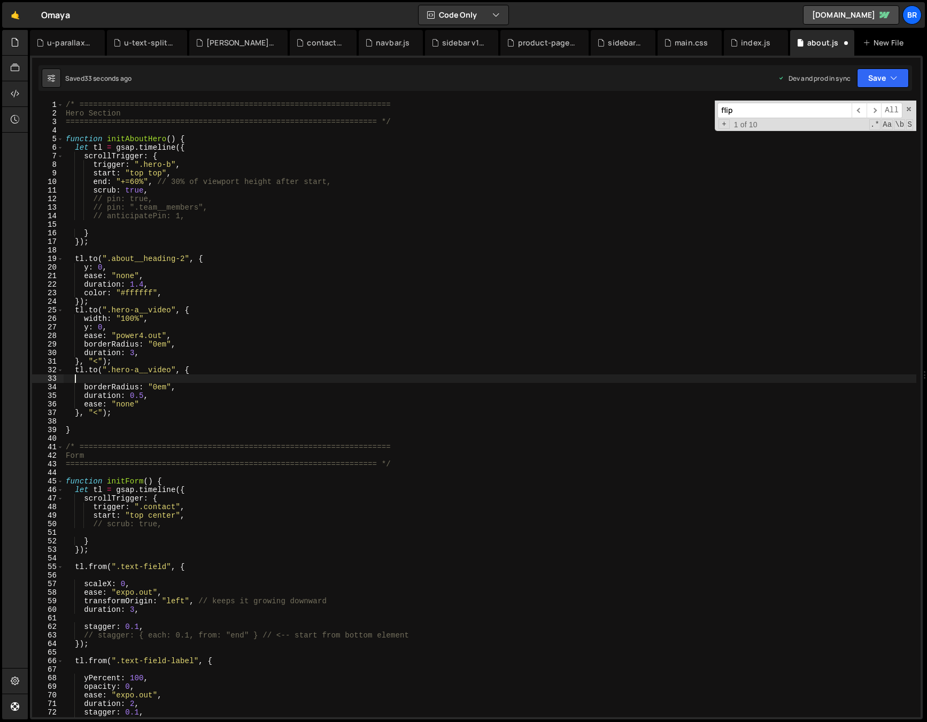
scroll to position [0, 0]
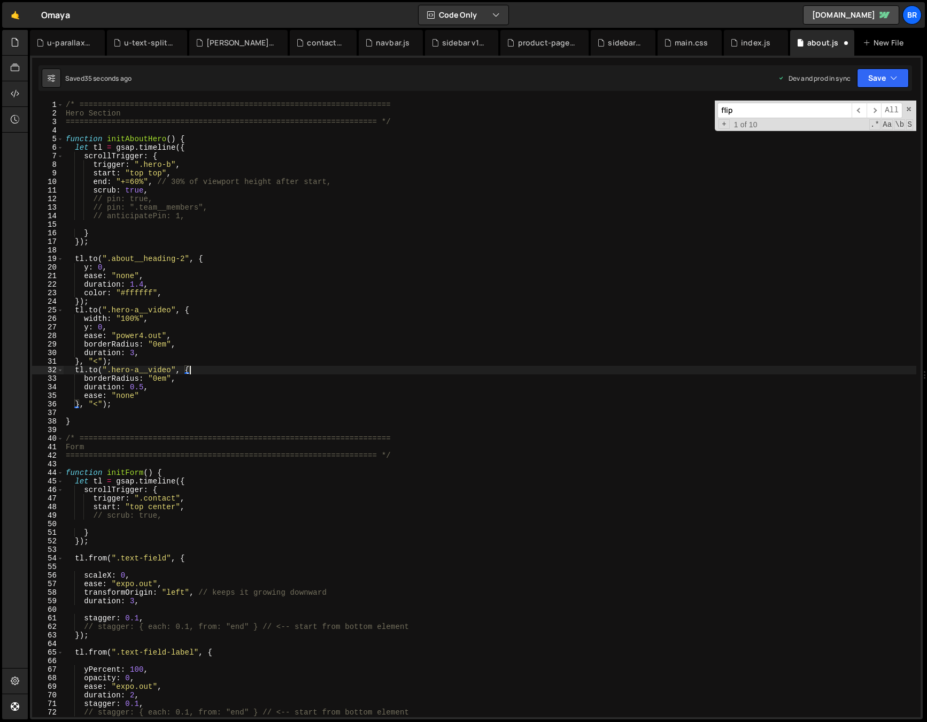
type textarea "borderRadius: "0em","
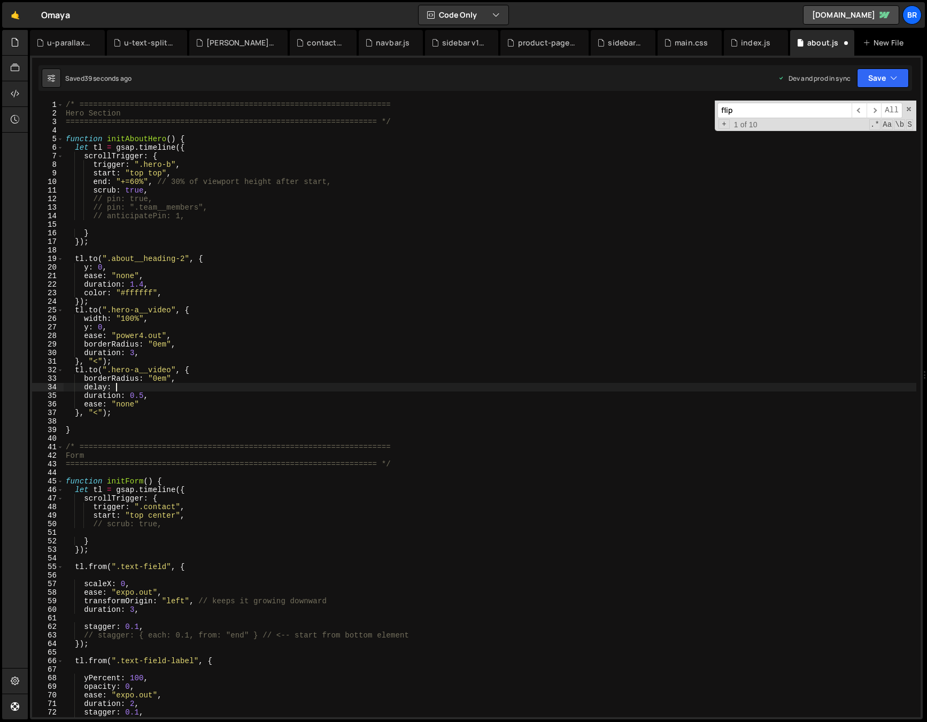
scroll to position [0, 3]
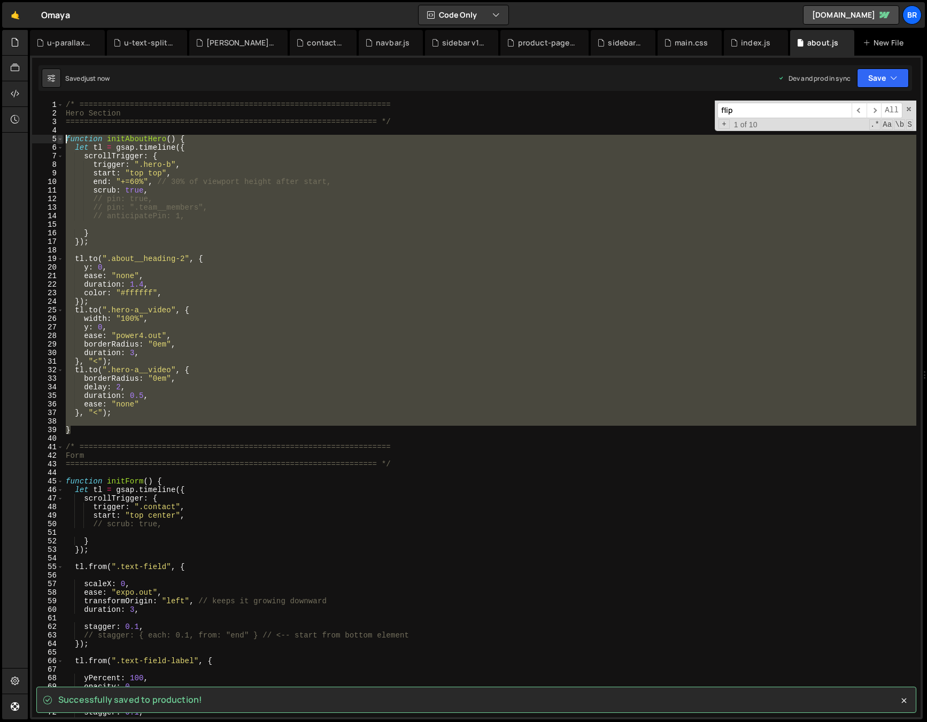
drag, startPoint x: 80, startPoint y: 431, endPoint x: 63, endPoint y: 138, distance: 293.7
click at [63, 138] on div "delay: 2, 1 2 3 4 5 6 7 8 9 10 11 12 13 14 15 16 17 18 19 20 21 22 23 24 25 26 …" at bounding box center [476, 409] width 889 height 617
type textarea "function initAboutHero() { let tl = gsap.timeline({"
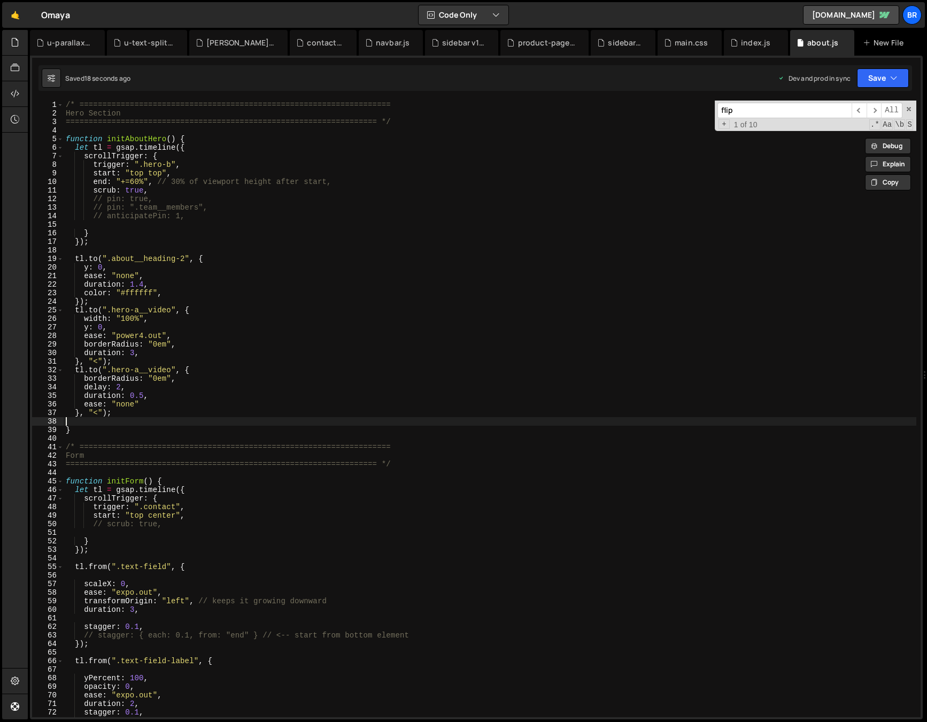
click at [108, 420] on div "/* ==================================================================== Hero Se…" at bounding box center [490, 418] width 853 height 634
drag, startPoint x: 102, startPoint y: 415, endPoint x: 82, endPoint y: 413, distance: 19.8
click at [82, 413] on div "/* ==================================================================== Hero Se…" at bounding box center [490, 418] width 853 height 634
click at [151, 388] on div "/* ==================================================================== Hero Se…" at bounding box center [490, 418] width 853 height 634
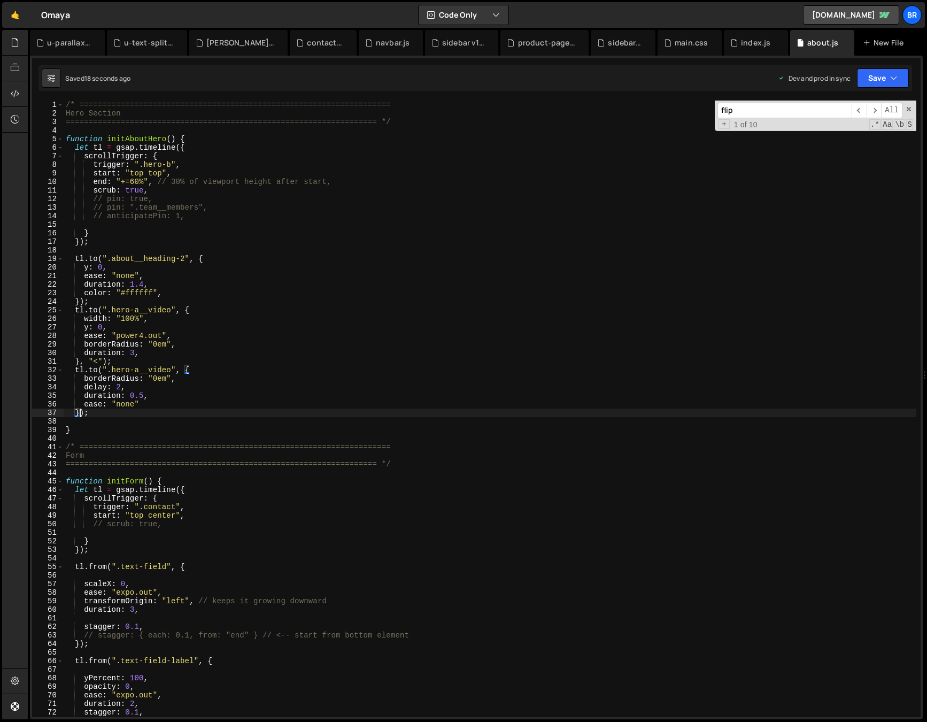
type textarea "delay: 2,"
type textarea "borderRadius: "0em","
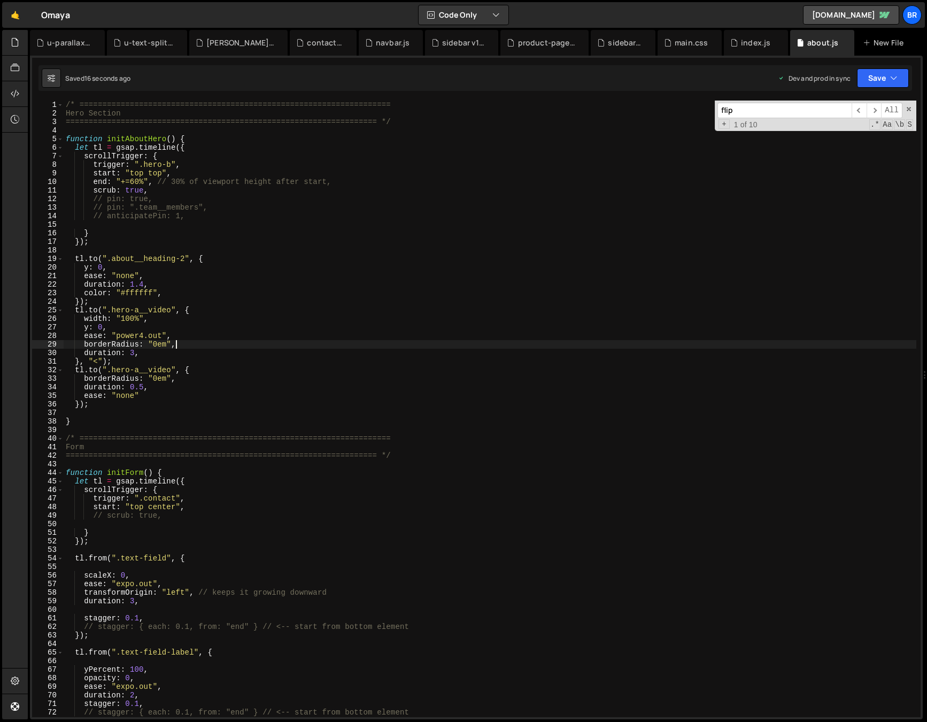
click at [188, 343] on div "/* ==================================================================== Hero Se…" at bounding box center [490, 418] width 853 height 634
click at [227, 390] on div "/* ==================================================================== Hero Se…" at bounding box center [490, 418] width 853 height 634
drag, startPoint x: 136, startPoint y: 398, endPoint x: 119, endPoint y: 395, distance: 17.9
click at [119, 395] on div "/* ==================================================================== Hero Se…" at bounding box center [490, 418] width 853 height 634
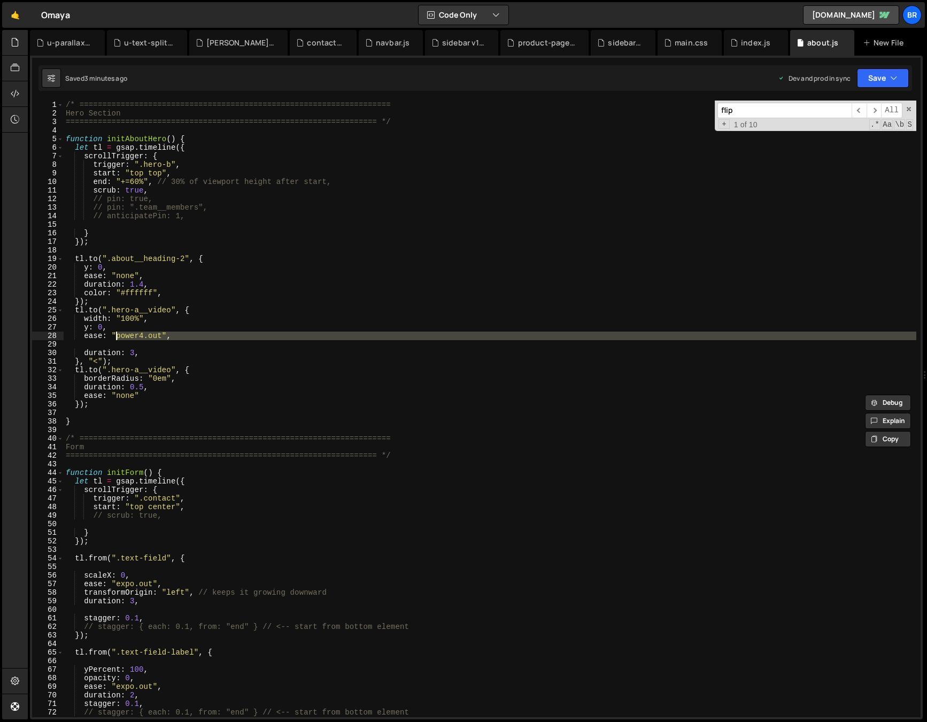
drag, startPoint x: 160, startPoint y: 341, endPoint x: 116, endPoint y: 338, distance: 44.0
click at [116, 338] on div "/* ==================================================================== Hero Se…" at bounding box center [490, 418] width 853 height 634
click at [232, 386] on div "/* ==================================================================== Hero Se…" at bounding box center [490, 418] width 853 height 634
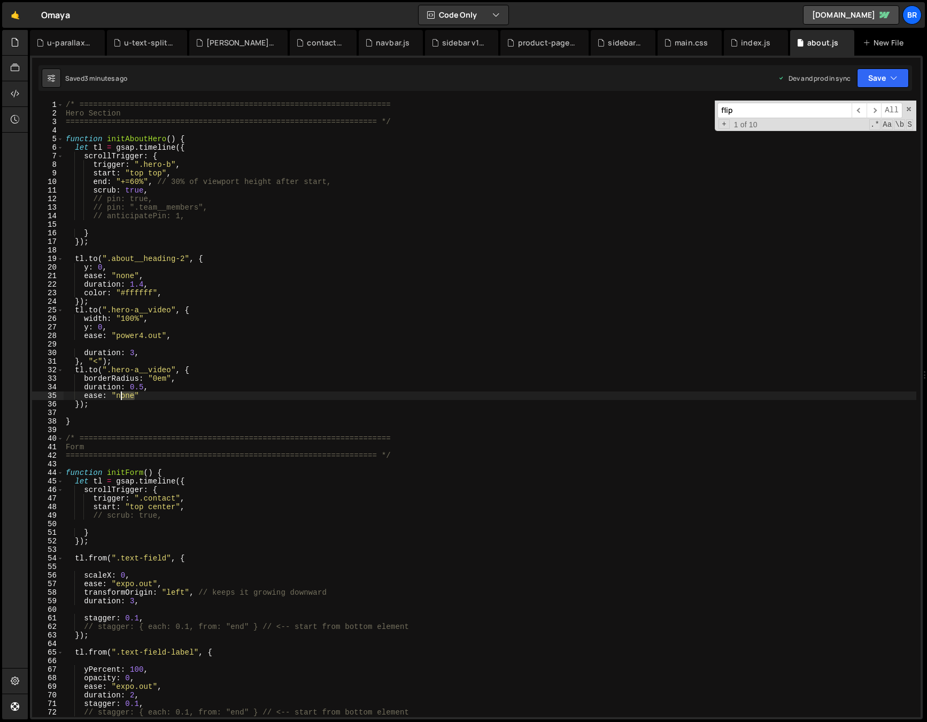
drag, startPoint x: 136, startPoint y: 396, endPoint x: 117, endPoint y: 394, distance: 19.4
click at [117, 394] on div "/* ==================================================================== Hero Se…" at bounding box center [490, 418] width 853 height 634
paste textarea "power2.out"
drag, startPoint x: 143, startPoint y: 388, endPoint x: 131, endPoint y: 388, distance: 12.3
click at [131, 388] on div "/* ==================================================================== Hero Se…" at bounding box center [490, 418] width 853 height 634
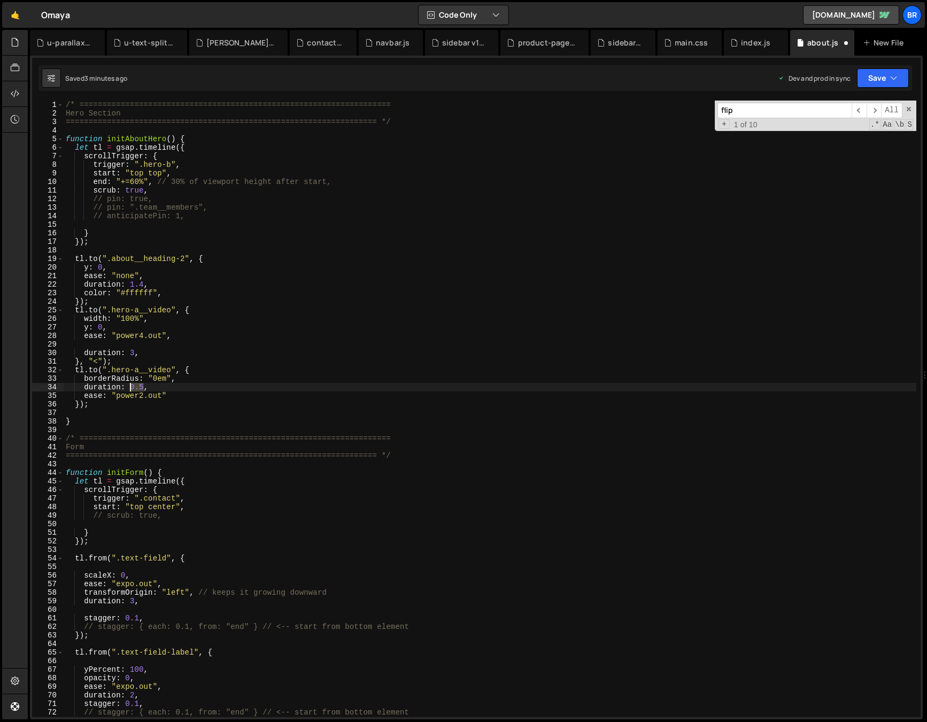
scroll to position [0, 4]
click at [76, 404] on div "/* ==================================================================== Hero Se…" at bounding box center [490, 418] width 853 height 634
click at [80, 405] on div "/* ==================================================================== Hero Se…" at bounding box center [490, 418] width 853 height 634
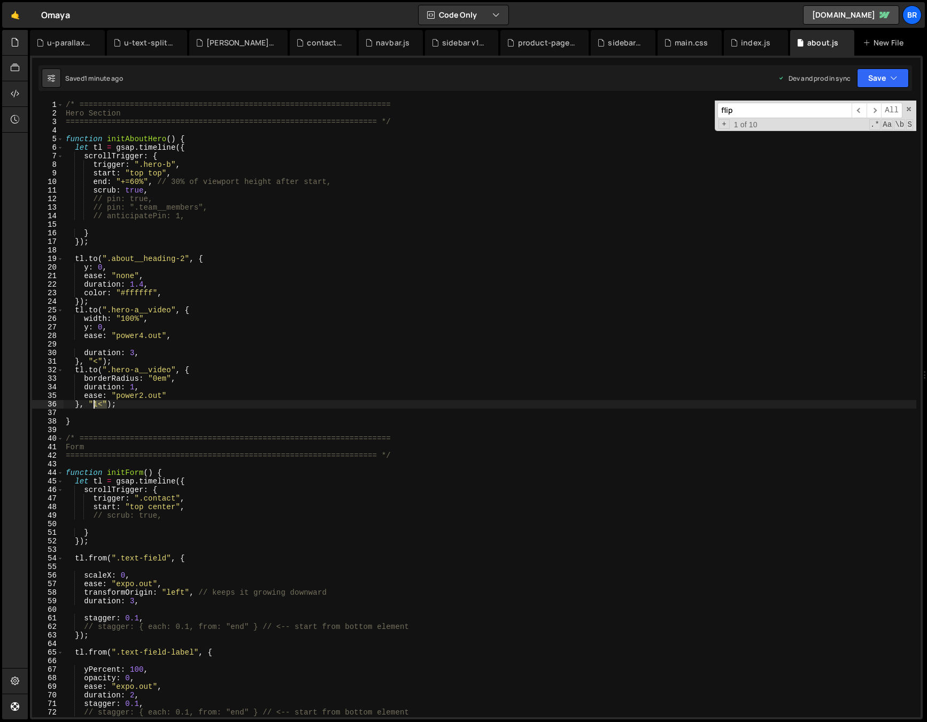
drag, startPoint x: 106, startPoint y: 405, endPoint x: 88, endPoint y: 403, distance: 18.3
click at [88, 403] on div "/* ==================================================================== Hero Se…" at bounding box center [490, 418] width 853 height 634
paste textarea "<-0.8”"
click at [134, 408] on div "/* ==================================================================== Hero Se…" at bounding box center [490, 418] width 853 height 634
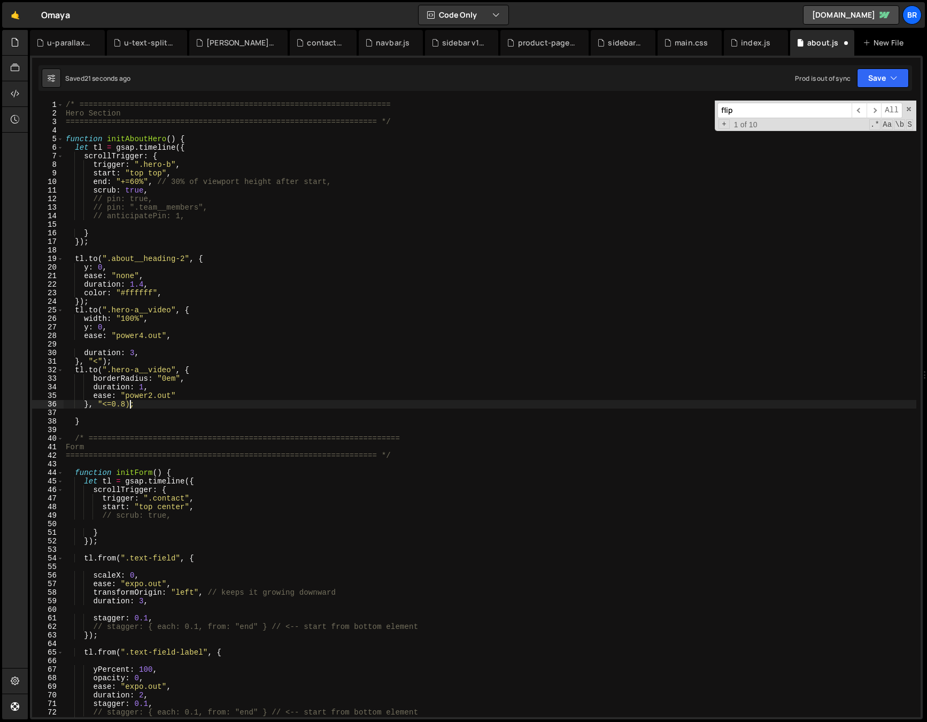
click at [114, 404] on div "/* ==================================================================== Hero Se…" at bounding box center [490, 418] width 853 height 634
drag, startPoint x: 125, startPoint y: 403, endPoint x: 188, endPoint y: 422, distance: 66.0
click at [125, 403] on div "/* ==================================================================== Hero Se…" at bounding box center [490, 418] width 853 height 634
click at [100, 405] on div "/* ==================================================================== Hero Se…" at bounding box center [490, 418] width 853 height 634
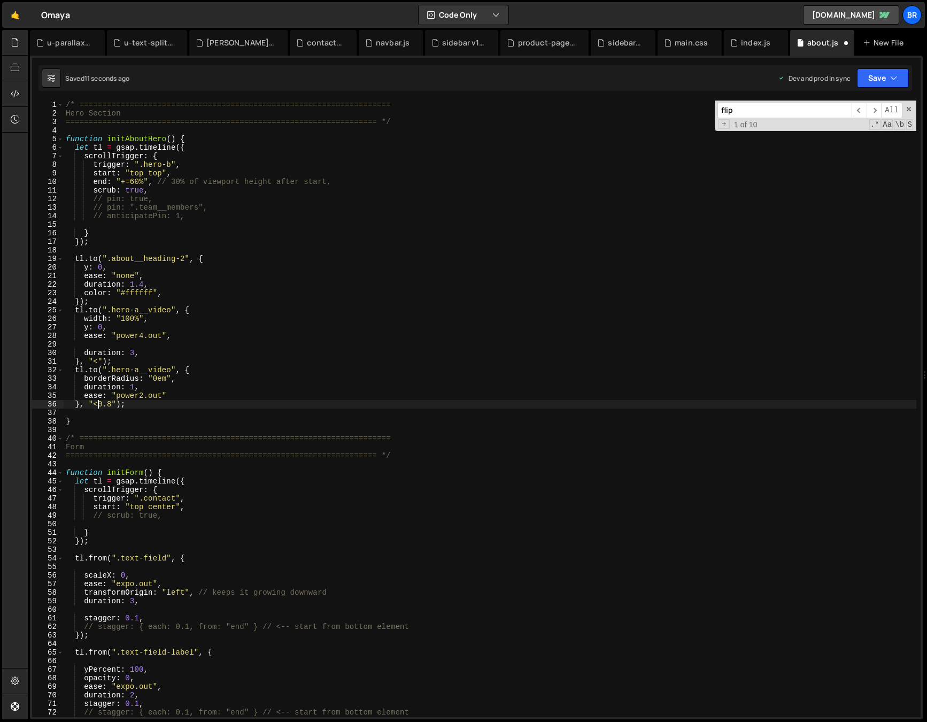
scroll to position [0, 3]
click at [114, 405] on div "/* ==================================================================== Hero Se…" at bounding box center [490, 418] width 853 height 634
click at [133, 387] on div "/* ==================================================================== Hero Se…" at bounding box center [490, 418] width 853 height 634
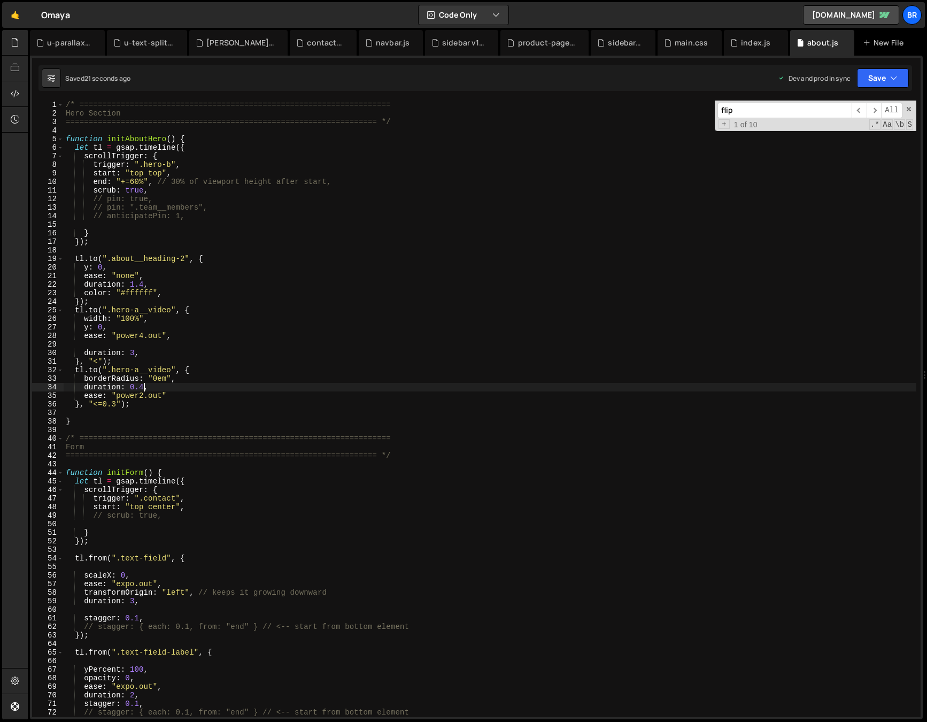
click at [118, 405] on div "/* ==================================================================== Hero Se…" at bounding box center [490, 418] width 853 height 634
drag, startPoint x: 121, startPoint y: 404, endPoint x: 89, endPoint y: 403, distance: 32.6
click at [89, 403] on div "/* ==================================================================== Hero Se…" at bounding box center [490, 418] width 853 height 634
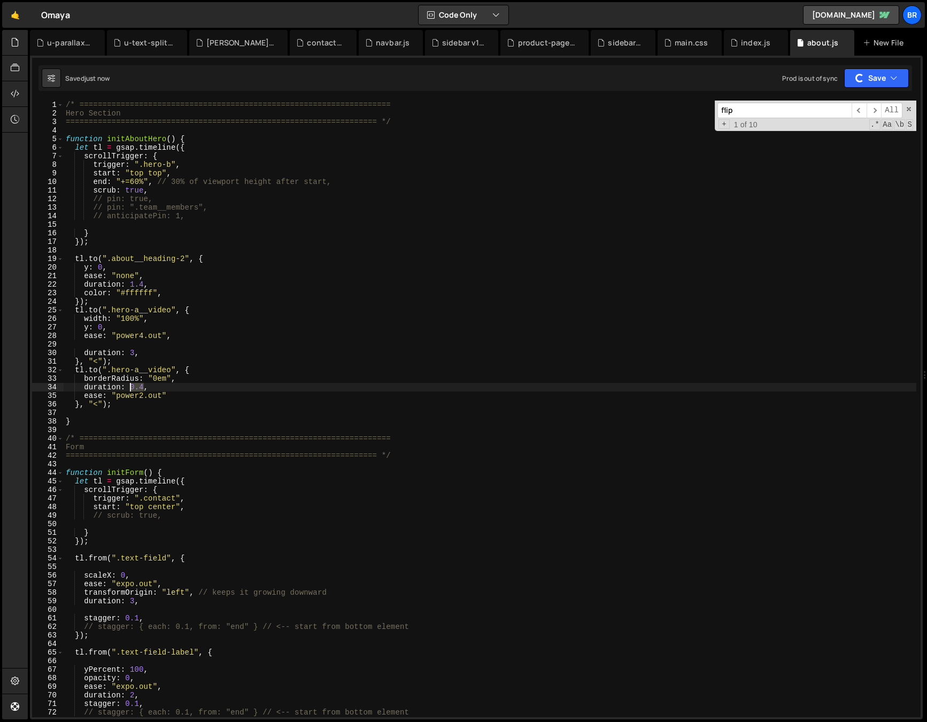
drag, startPoint x: 144, startPoint y: 386, endPoint x: 130, endPoint y: 388, distance: 14.2
click at [130, 388] on div "/* ==================================================================== Hero Se…" at bounding box center [490, 418] width 853 height 634
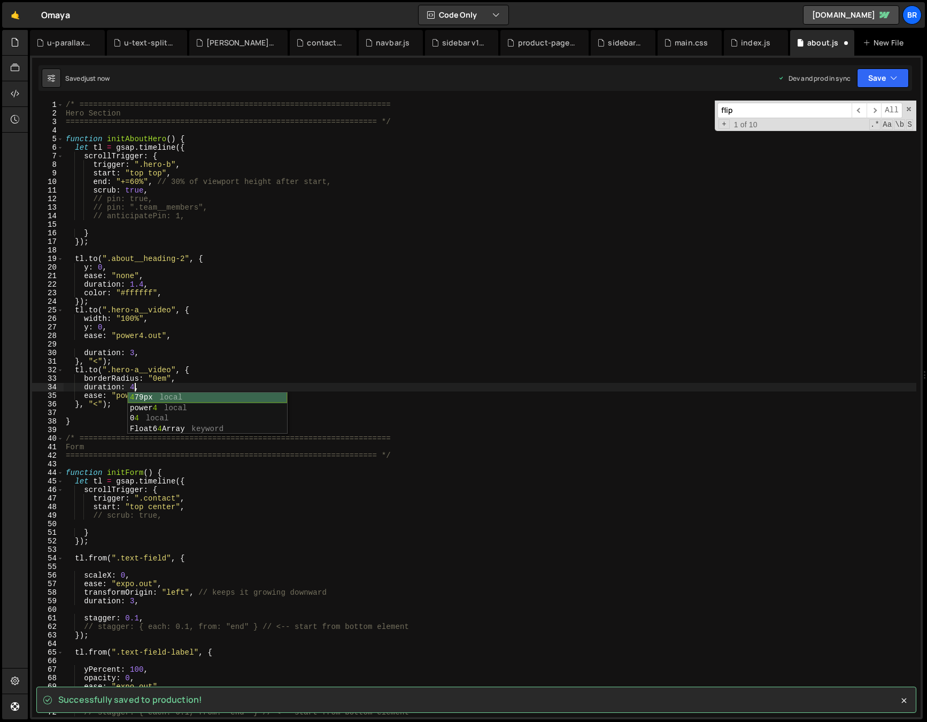
scroll to position [0, 4]
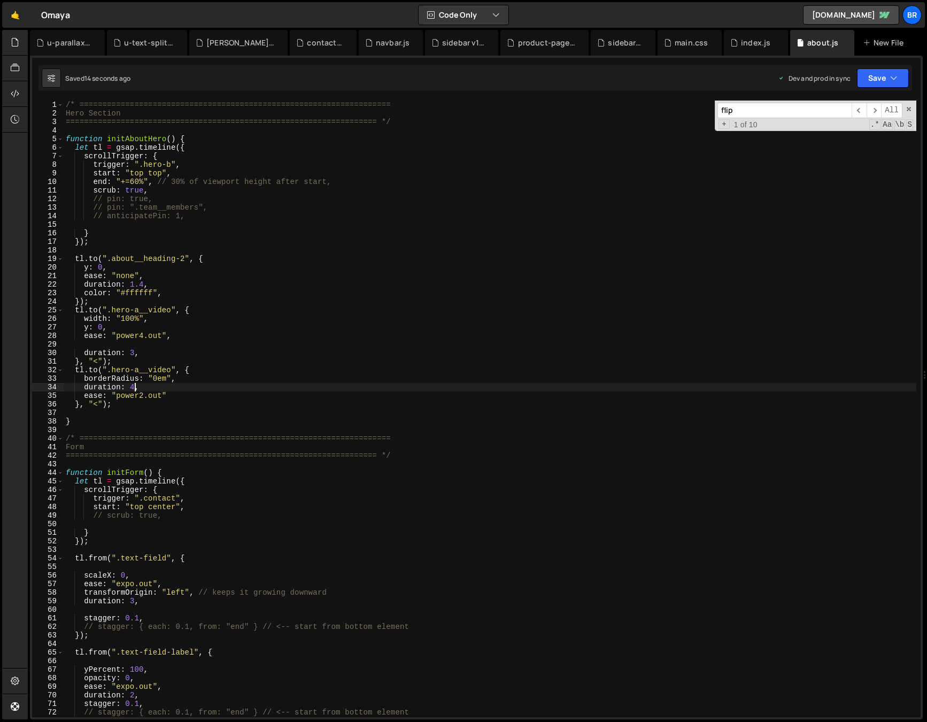
click at [168, 405] on div "/* ==================================================================== Hero Se…" at bounding box center [490, 418] width 853 height 634
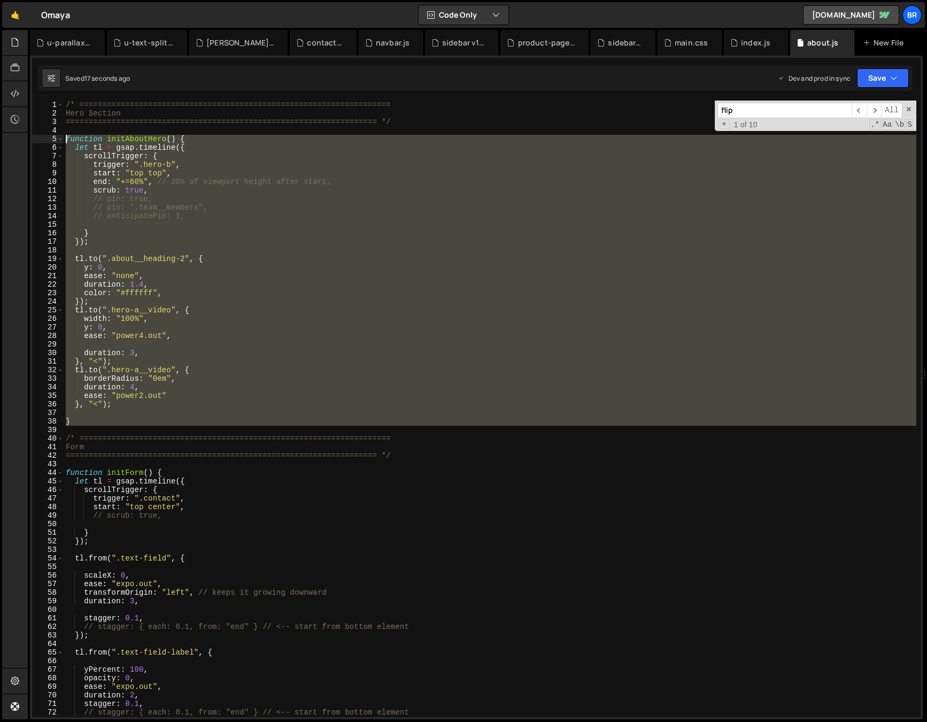
drag, startPoint x: 107, startPoint y: 428, endPoint x: 37, endPoint y: 130, distance: 305.9
click at [37, 130] on div "}, "<"); 1 2 3 4 5 6 7 8 9 10 11 12 13 14 15 16 17 18 19 20 21 22 23 24 25 26 2…" at bounding box center [476, 409] width 889 height 617
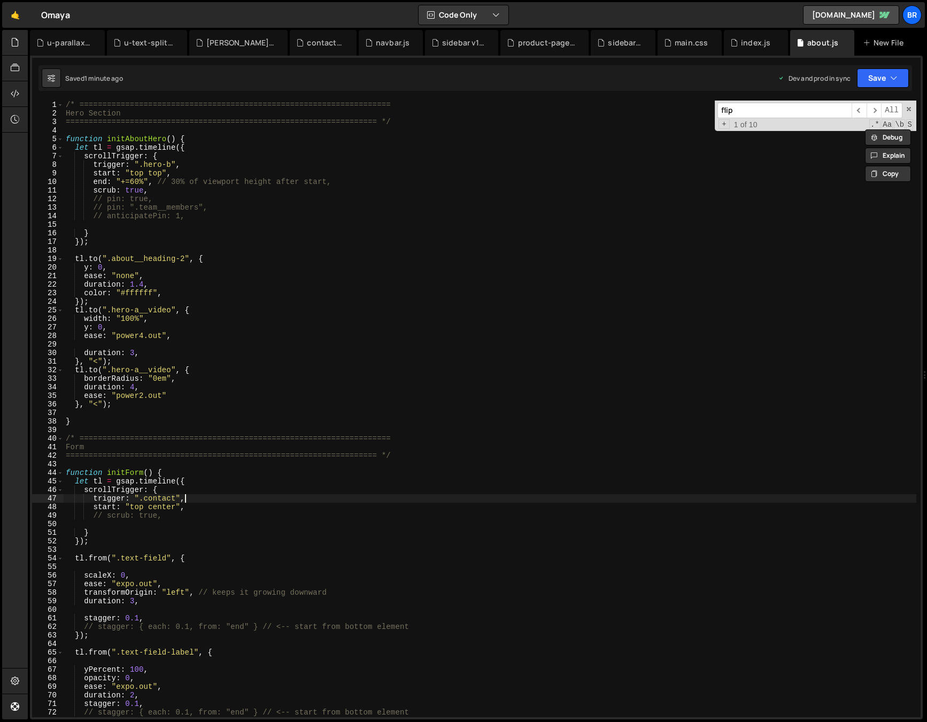
click at [209, 501] on div "/* ==================================================================== Hero Se…" at bounding box center [490, 418] width 853 height 634
click at [148, 399] on div "/* ==================================================================== Hero Se…" at bounding box center [490, 418] width 853 height 634
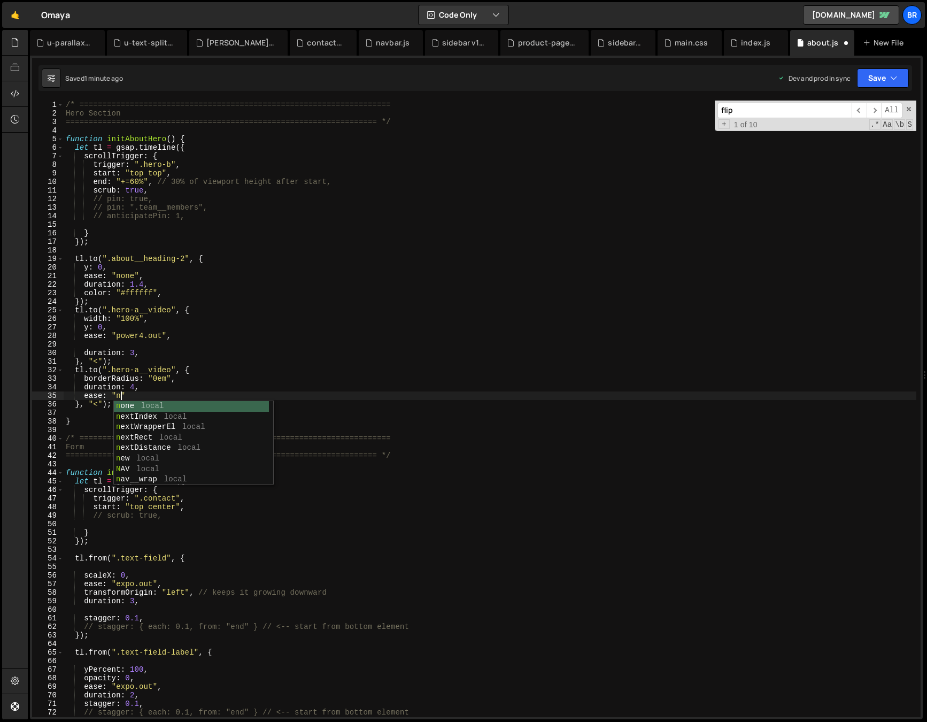
scroll to position [0, 4]
click at [134, 386] on div "/* ==================================================================== Hero Se…" at bounding box center [490, 418] width 853 height 634
click at [147, 408] on div "/* ==================================================================== Hero Se…" at bounding box center [490, 418] width 853 height 634
click at [101, 402] on div "/* ==================================================================== Hero Se…" at bounding box center [490, 418] width 853 height 634
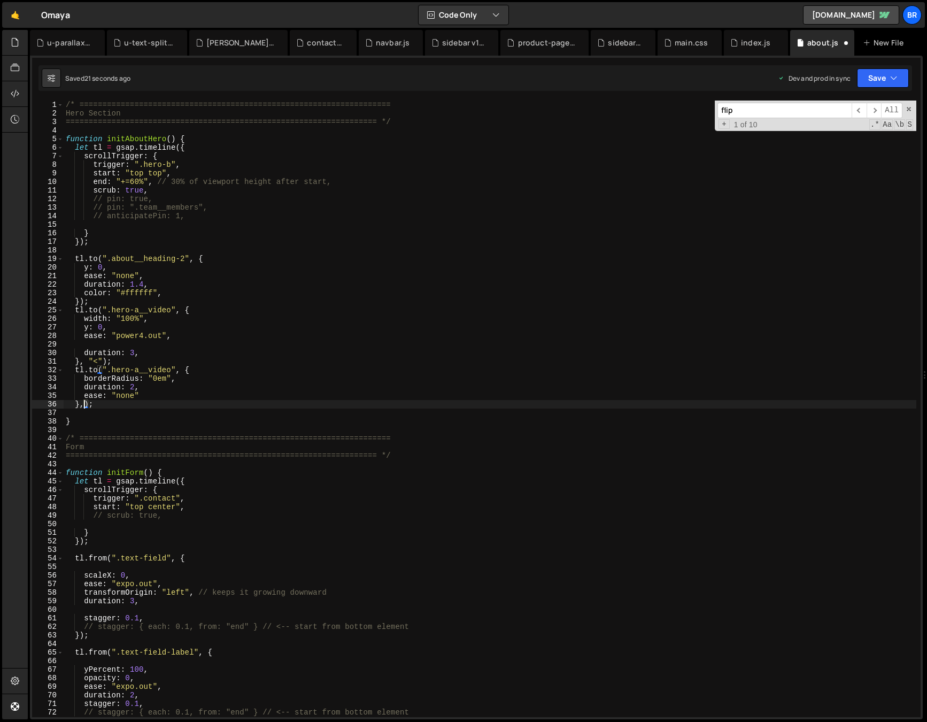
scroll to position [0, 1]
click at [136, 387] on div "/* ==================================================================== Hero Se…" at bounding box center [490, 418] width 853 height 634
type textarea "duration: 2,"
click at [16, 44] on icon at bounding box center [15, 42] width 9 height 12
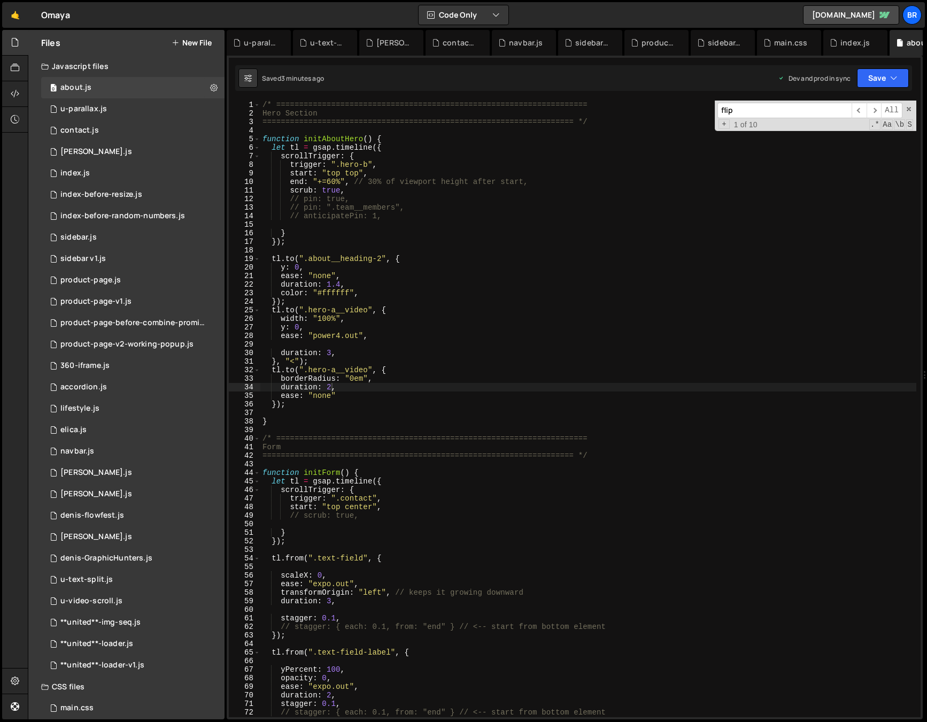
click at [199, 43] on button "New File" at bounding box center [192, 43] width 40 height 9
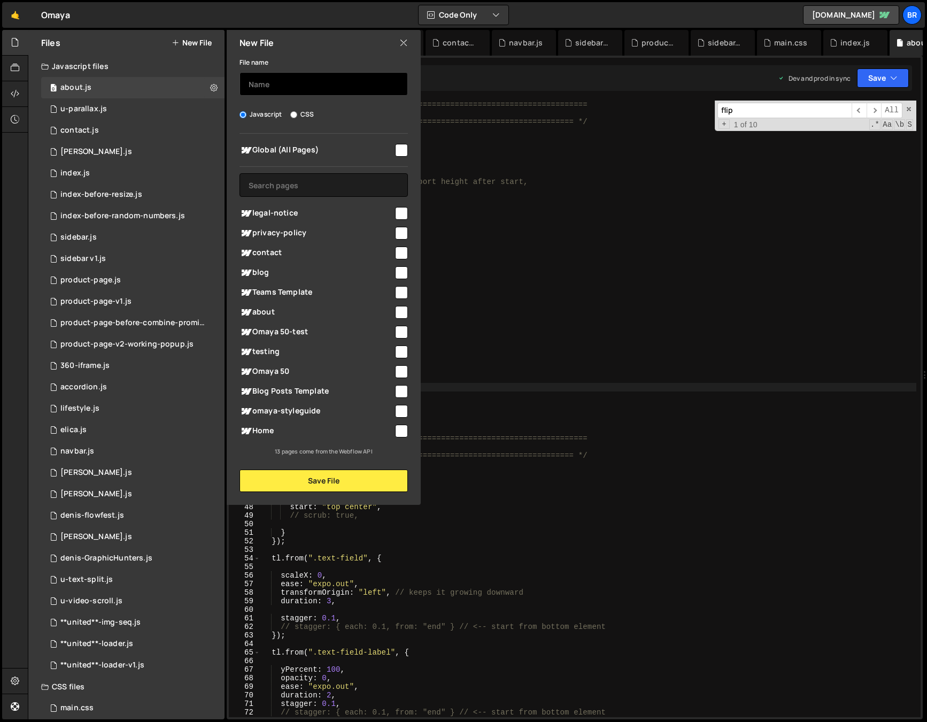
click at [298, 89] on input "text" at bounding box center [324, 84] width 168 height 24
type input "vimeo"
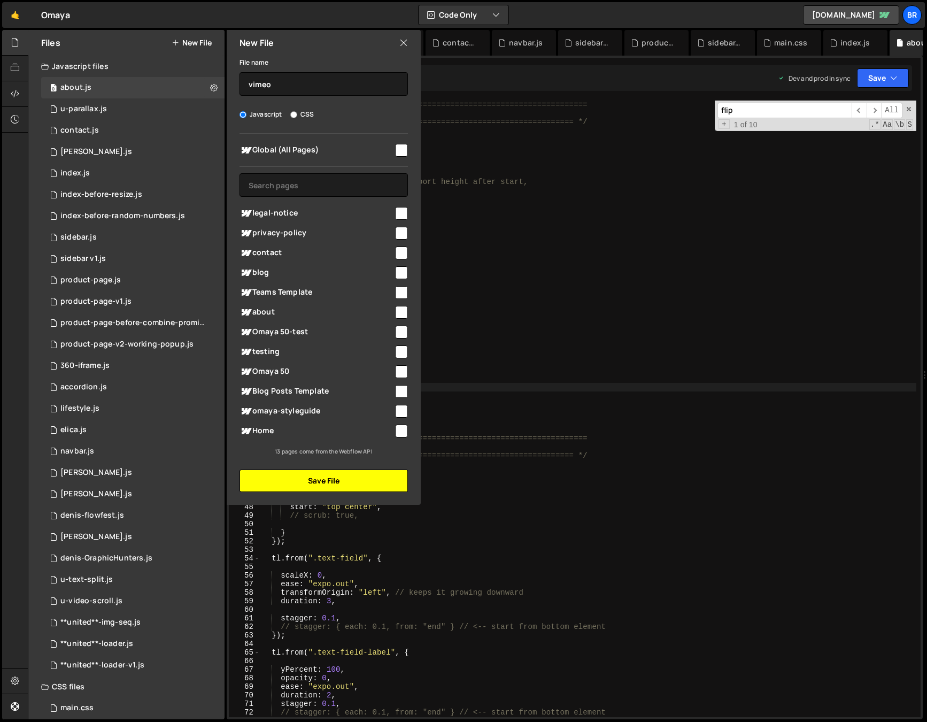
click at [384, 474] on button "Save File" at bounding box center [324, 481] width 168 height 22
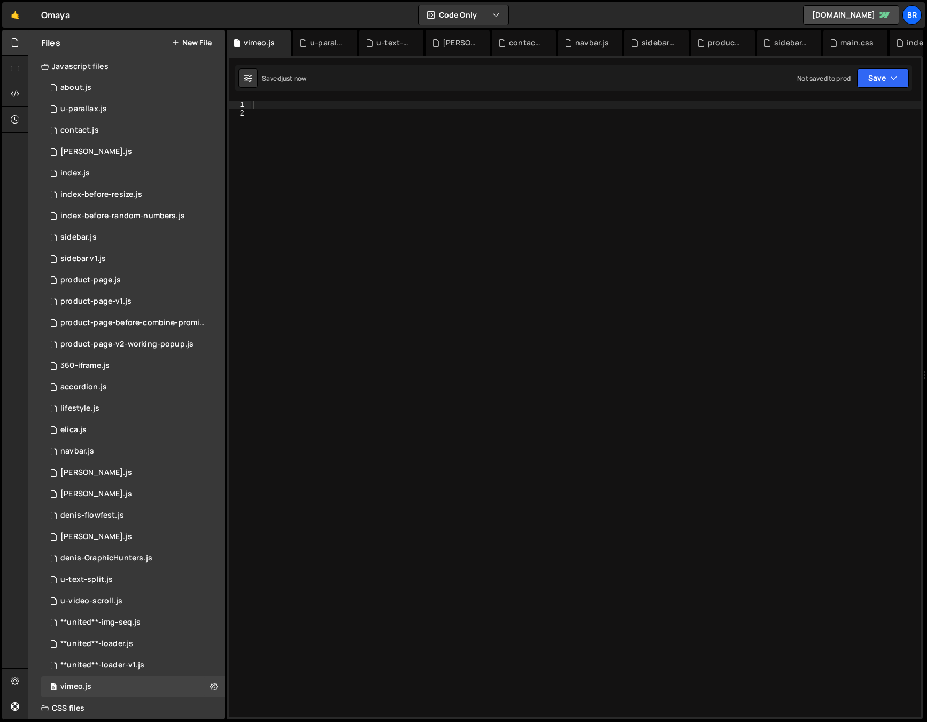
click at [293, 93] on div "duration: 2, 1 2 3 4 5 6 7 8 9 10 11 12 13 14 15 16 17 18 19 20 21 22 23 24 25 …" at bounding box center [575, 388] width 696 height 664
click at [293, 103] on div at bounding box center [586, 418] width 670 height 634
paste textarea "});"
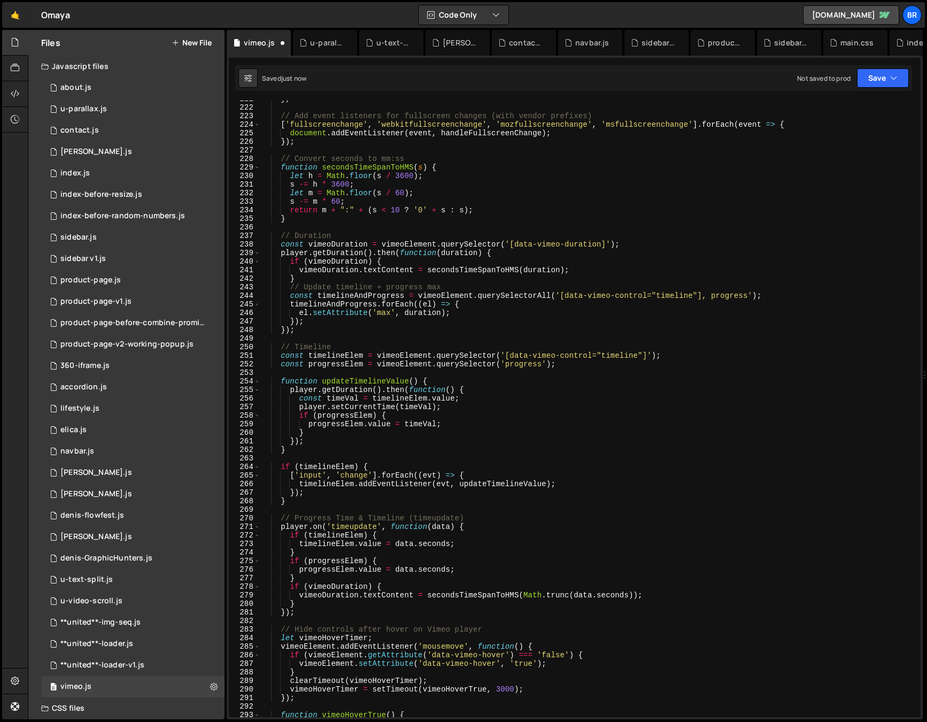
scroll to position [2392, 0]
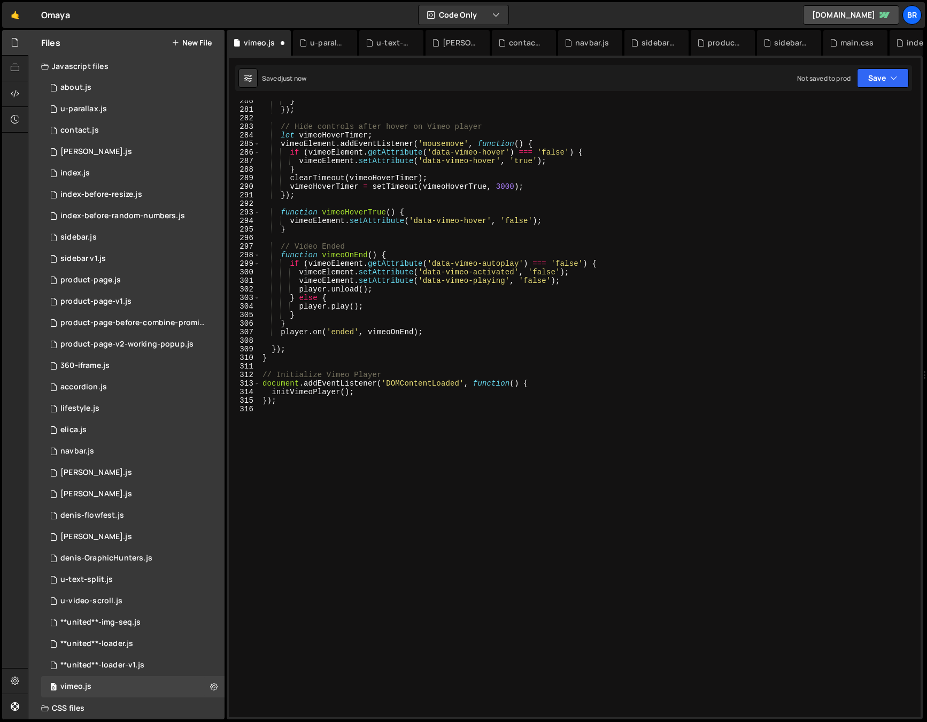
click at [543, 384] on div "} }) ; // Hide controls after hover on Vimeo player let vimeoHoverTimer ; vimeo…" at bounding box center [588, 414] width 656 height 634
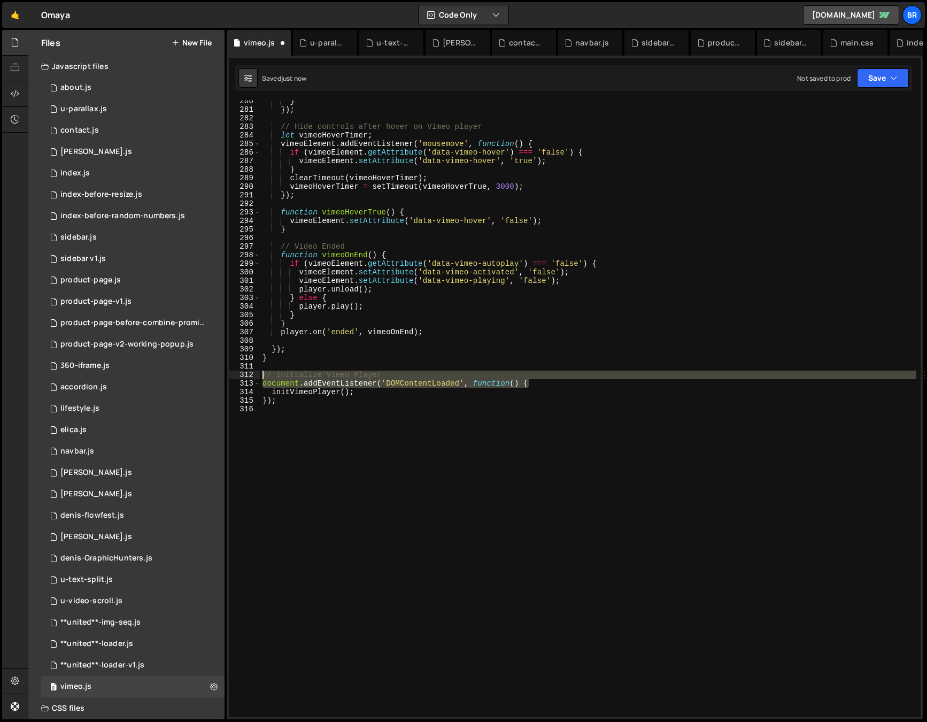
drag, startPoint x: 543, startPoint y: 381, endPoint x: 233, endPoint y: 372, distance: 310.4
click at [233, 372] on div "document.addEventListener('DOMContentLoaded', function() { 280 281 282 283 284 …" at bounding box center [575, 409] width 692 height 617
type textarea "// Initialize Vimeo Player document.addEventListener('DOMContentLoaded', functi…"
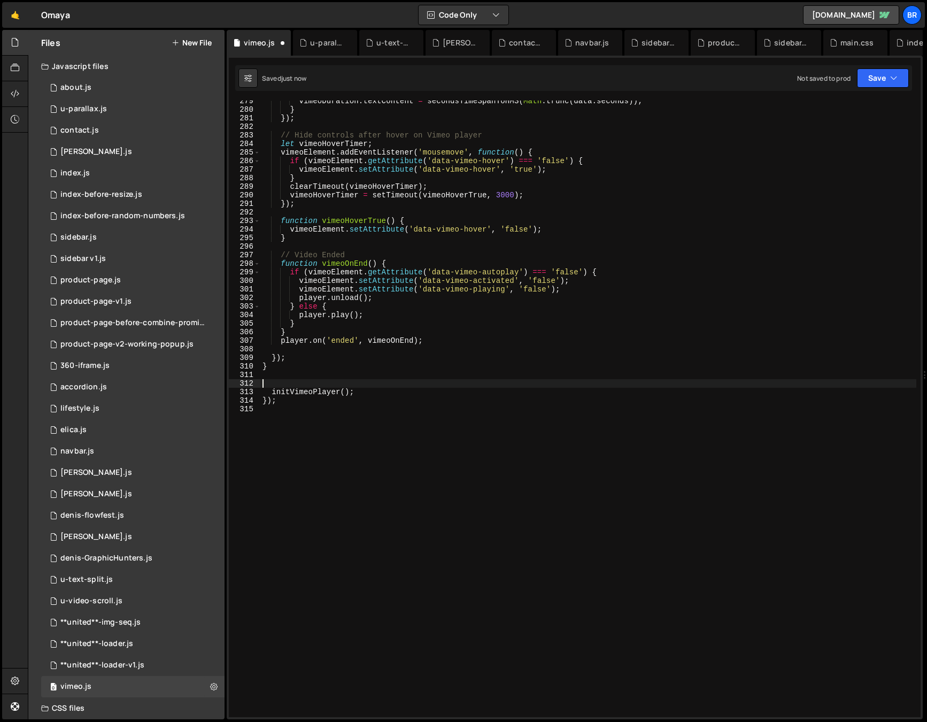
scroll to position [2383, 0]
type textarea "});"
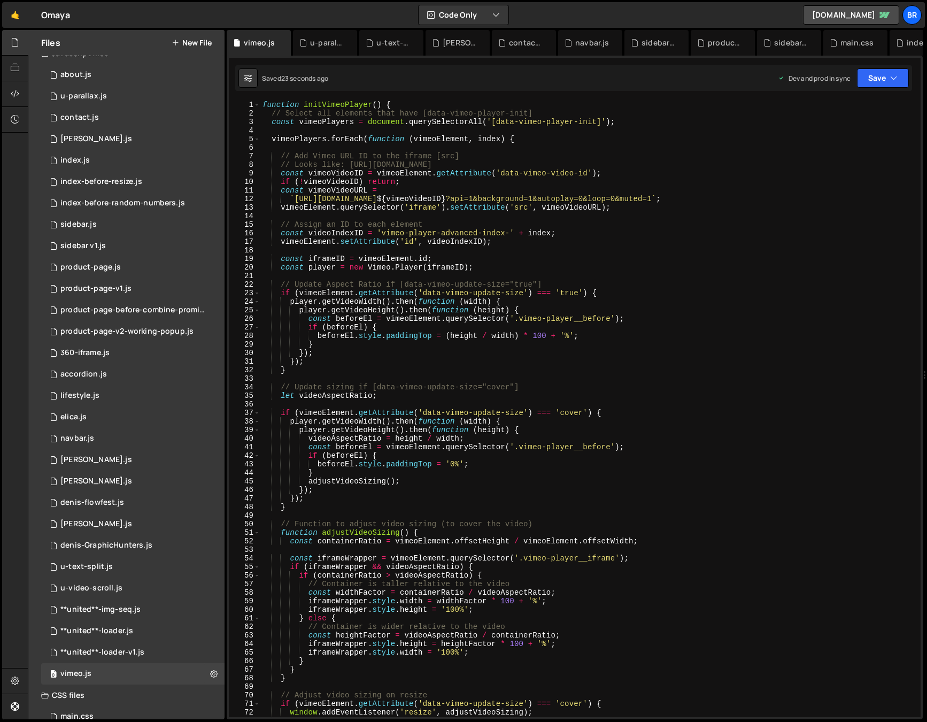
scroll to position [32, 0]
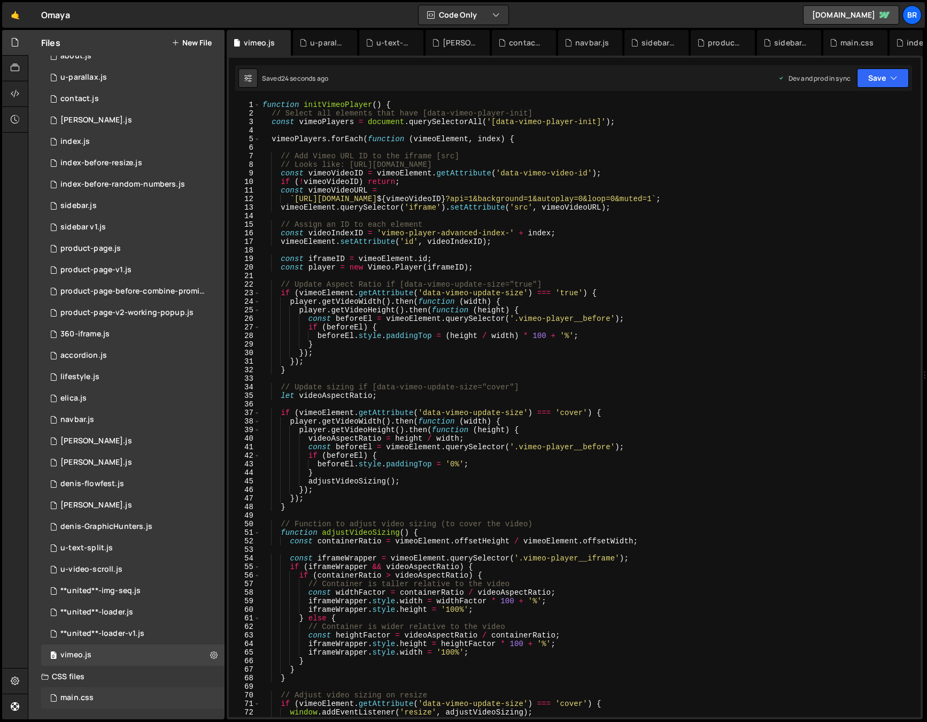
click at [81, 696] on div "main.css" at bounding box center [76, 698] width 33 height 10
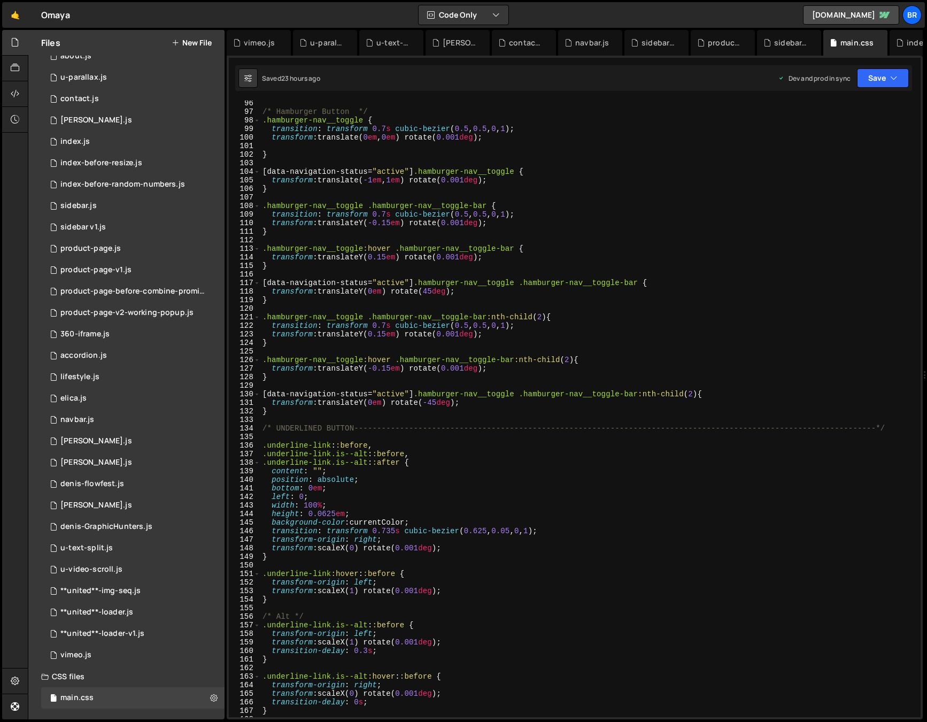
scroll to position [1244, 0]
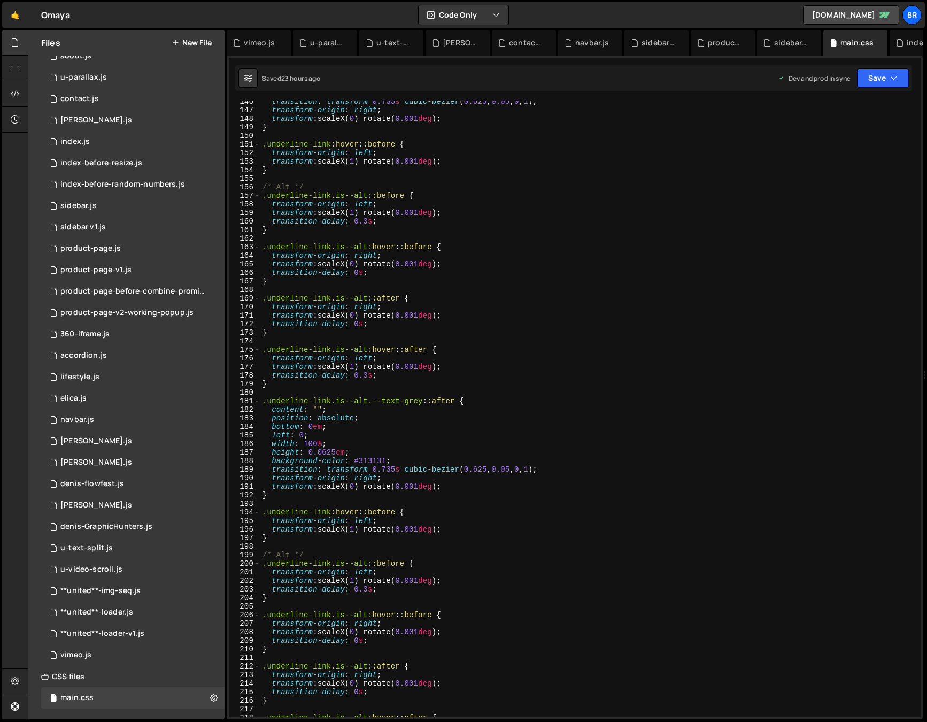
click at [192, 47] on button "New File" at bounding box center [192, 43] width 40 height 9
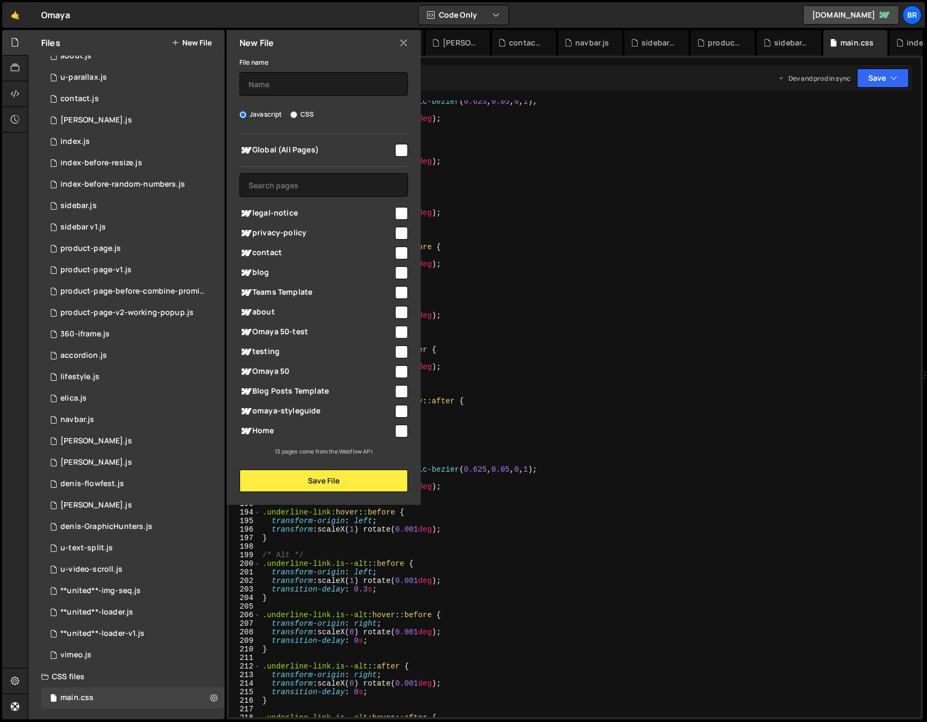
click at [301, 116] on label "CSS" at bounding box center [302, 114] width 24 height 11
click at [297, 116] on input "CSS" at bounding box center [293, 114] width 7 height 7
radio input "true"
click at [304, 91] on input "text" at bounding box center [324, 84] width 168 height 24
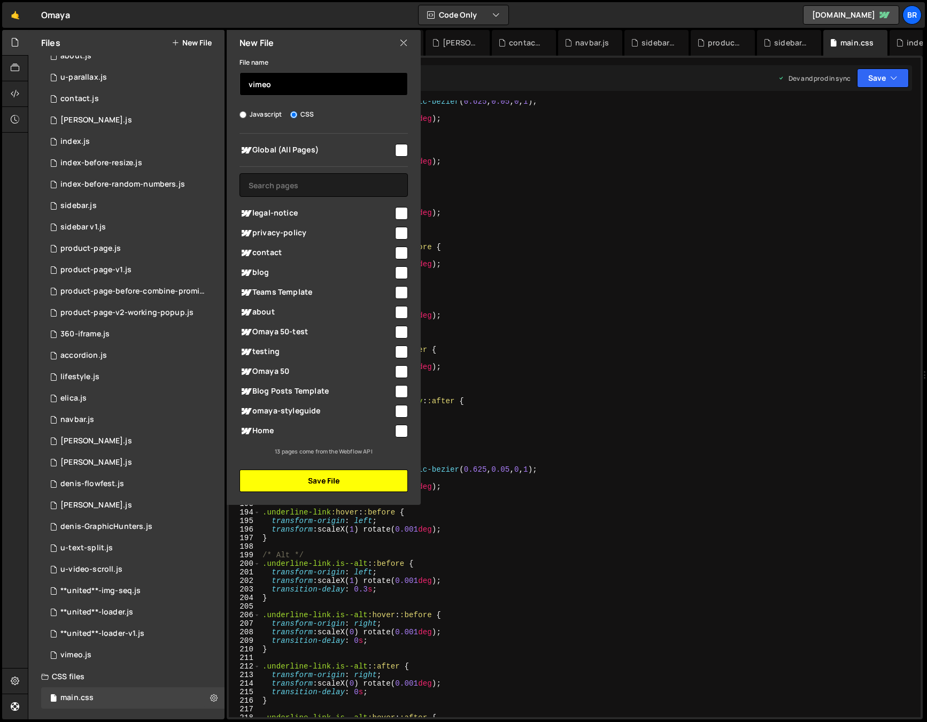
type input "vimeo"
click at [311, 484] on button "Save File" at bounding box center [324, 481] width 168 height 22
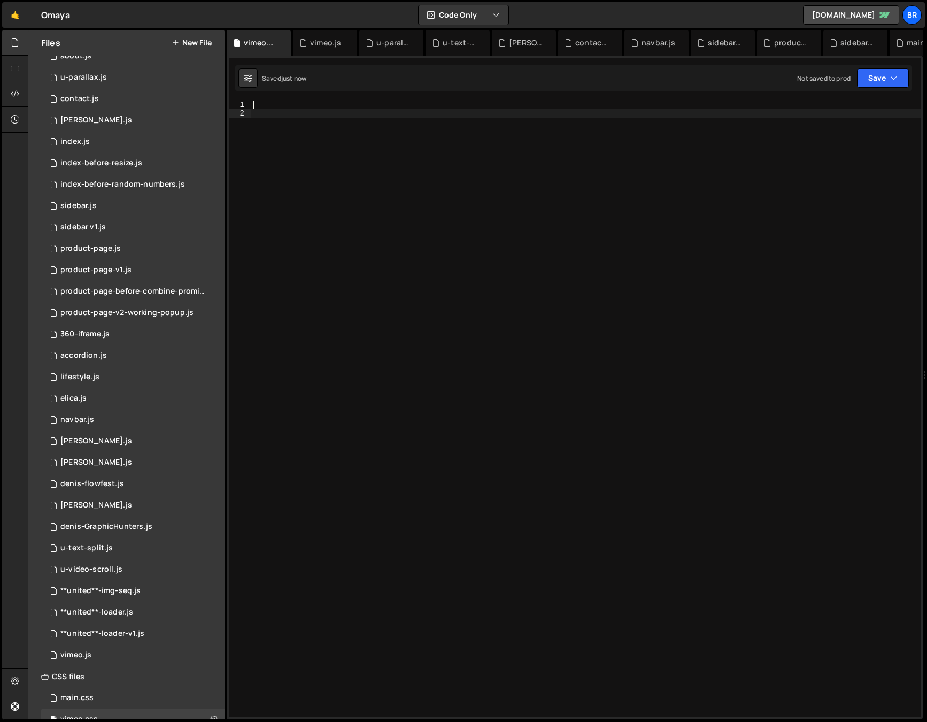
click at [421, 352] on div at bounding box center [586, 418] width 670 height 634
paste textarea "}"
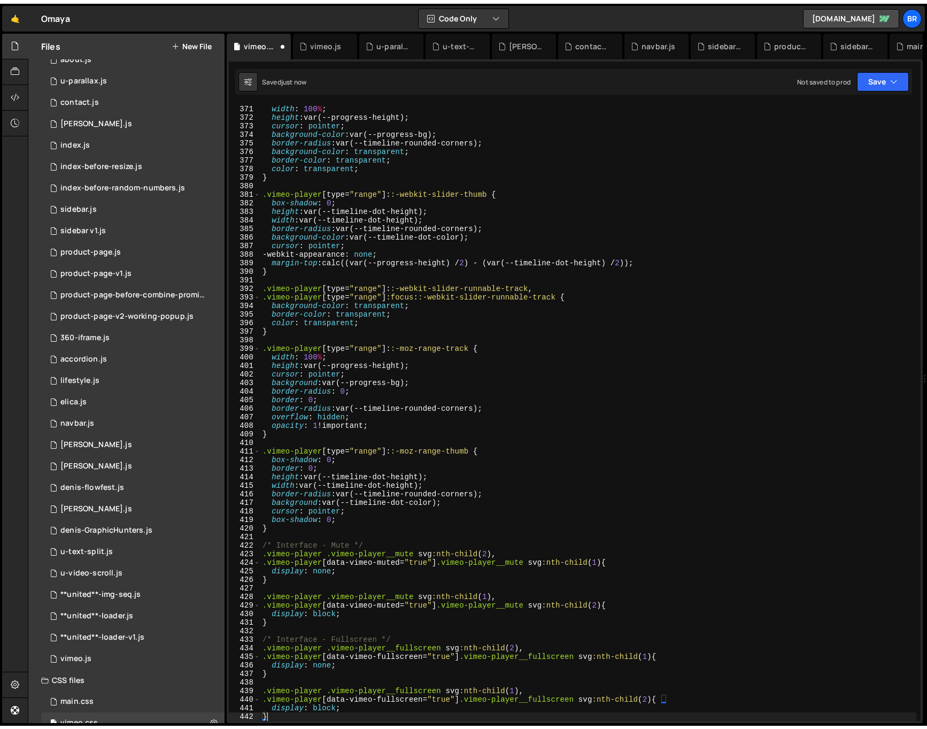
scroll to position [3166, 0]
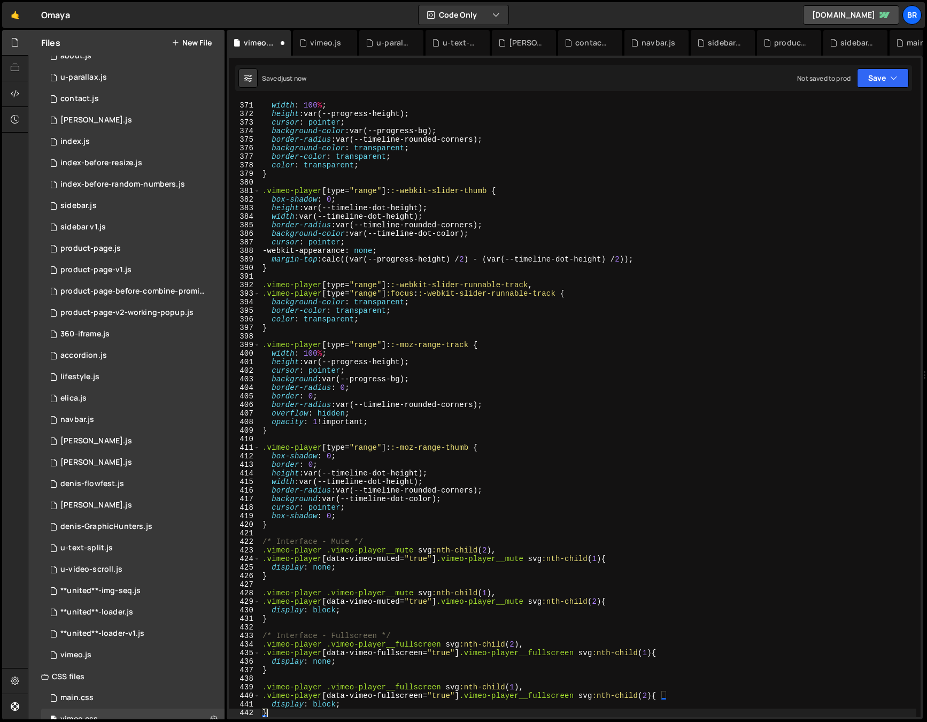
type textarea ".vimeo-player .vimeo-player__fullscreen svg:nth-child(1),"
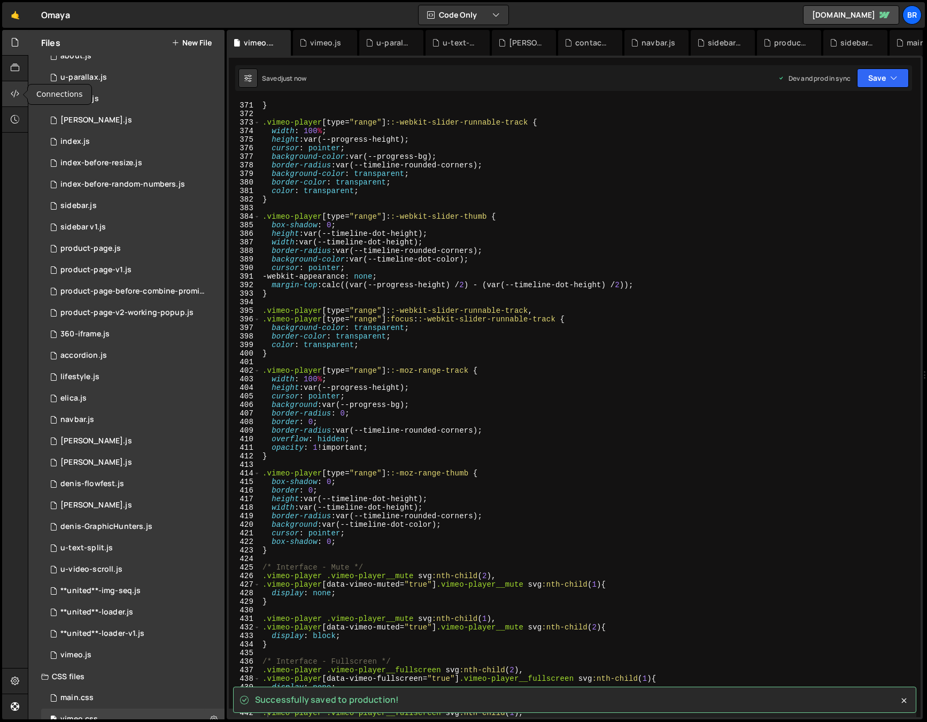
click at [17, 86] on div at bounding box center [15, 94] width 26 height 26
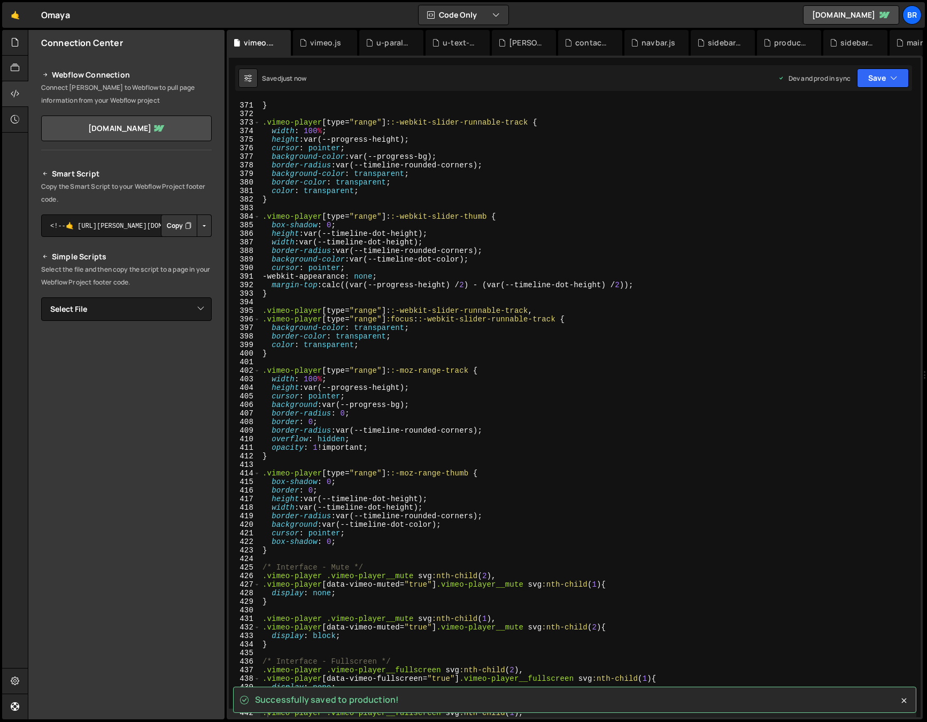
click at [205, 224] on button "Button group with nested dropdown" at bounding box center [204, 225] width 15 height 22
click at [135, 234] on textarea "<!--🤙 https://slater.app/15742.js--> <script>document.addEventListener("DOMCont…" at bounding box center [126, 225] width 171 height 22
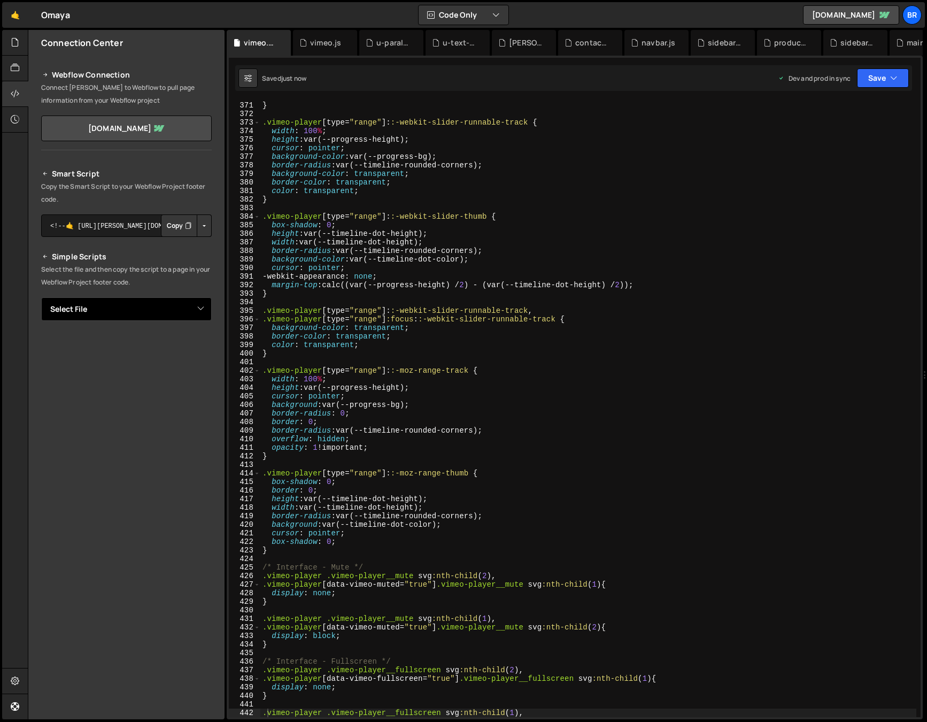
click at [118, 309] on select "Select File about.js u-parallax.js contact.js lenis.js index.js index-before-re…" at bounding box center [126, 309] width 171 height 24
click at [204, 345] on button "Button group with nested dropdown" at bounding box center [204, 345] width 15 height 22
click at [193, 375] on link "Copy Production js" at bounding box center [166, 380] width 89 height 15
click at [119, 306] on select "Select File about.js u-parallax.js contact.js lenis.js index.js index-before-re…" at bounding box center [126, 309] width 171 height 24
select select "44802"
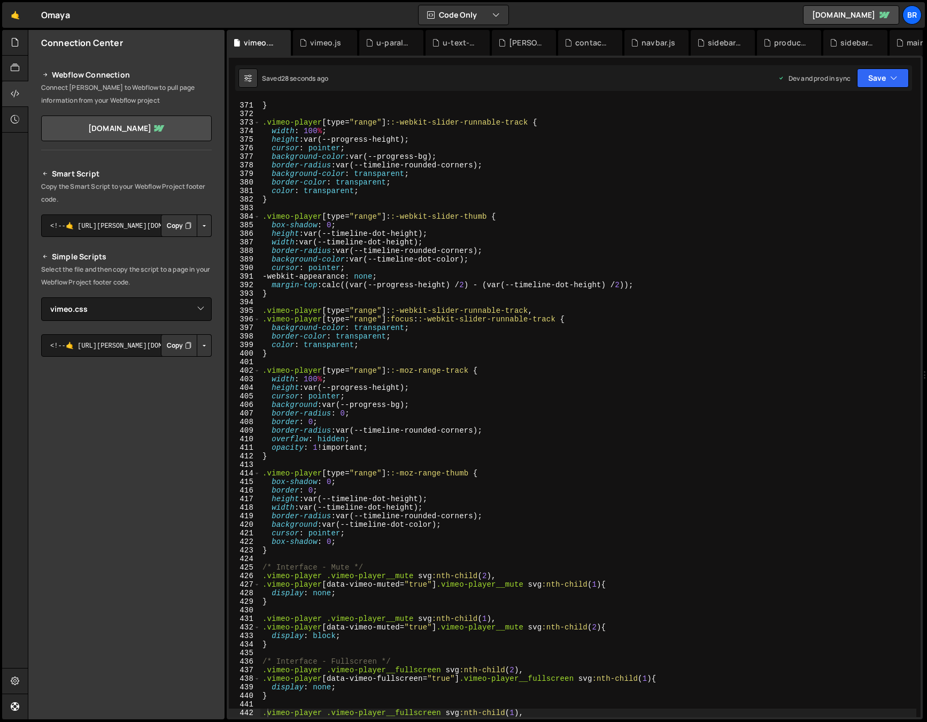
click at [203, 343] on button "Button group with nested dropdown" at bounding box center [204, 345] width 15 height 22
click at [182, 377] on link "Copy Production css" at bounding box center [163, 380] width 95 height 15
click at [203, 343] on button "Button group with nested dropdown" at bounding box center [204, 345] width 15 height 22
click at [200, 380] on link "Copy Production css" at bounding box center [163, 380] width 95 height 15
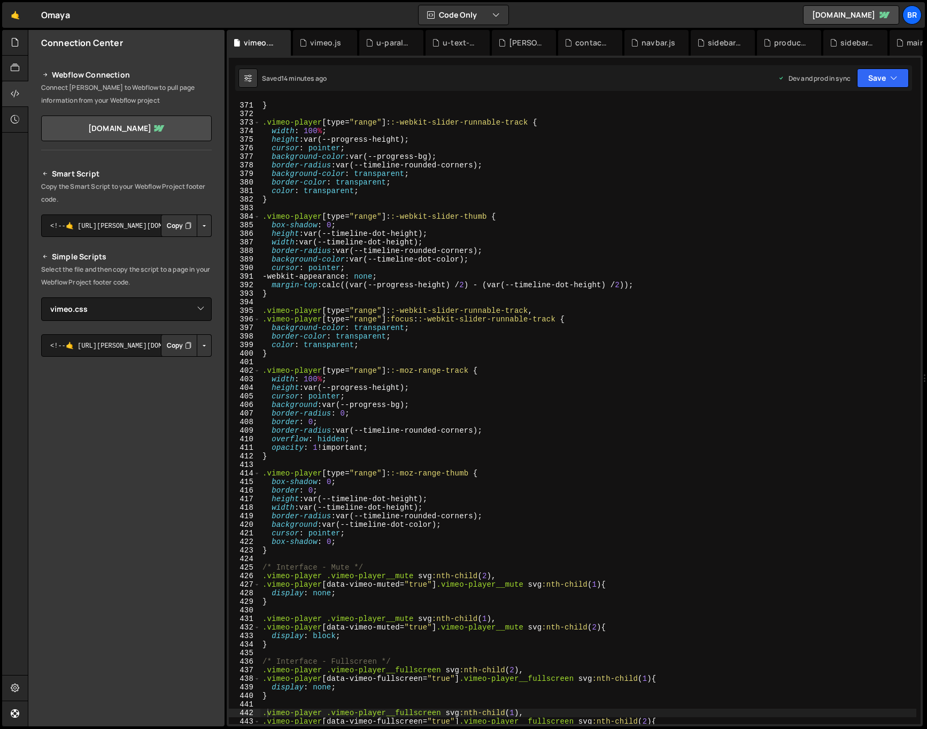
type textarea "border-radius: var(--timeline-rounded-corners);"
click at [619, 166] on div "color : transparent ; } .vimeo-player [ type = " range " ]: :-webkit-slider-run…" at bounding box center [588, 413] width 656 height 641
click at [16, 46] on icon at bounding box center [15, 42] width 9 height 12
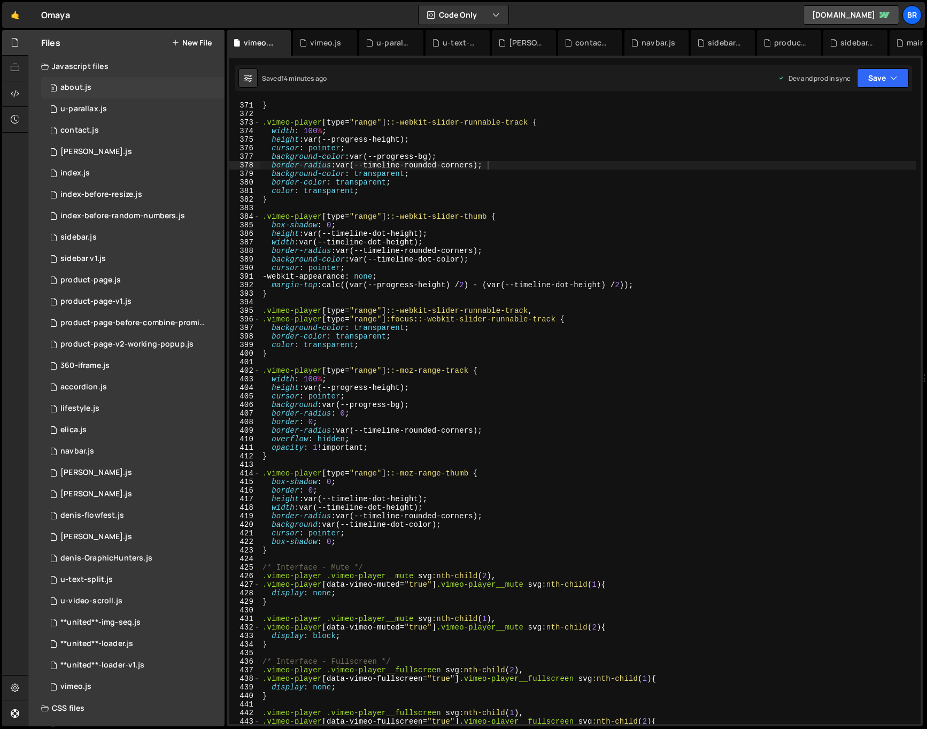
click at [115, 89] on div "0 about.js 0" at bounding box center [132, 87] width 183 height 21
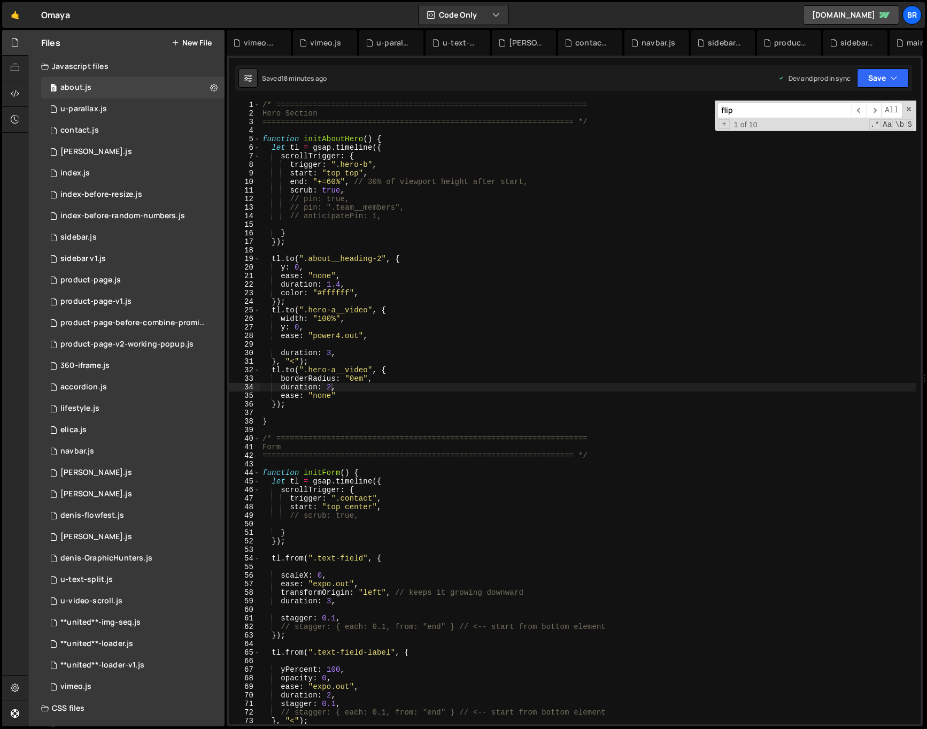
click at [452, 287] on div "/* ==================================================================== Hero Se…" at bounding box center [686, 418] width 853 height 634
click at [371, 317] on div "/* ==================================================================== Hero Se…" at bounding box center [588, 421] width 656 height 641
type textarea "width: "100%","
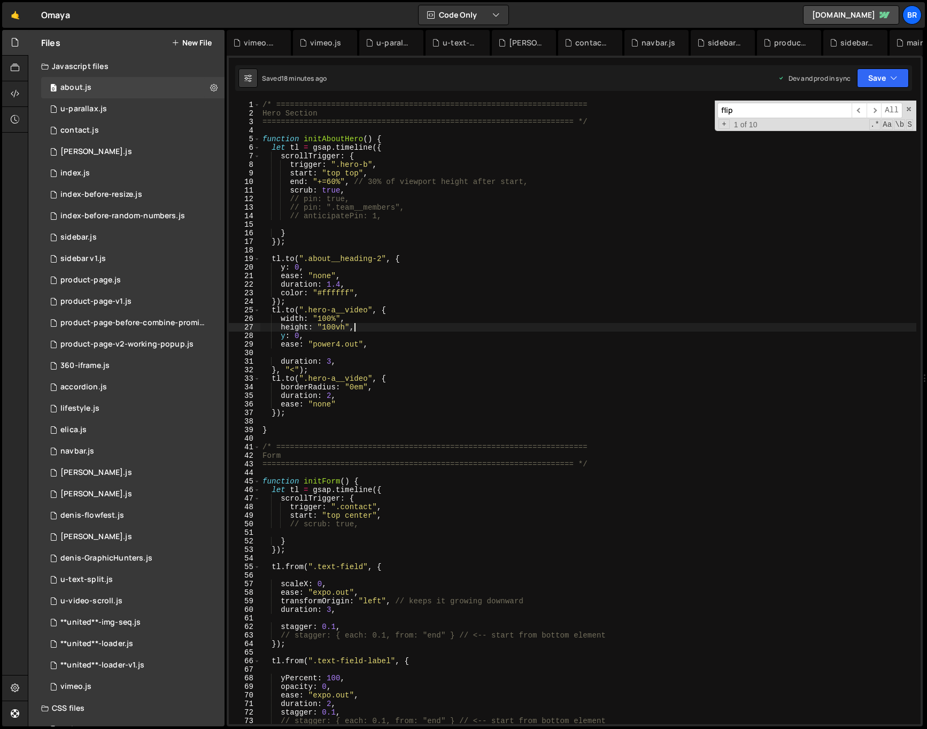
scroll to position [0, 6]
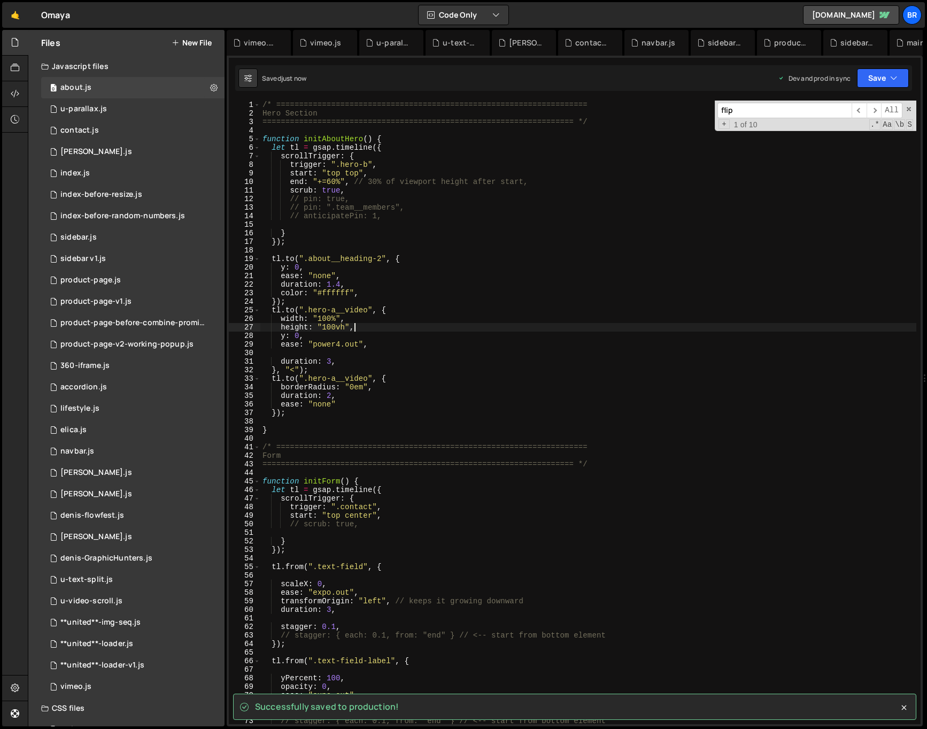
type textarea "height: "100vh","
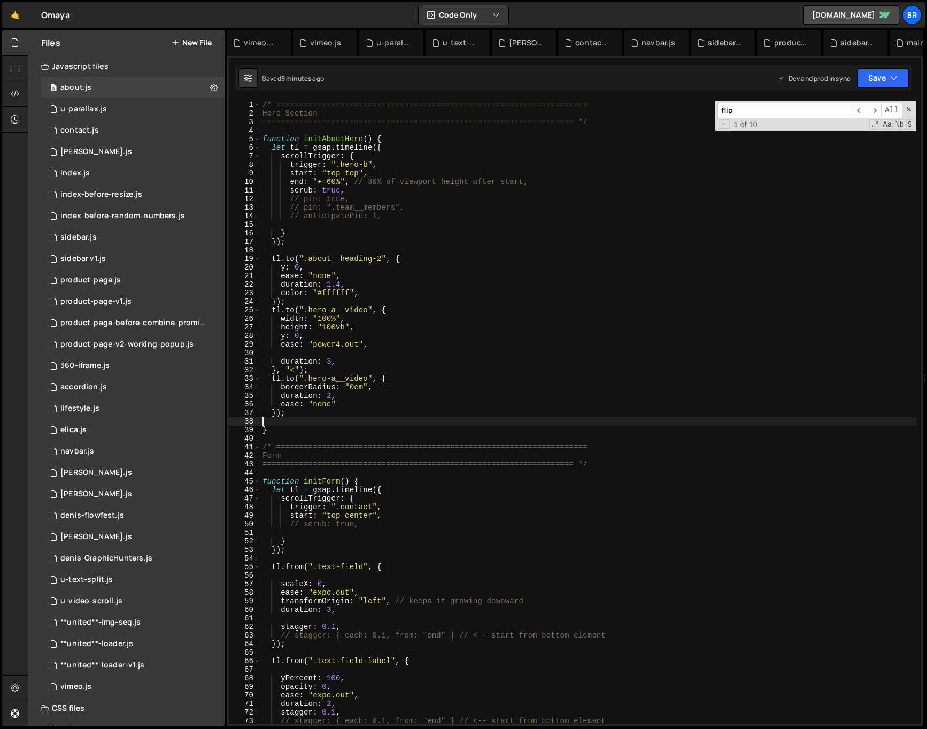
click at [419, 418] on div "/* ==================================================================== Hero Se…" at bounding box center [588, 421] width 656 height 641
click at [371, 431] on div "/* ==================================================================== Hero Se…" at bounding box center [588, 421] width 656 height 641
type textarea "}"
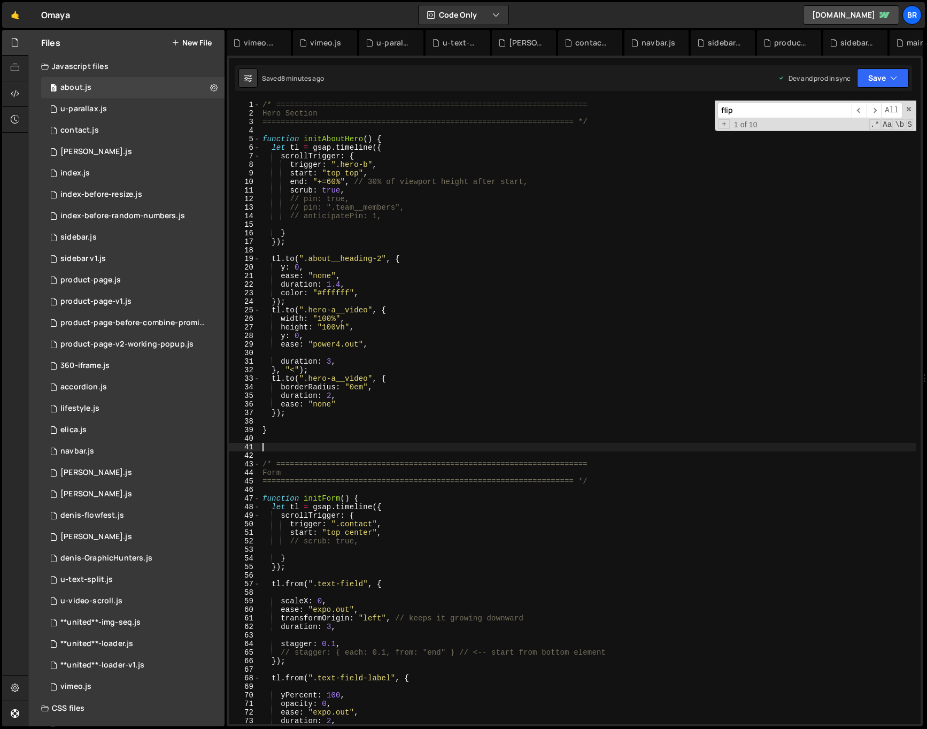
paste textarea "btn-play"
type textarea "btn-play"
click at [371, 419] on div "/* ==================================================================== Hero Se…" at bounding box center [588, 421] width 656 height 641
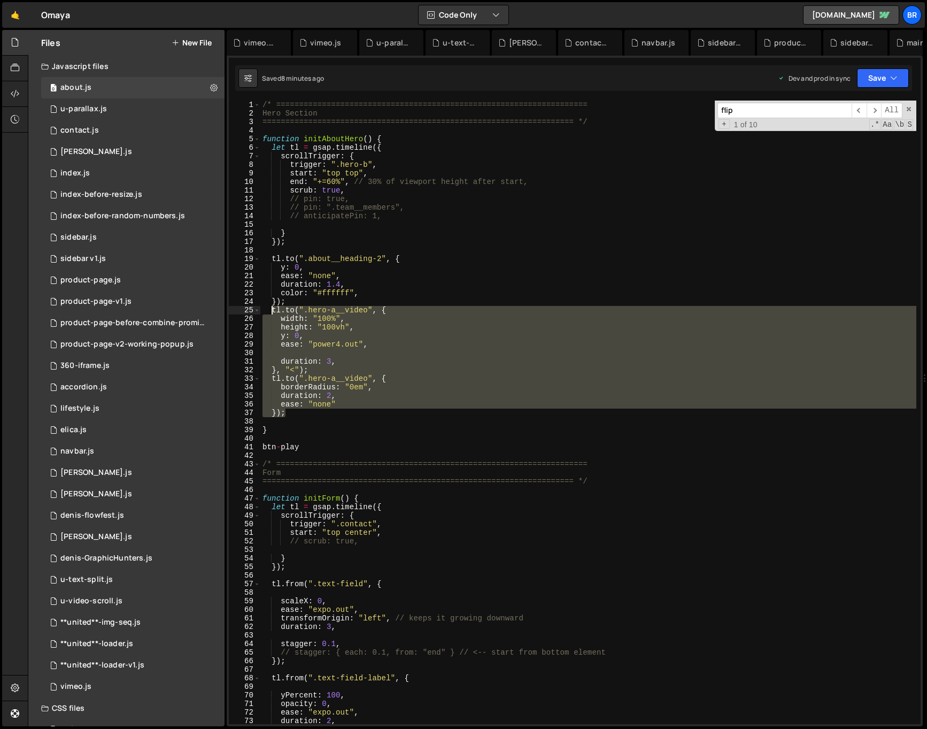
drag, startPoint x: 289, startPoint y: 415, endPoint x: 271, endPoint y: 313, distance: 103.3
click at [271, 313] on div "/* ==================================================================== Hero Se…" at bounding box center [588, 421] width 656 height 641
click at [315, 343] on div "/* ==================================================================== Hero Se…" at bounding box center [588, 413] width 656 height 624
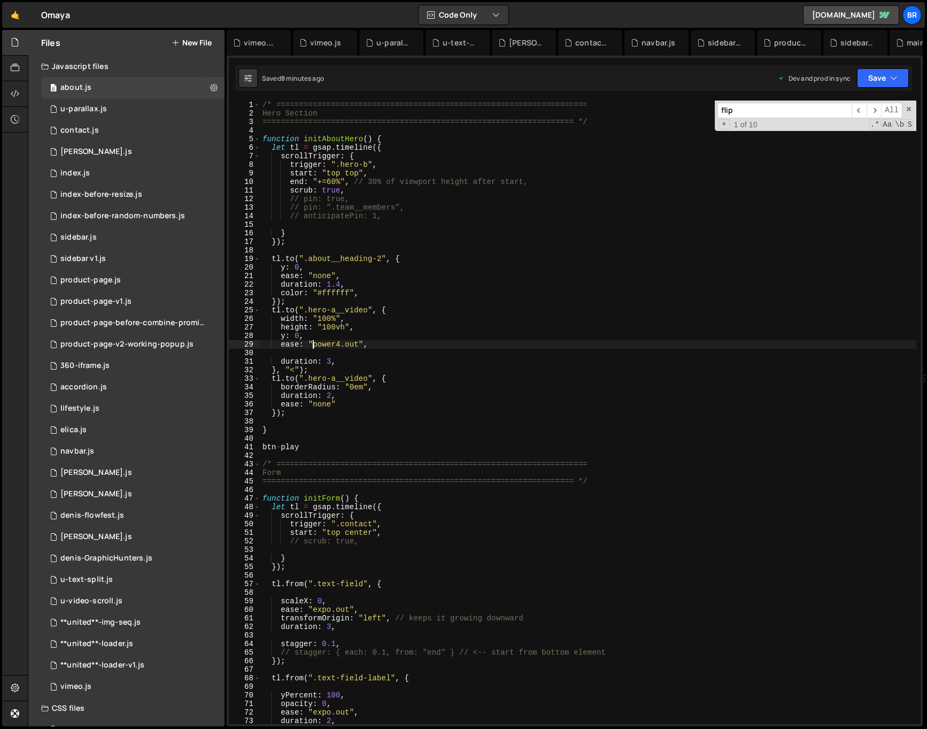
click at [474, 382] on div "/* ==================================================================== Hero Se…" at bounding box center [588, 421] width 656 height 641
type textarea "tl.to(".hero-a__video", {"
click at [332, 353] on div "/* ==================================================================== Hero Se…" at bounding box center [588, 421] width 656 height 641
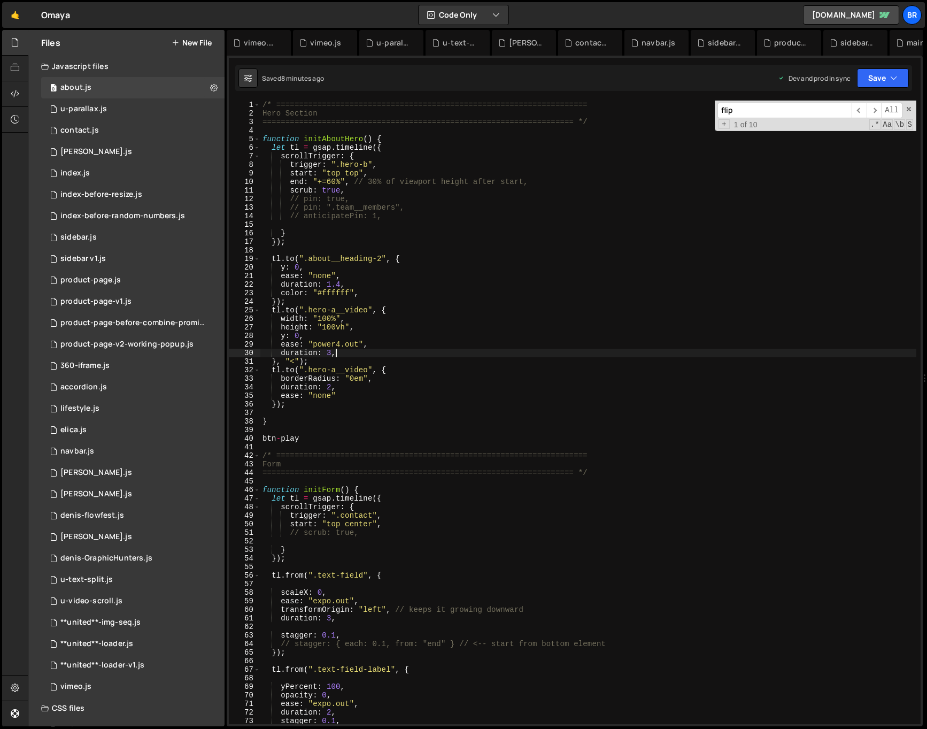
type textarea "}, "<");"
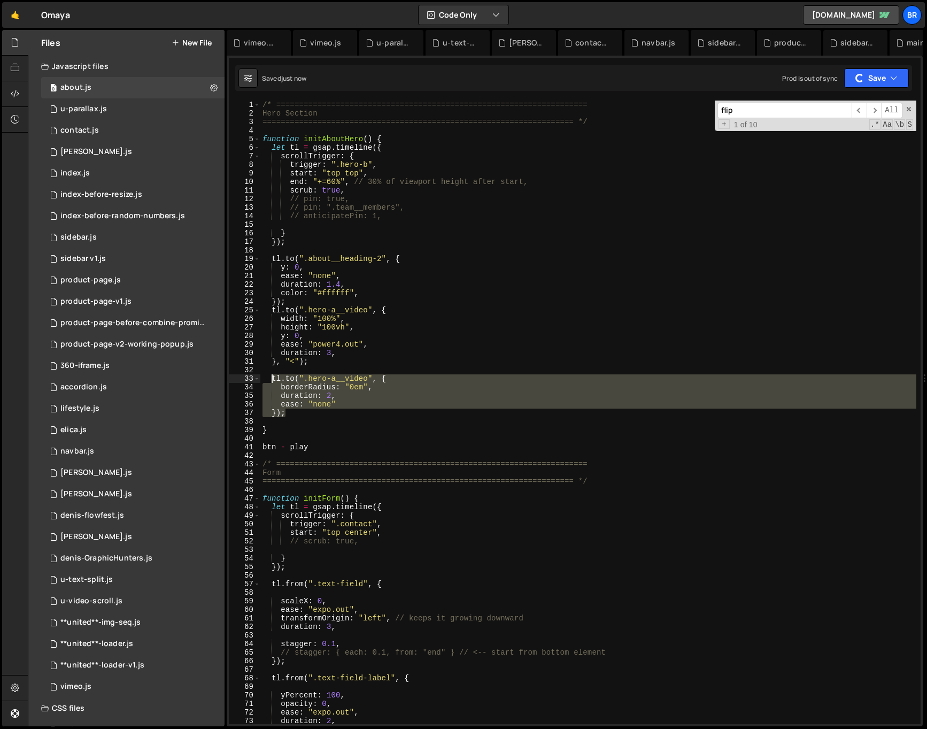
drag, startPoint x: 291, startPoint y: 412, endPoint x: 271, endPoint y: 382, distance: 35.9
click at [271, 382] on div "/* ==================================================================== Hero Se…" at bounding box center [588, 421] width 656 height 641
click at [311, 417] on div "/* ==================================================================== Hero Se…" at bounding box center [588, 413] width 656 height 624
type textarea "});"
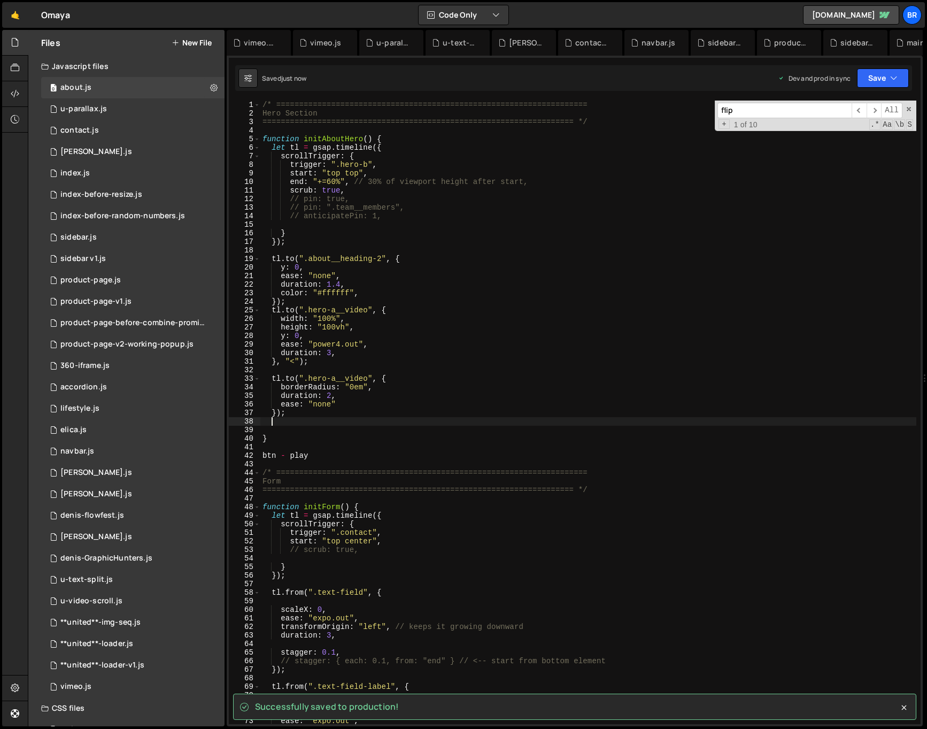
paste textarea "});"
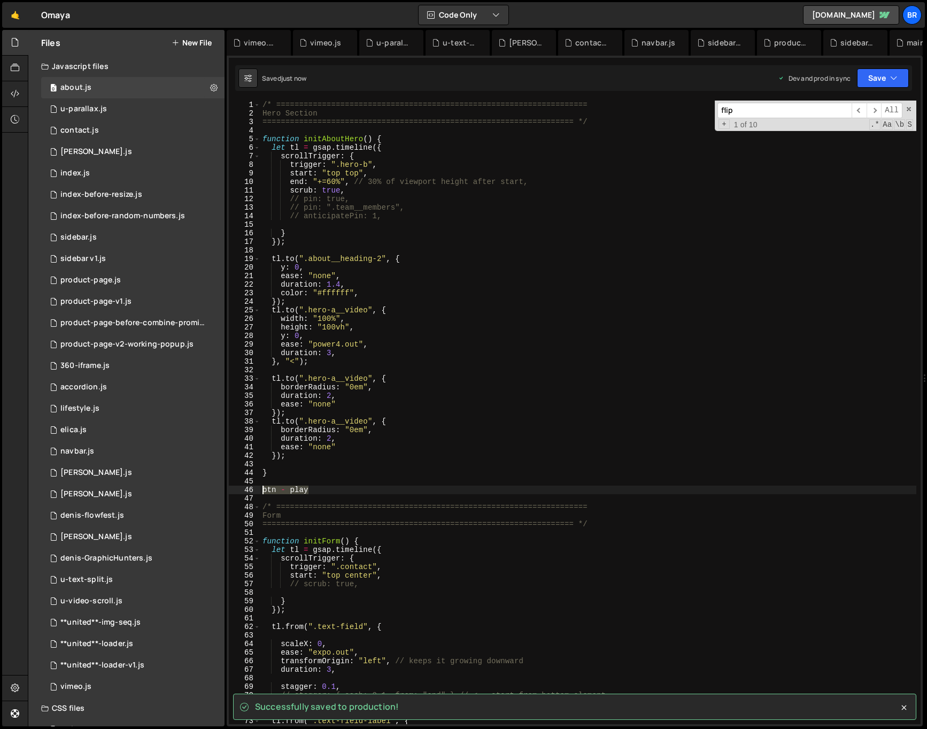
drag, startPoint x: 318, startPoint y: 486, endPoint x: 337, endPoint y: 463, distance: 30.0
click at [264, 488] on div "/* ==================================================================== Hero Se…" at bounding box center [588, 421] width 656 height 641
type textarea "btn - play"
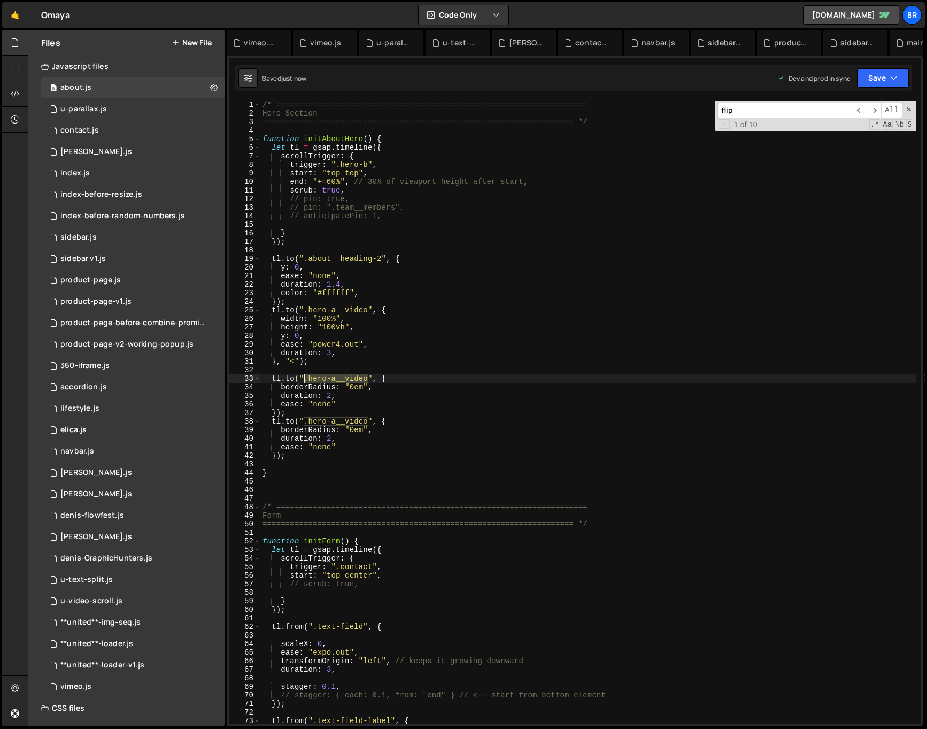
drag, startPoint x: 366, startPoint y: 381, endPoint x: 306, endPoint y: 377, distance: 60.6
click at [306, 377] on div "/* ==================================================================== Hero Se…" at bounding box center [588, 421] width 656 height 641
paste textarea "btn - play"
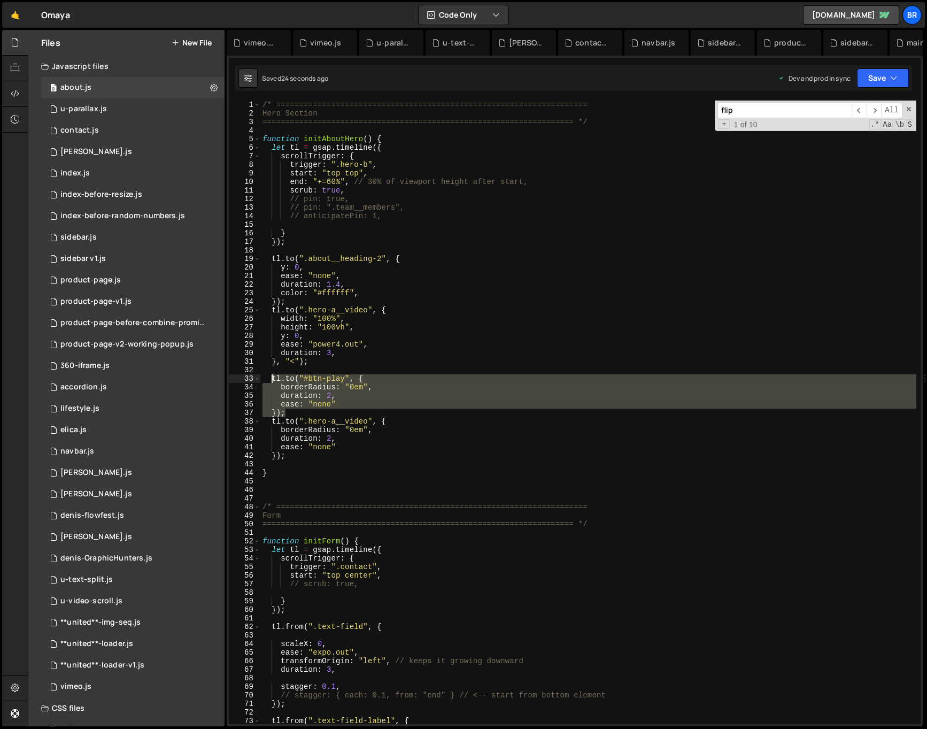
drag, startPoint x: 287, startPoint y: 411, endPoint x: 331, endPoint y: 391, distance: 47.6
click at [271, 380] on div "/* ==================================================================== Hero Se…" at bounding box center [588, 421] width 656 height 641
click at [628, 350] on div "/* ==================================================================== Hero Se…" at bounding box center [588, 421] width 656 height 641
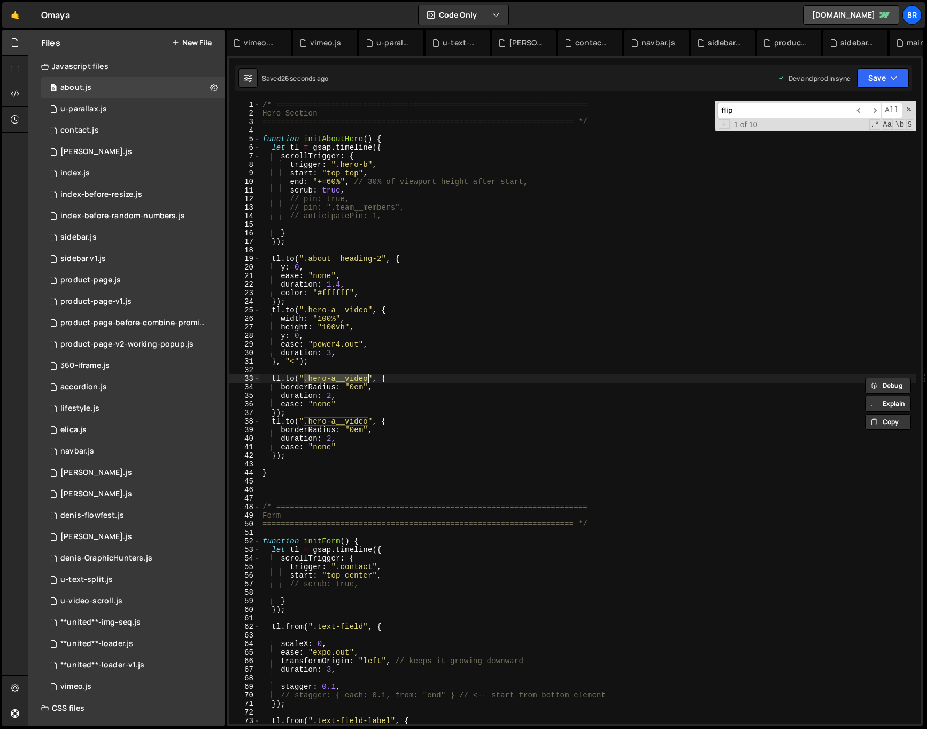
type textarea "btn - play"
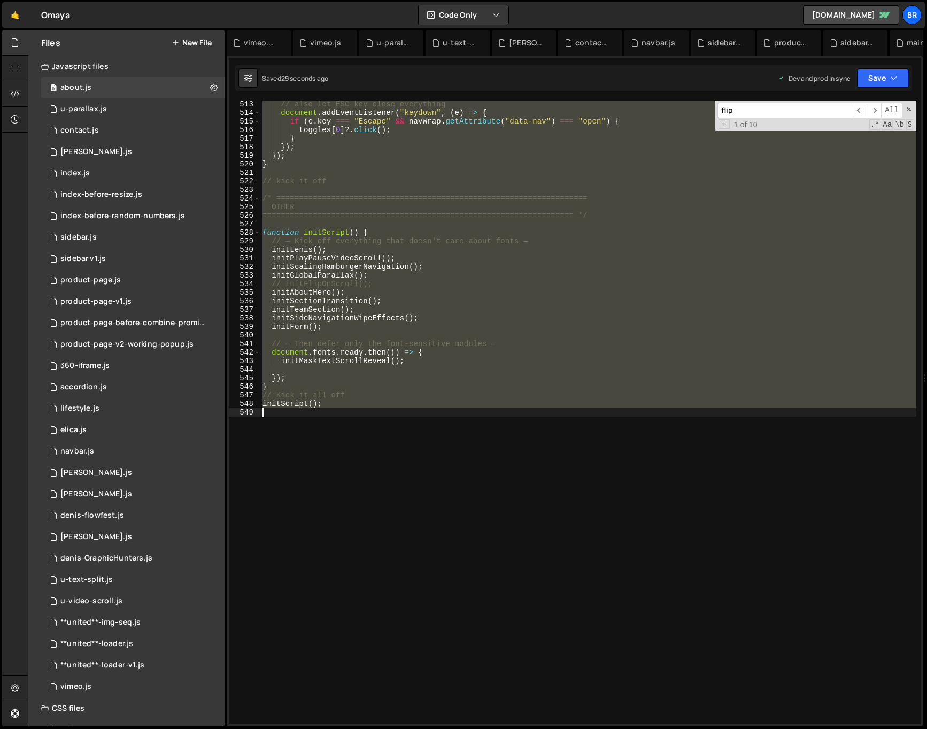
scroll to position [5, 0]
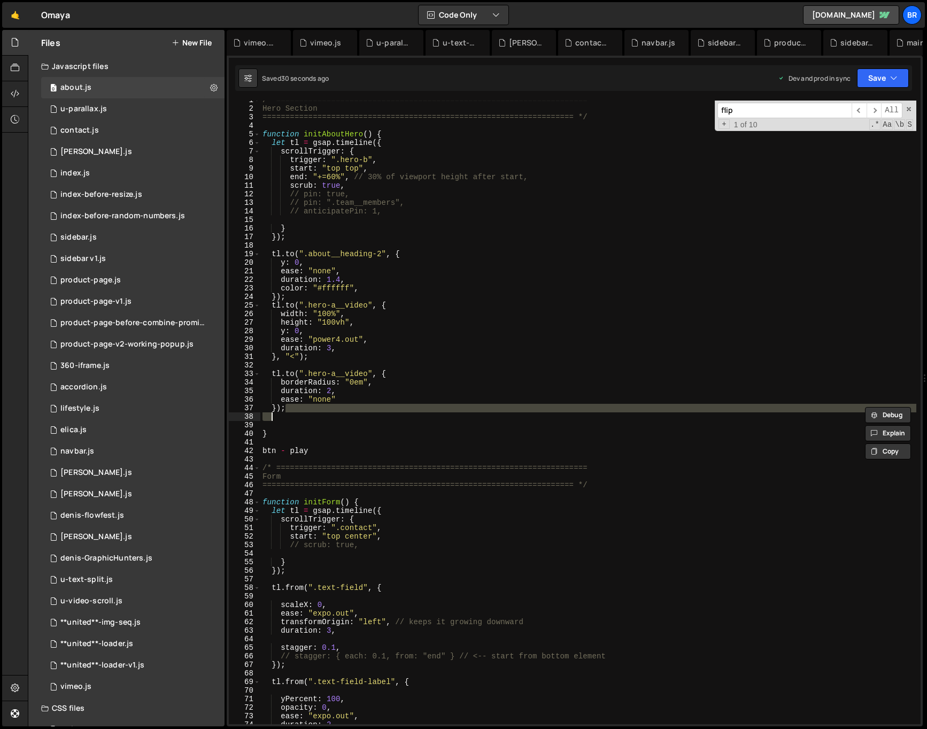
click at [309, 411] on div "/* ==================================================================== Hero Se…" at bounding box center [588, 413] width 656 height 624
type textarea "});"
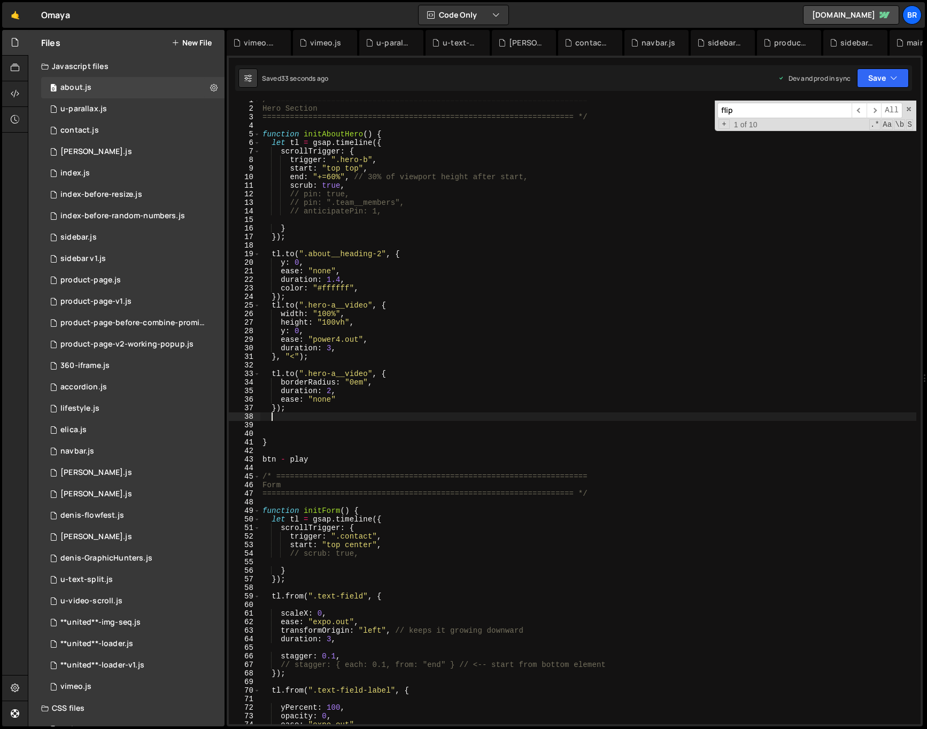
paste textarea "});"
type textarea "});"
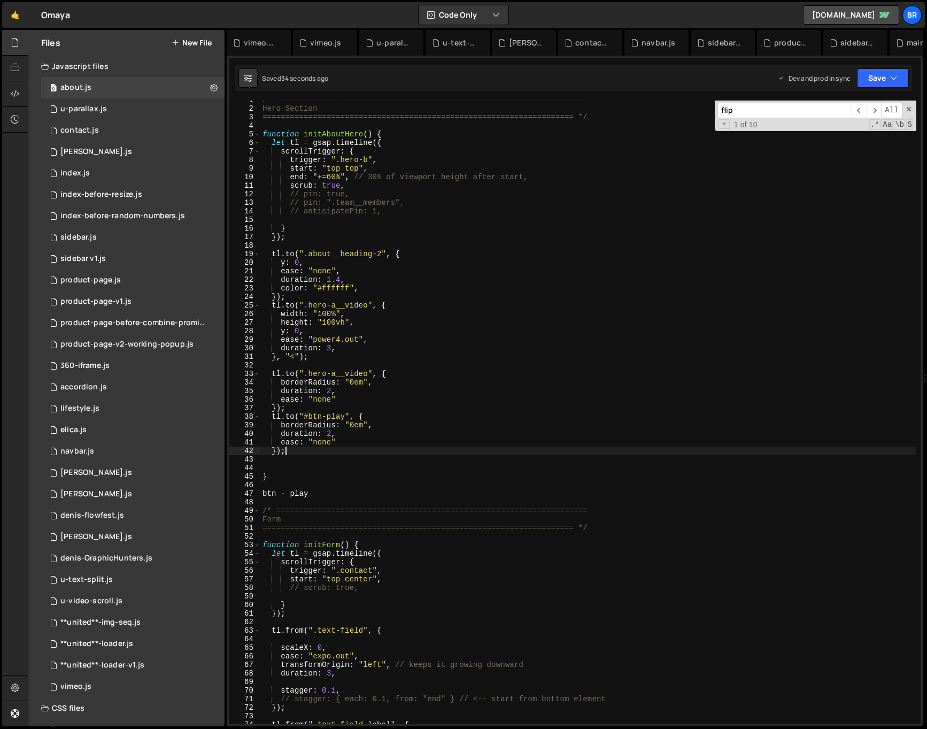
click at [323, 499] on div "/* ==================================================================== Hero Se…" at bounding box center [588, 416] width 656 height 641
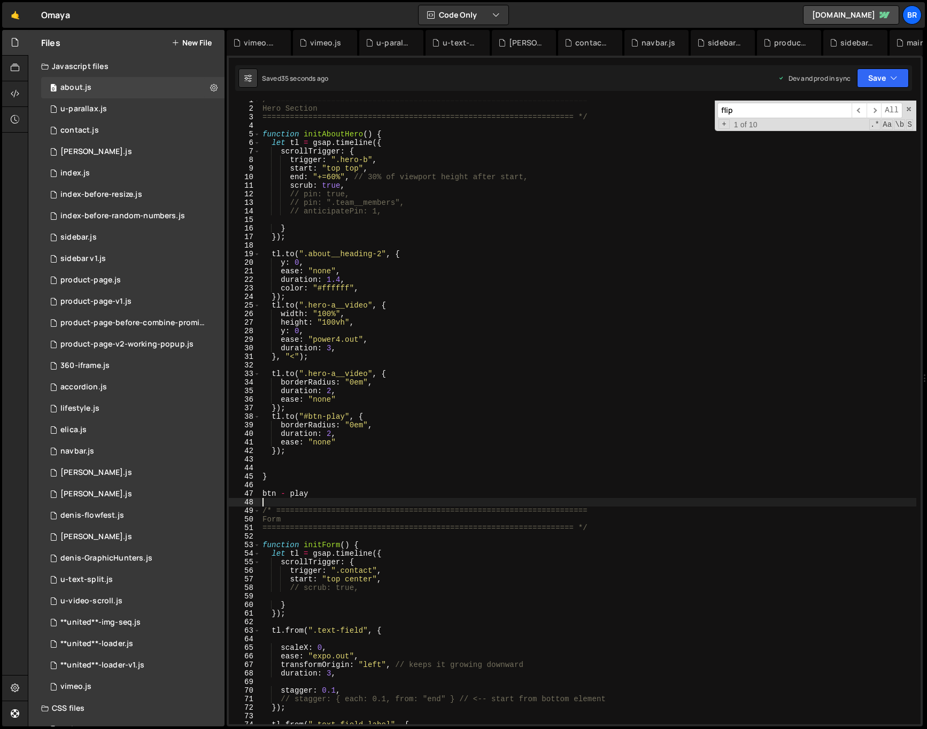
click at [326, 489] on div "/* ==================================================================== Hero Se…" at bounding box center [588, 416] width 656 height 641
type textarea "btn - play"
click at [344, 472] on div "/* ==================================================================== Hero Se…" at bounding box center [588, 416] width 656 height 641
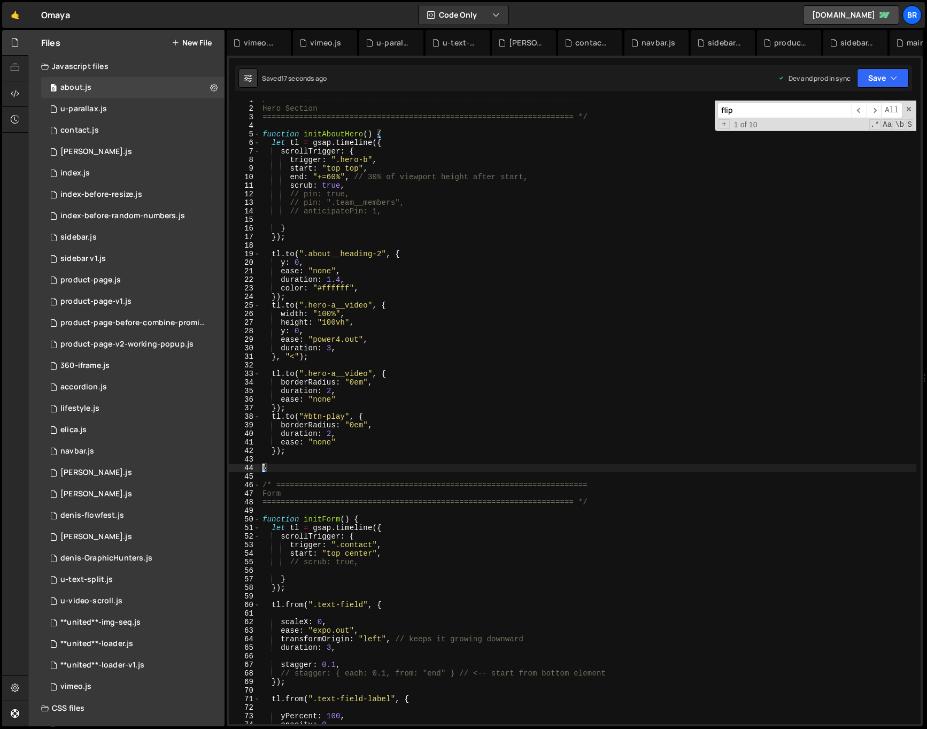
click at [290, 417] on div "/* ==================================================================== Hero Se…" at bounding box center [588, 416] width 656 height 641
click at [676, 424] on div "/* ==================================================================== Hero Se…" at bounding box center [588, 416] width 656 height 641
drag, startPoint x: 335, startPoint y: 424, endPoint x: 282, endPoint y: 423, distance: 53.5
click at [282, 423] on div "/* ==================================================================== Hero Se…" at bounding box center [588, 416] width 656 height 641
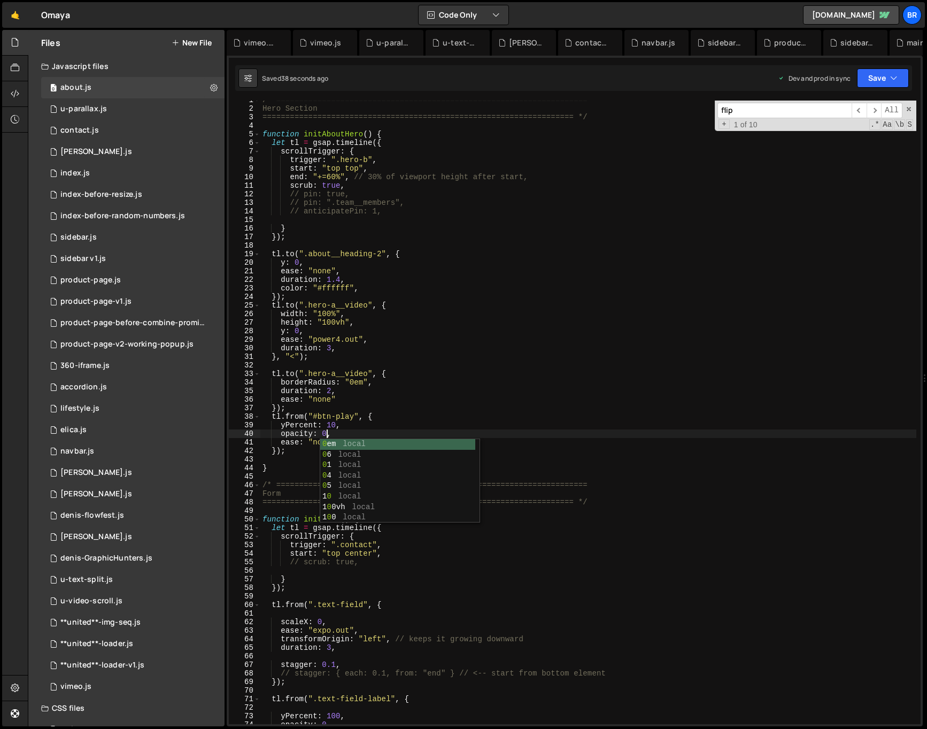
scroll to position [0, 4]
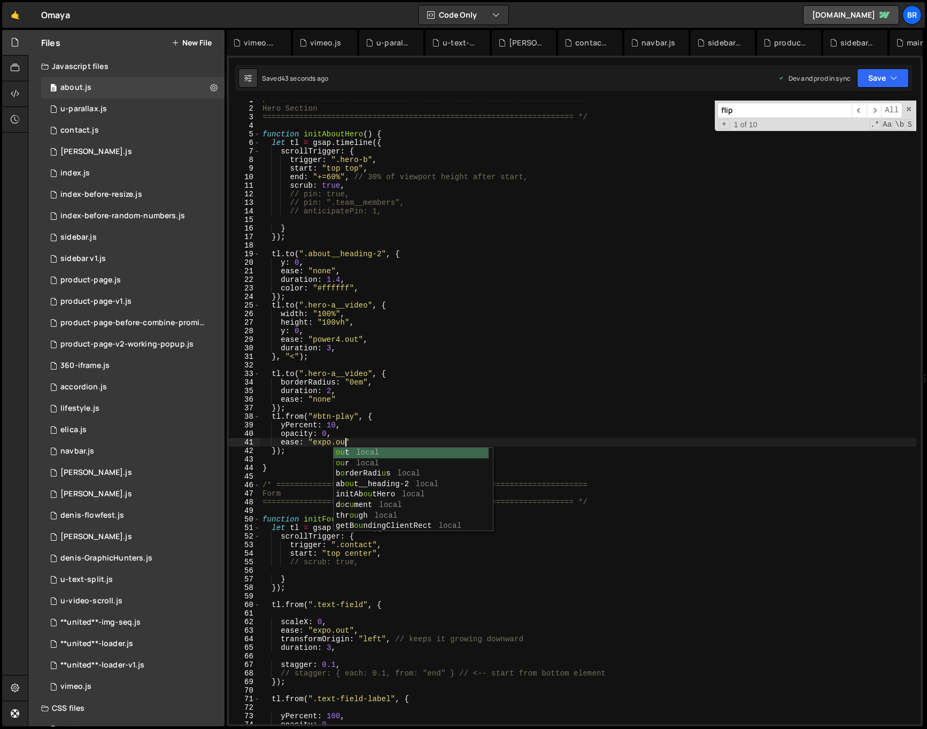
type textarea "ease: "expo.out""
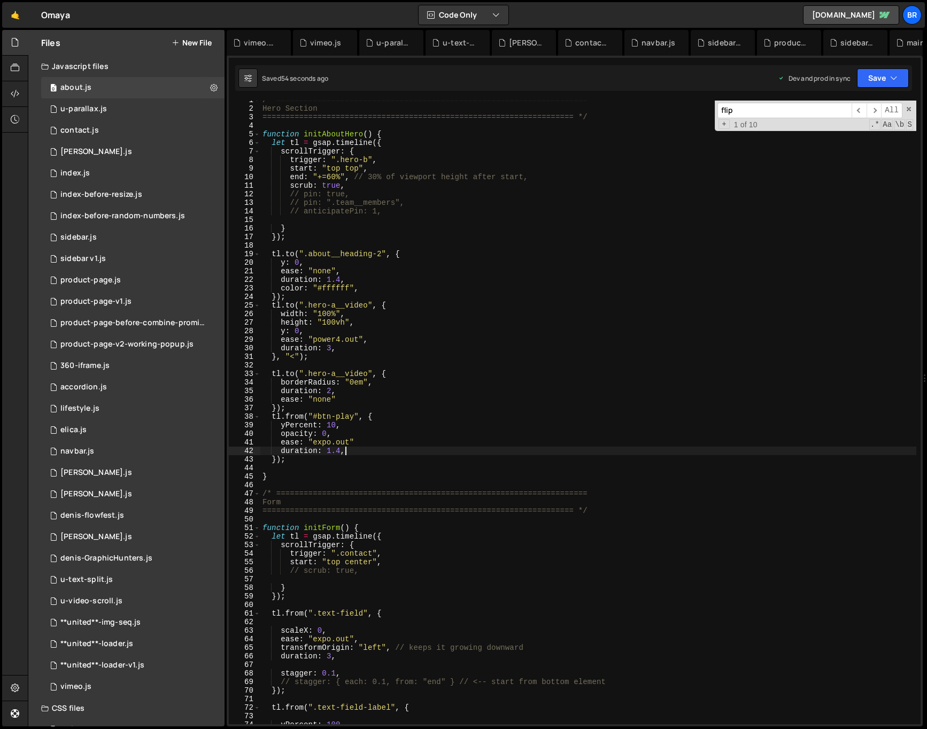
scroll to position [0, 5]
click at [278, 457] on div "/* ==================================================================== Hero Se…" at bounding box center [588, 416] width 656 height 641
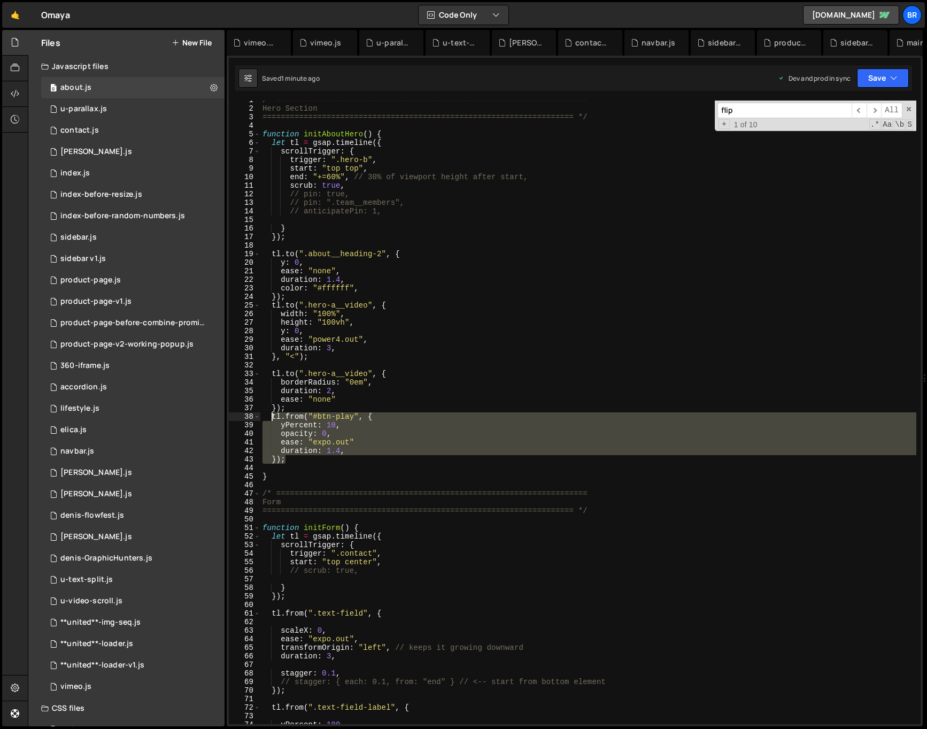
drag, startPoint x: 288, startPoint y: 459, endPoint x: 271, endPoint y: 420, distance: 42.6
click at [271, 420] on div "/* ==================================================================== Hero Se…" at bounding box center [588, 416] width 656 height 641
type textarea "tl.from("#btn-play", { yPercent: 10,"
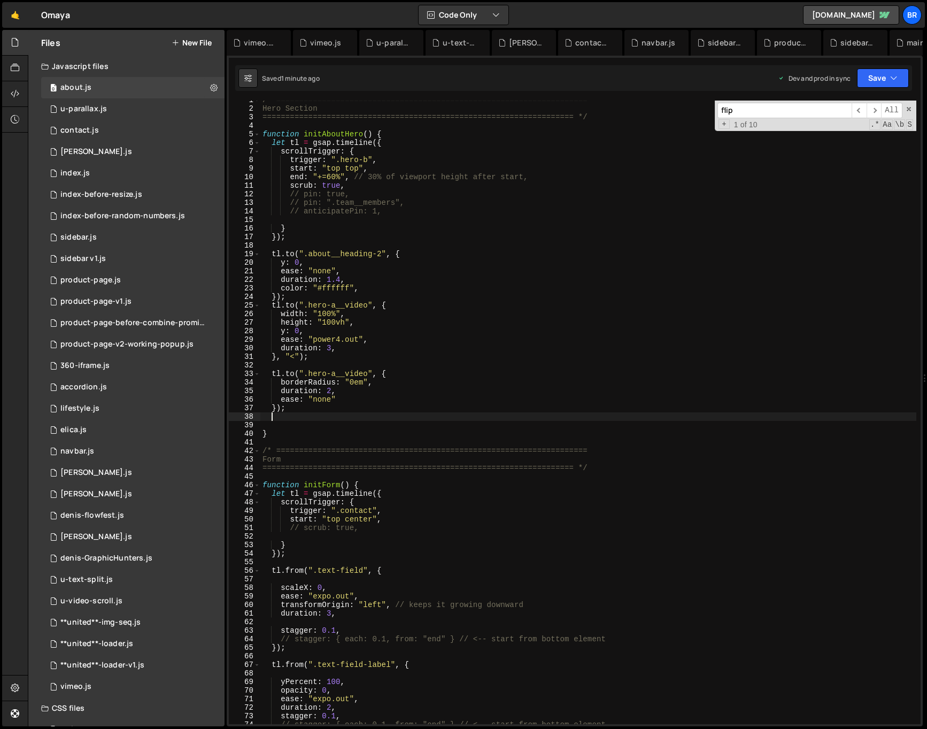
click at [327, 361] on div "/* ==================================================================== Hero Se…" at bounding box center [588, 416] width 656 height 641
type textarea "}, "<");"
paste textarea "});"
type textarea "});"
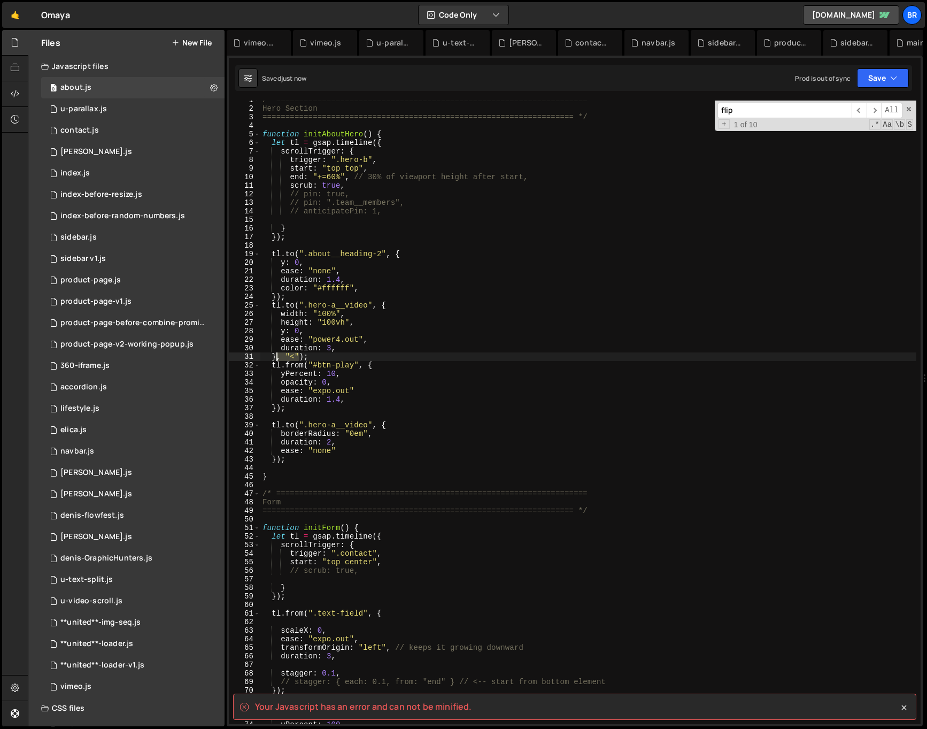
scroll to position [5, 0]
click at [278, 355] on div "/* ==================================================================== Hero Se…" at bounding box center [588, 416] width 656 height 641
type textarea "}, "<");"
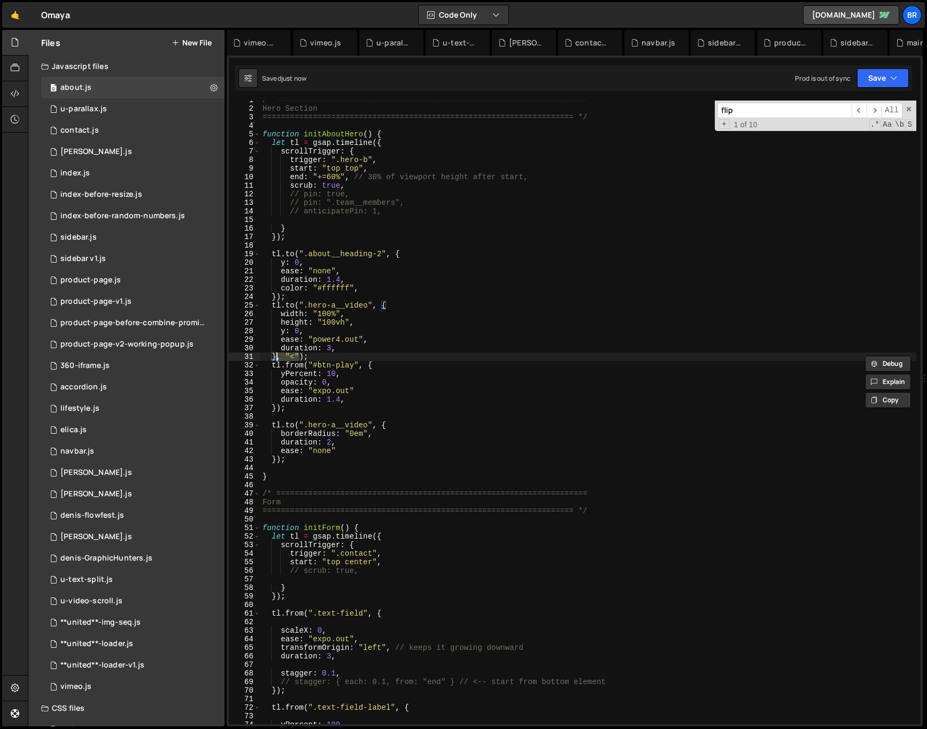
click at [323, 358] on div "/* ==================================================================== Hero Se…" at bounding box center [588, 416] width 656 height 641
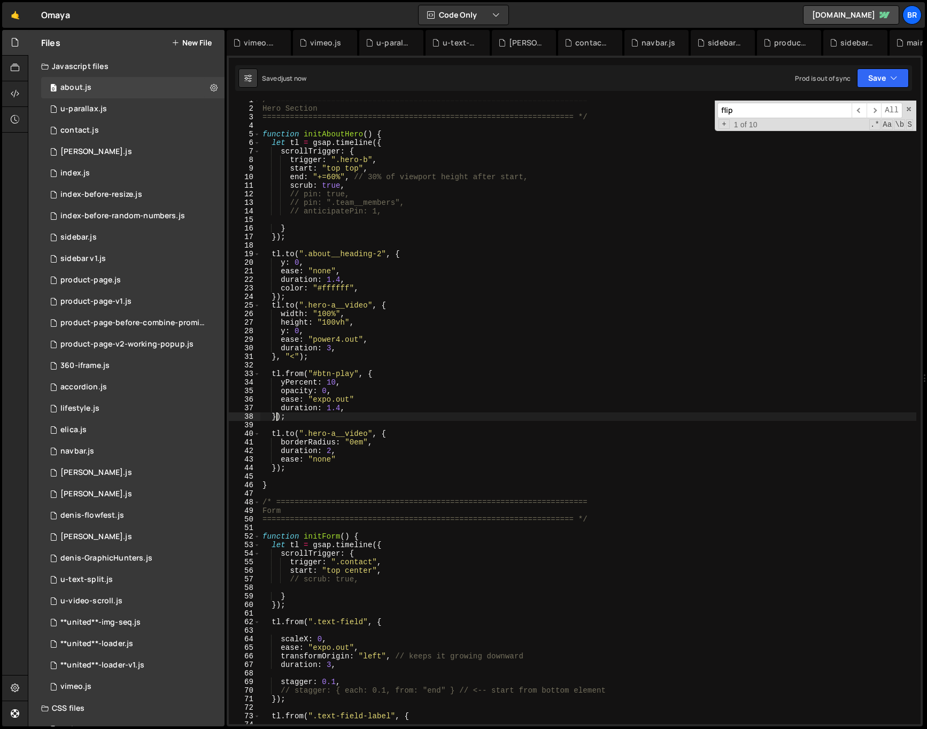
click at [277, 417] on div "/* ==================================================================== Hero Se…" at bounding box center [588, 416] width 656 height 641
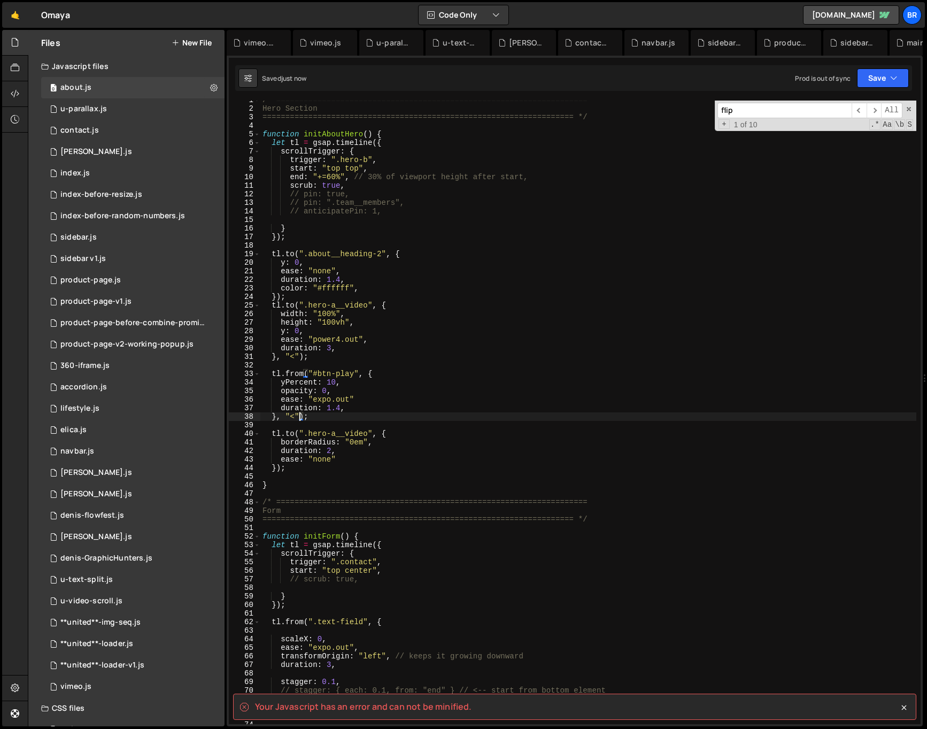
click at [395, 409] on div "/* ==================================================================== Hero Se…" at bounding box center [588, 416] width 656 height 641
click at [381, 400] on div "/* ==================================================================== Hero Se…" at bounding box center [588, 416] width 656 height 641
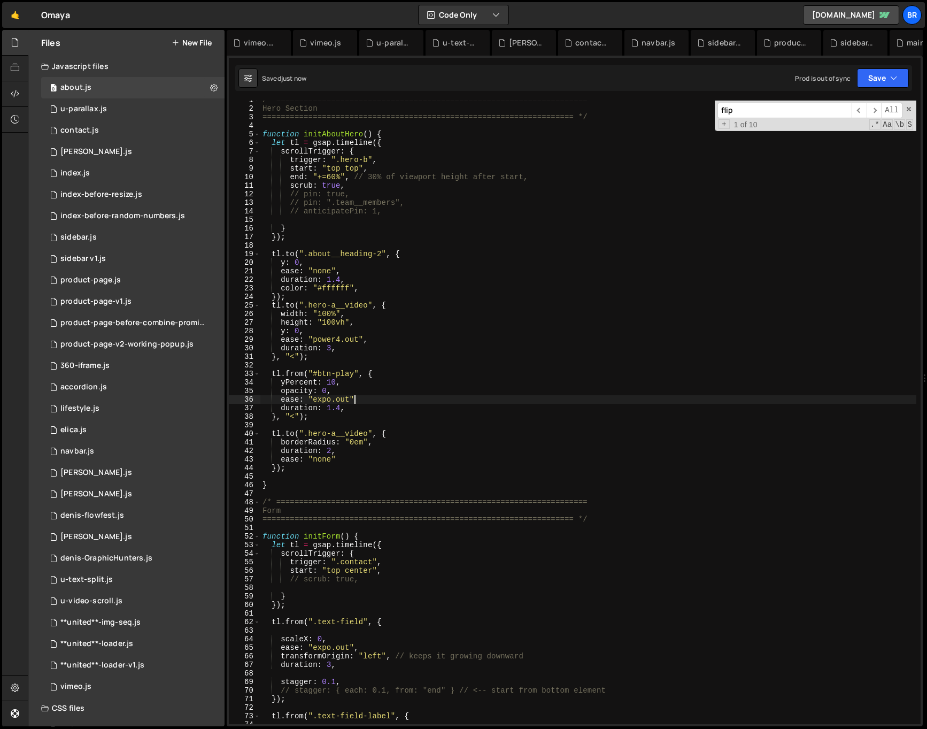
click at [338, 409] on div "/* ==================================================================== Hero Se…" at bounding box center [588, 416] width 656 height 641
click at [366, 412] on div "/* ==================================================================== Hero Se…" at bounding box center [588, 416] width 656 height 641
click at [358, 402] on div "/* ==================================================================== Hero Se…" at bounding box center [588, 416] width 656 height 641
click at [375, 410] on div "/* ==================================================================== Hero Se…" at bounding box center [588, 416] width 656 height 641
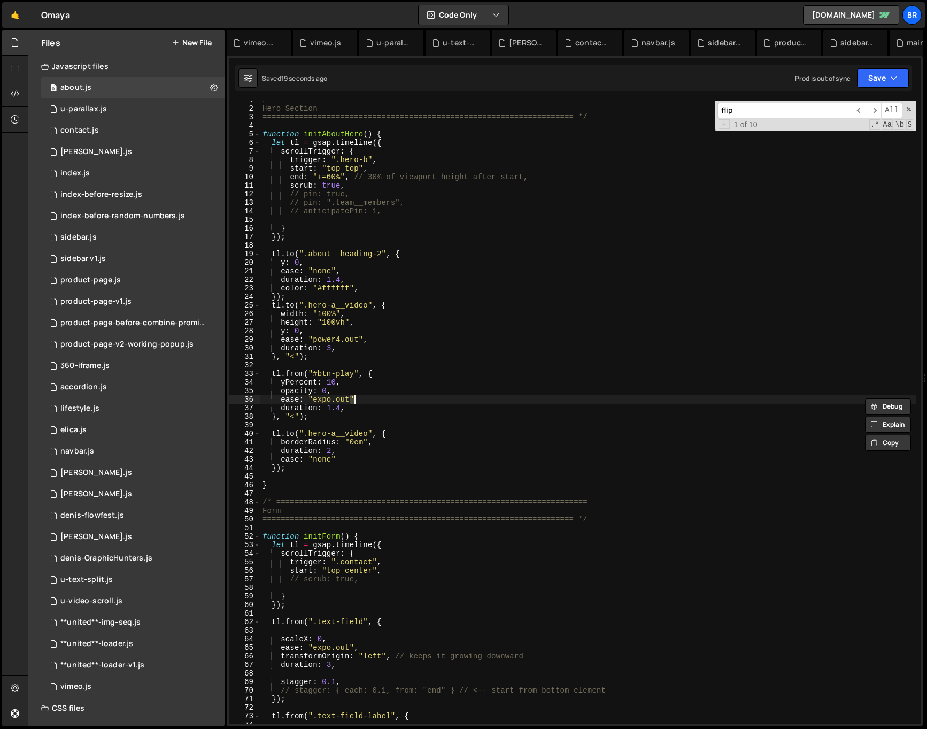
click at [372, 402] on div "/* ==================================================================== Hero Se…" at bounding box center [588, 413] width 656 height 624
drag, startPoint x: 337, startPoint y: 382, endPoint x: 327, endPoint y: 381, distance: 10.3
click at [327, 381] on div "/* ==================================================================== Hero Se…" at bounding box center [588, 416] width 656 height 641
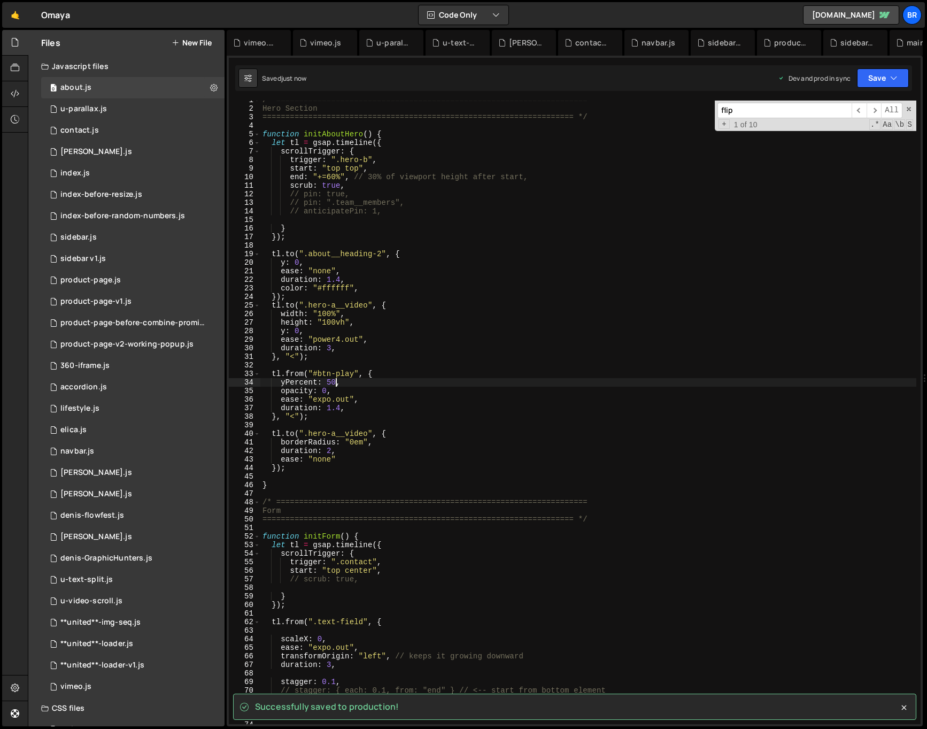
click at [339, 405] on div "/* ==================================================================== Hero Se…" at bounding box center [588, 416] width 656 height 641
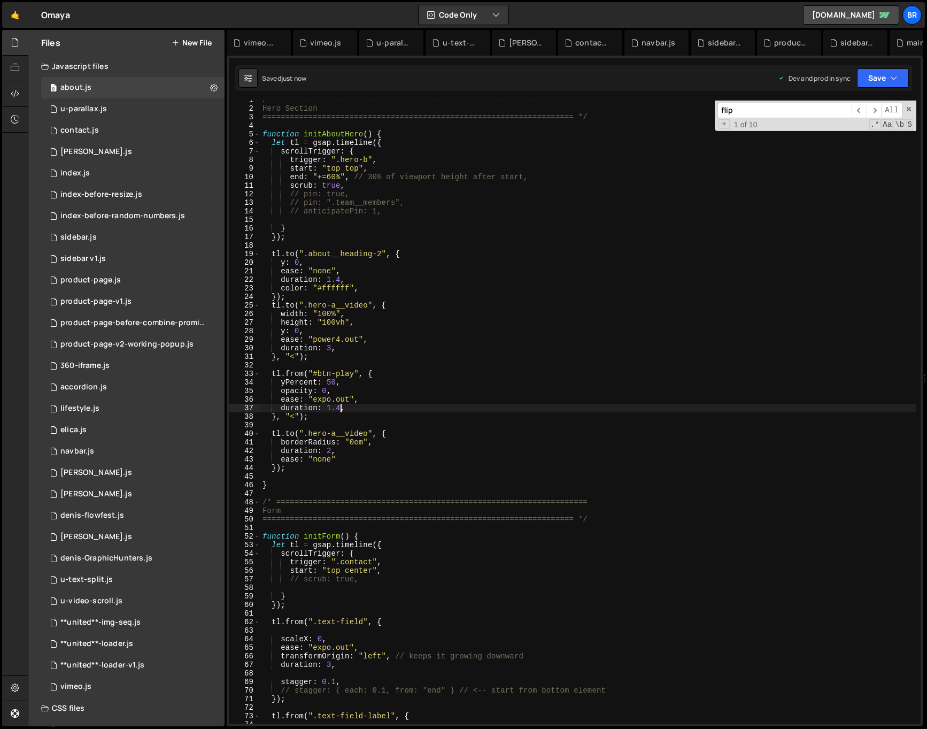
click at [329, 381] on div "/* ==================================================================== Hero Se…" at bounding box center [588, 416] width 656 height 641
click at [426, 358] on div "/* ==================================================================== Hero Se…" at bounding box center [588, 416] width 656 height 641
click at [340, 408] on div "/* ==================================================================== Hero Se…" at bounding box center [588, 416] width 656 height 641
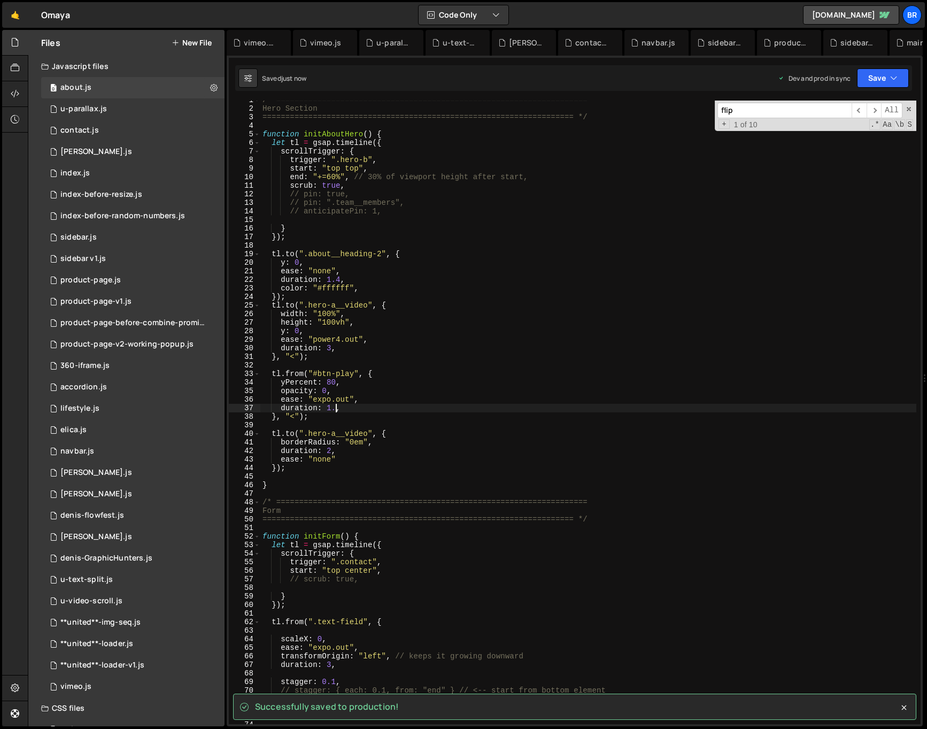
scroll to position [0, 5]
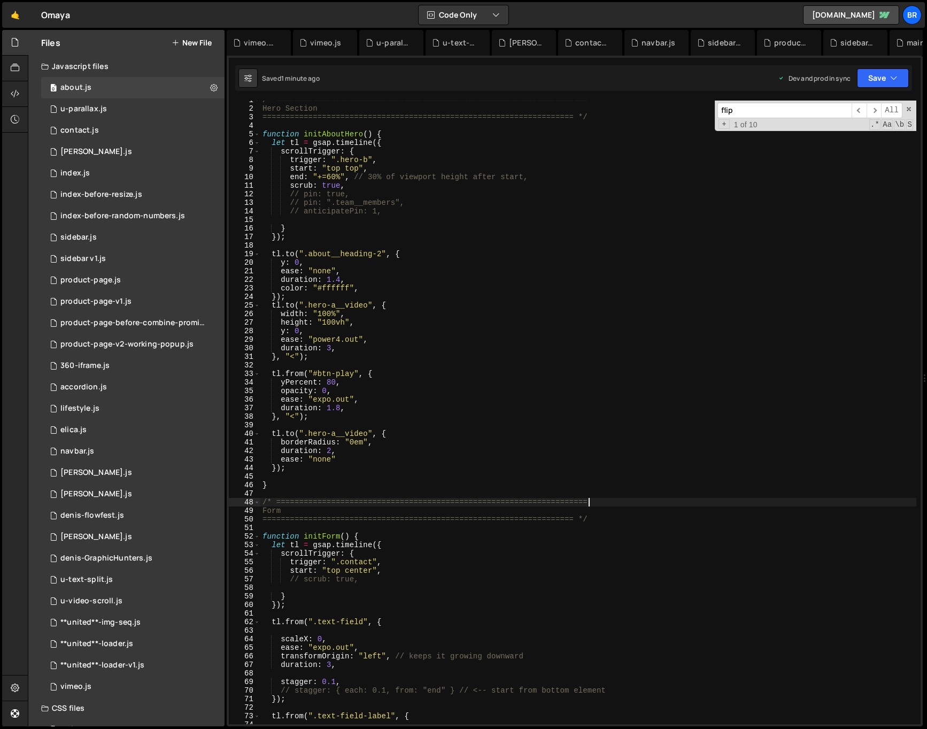
click at [697, 499] on div "/* ==================================================================== Hero Se…" at bounding box center [588, 416] width 656 height 641
type textarea "/* ===================================================================="
click at [909, 110] on span at bounding box center [909, 108] width 7 height 7
